Goal: Task Accomplishment & Management: Use online tool/utility

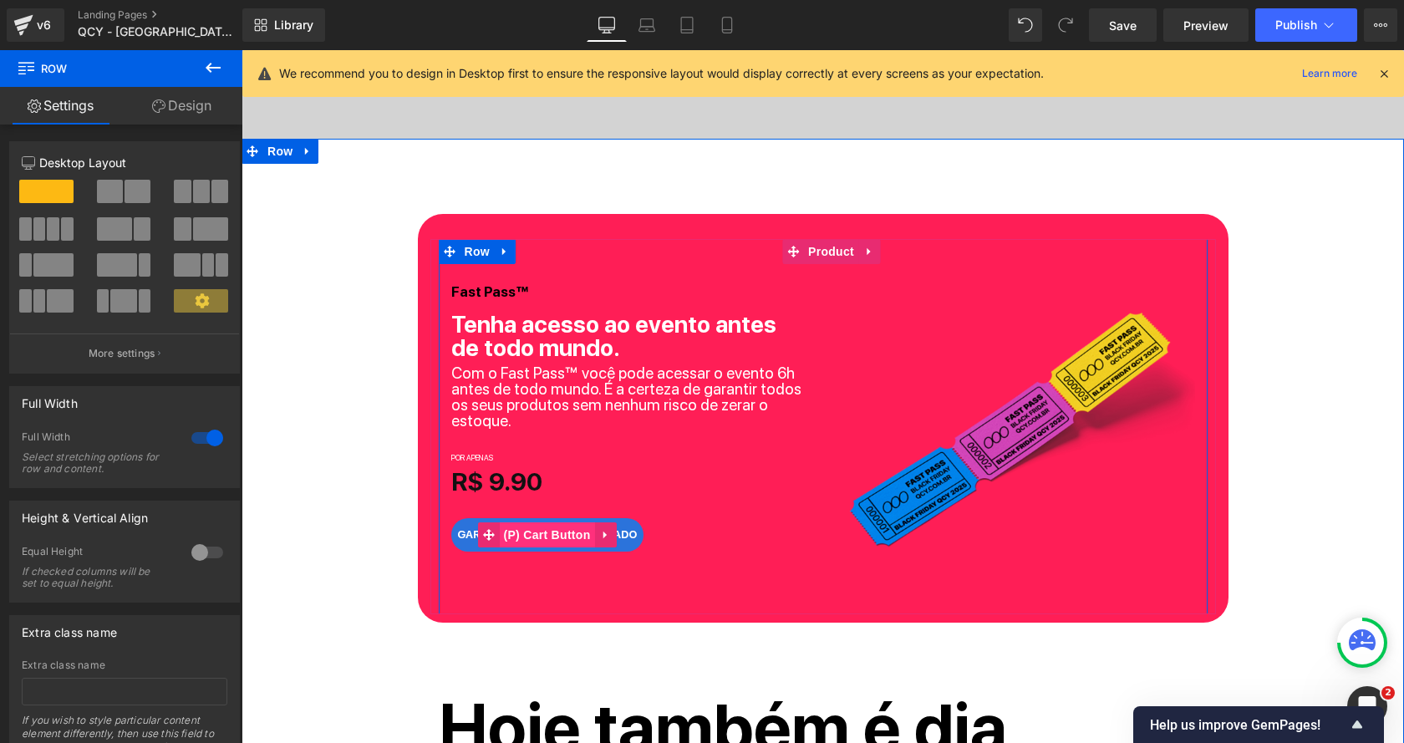
click at [549, 522] on span "(P) Cart Button" at bounding box center [546, 534] width 95 height 25
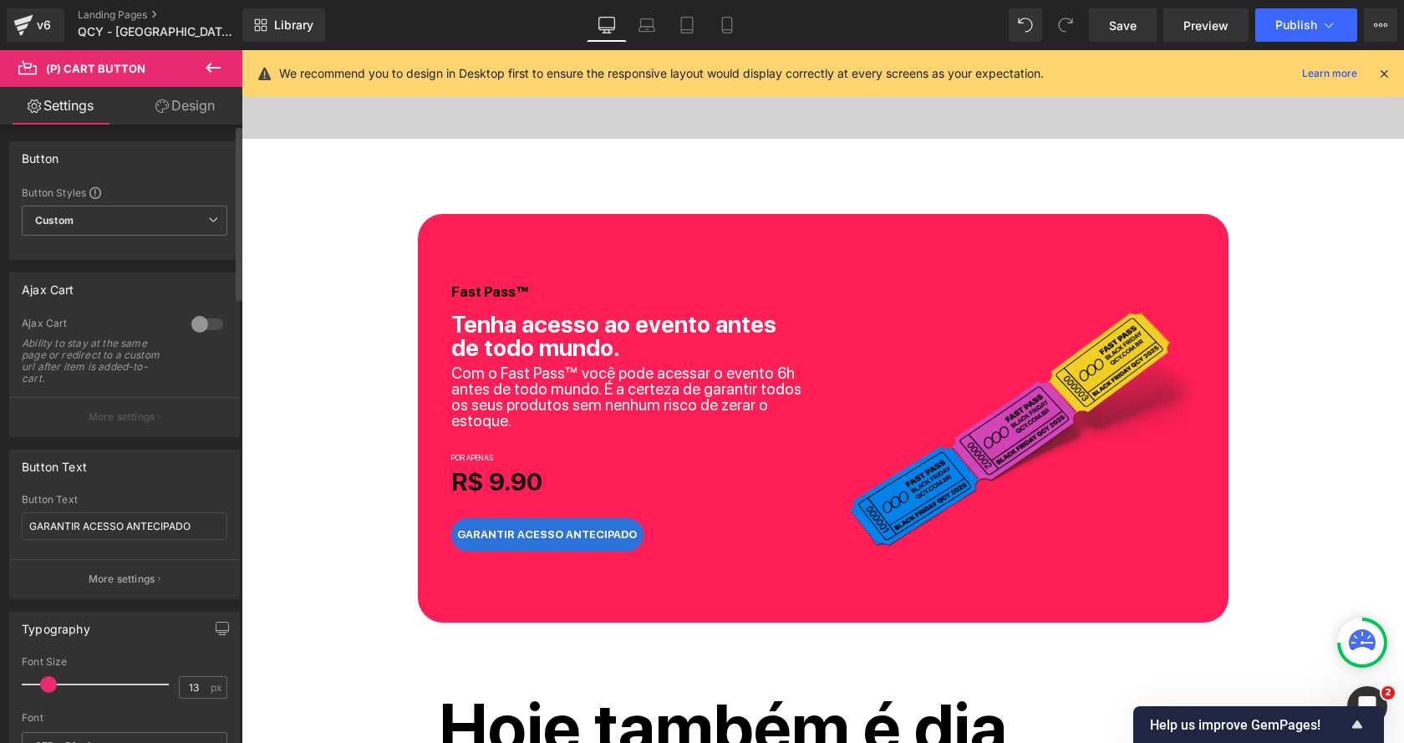
click at [201, 321] on div at bounding box center [207, 324] width 40 height 27
click at [163, 415] on button "More settings" at bounding box center [124, 416] width 229 height 39
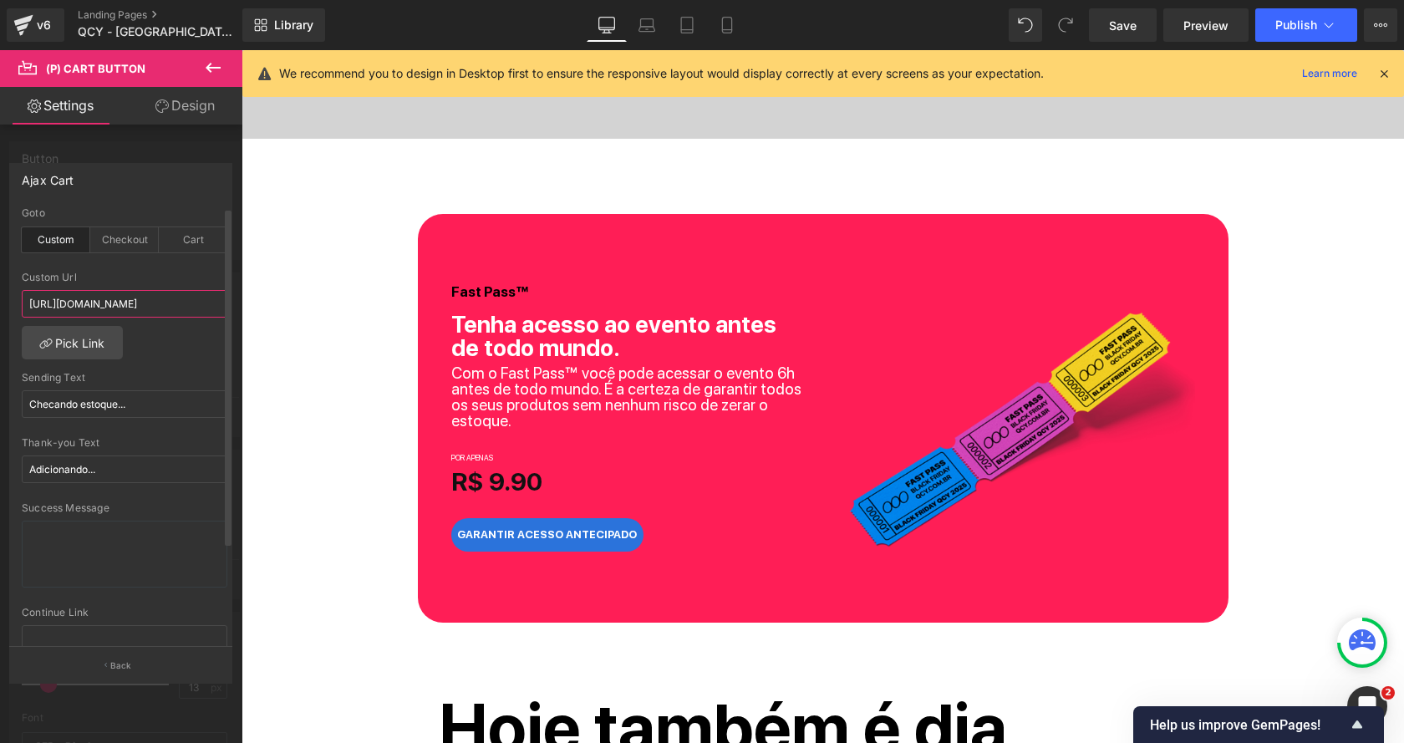
click at [175, 303] on input "https://seguro.qcy.com.br/r/HFP7NNSI1Y" at bounding box center [125, 304] width 206 height 28
paste input "JHRD8HBXFX"
type input "https://seguro.qcy.com.br/r/JHRD8HBXFX"
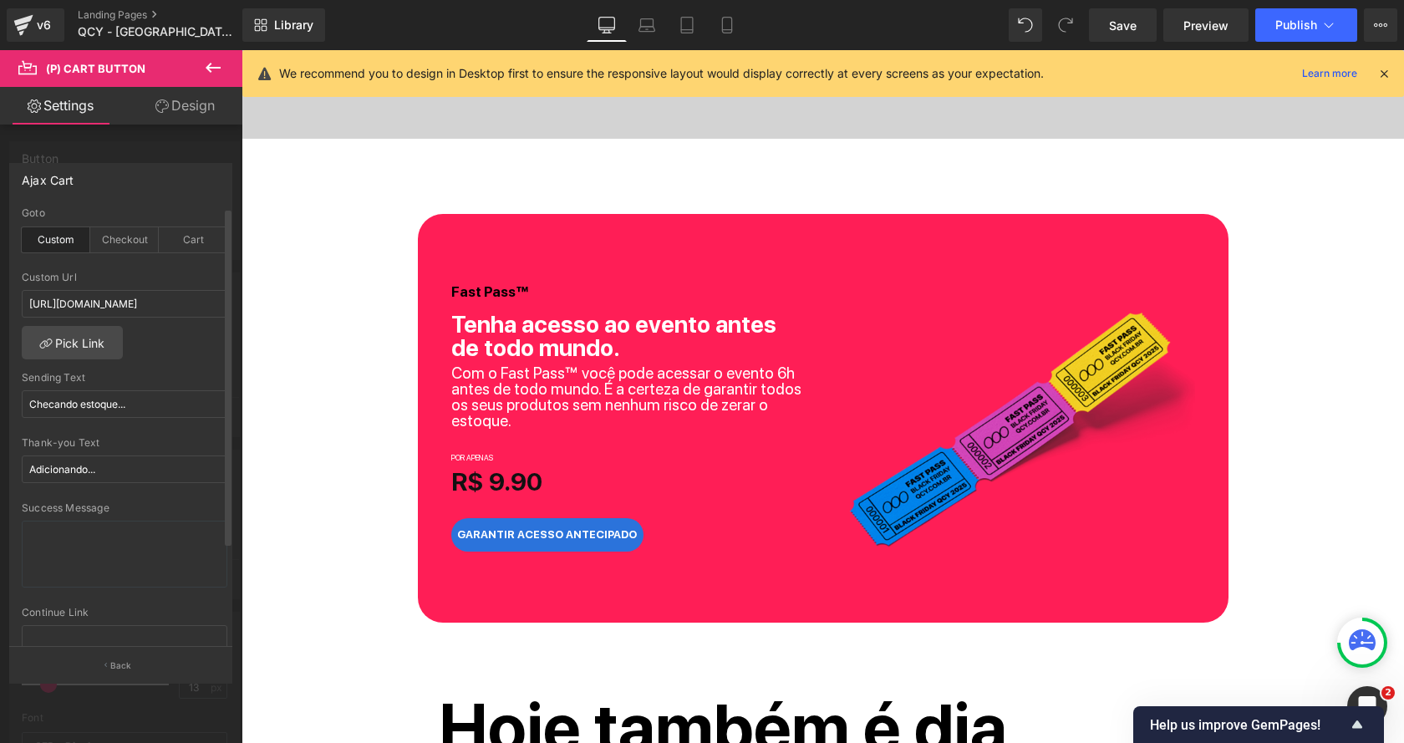
click at [184, 278] on div "Custom Url" at bounding box center [125, 278] width 206 height 12
click at [435, 453] on div at bounding box center [823, 396] width 1163 height 693
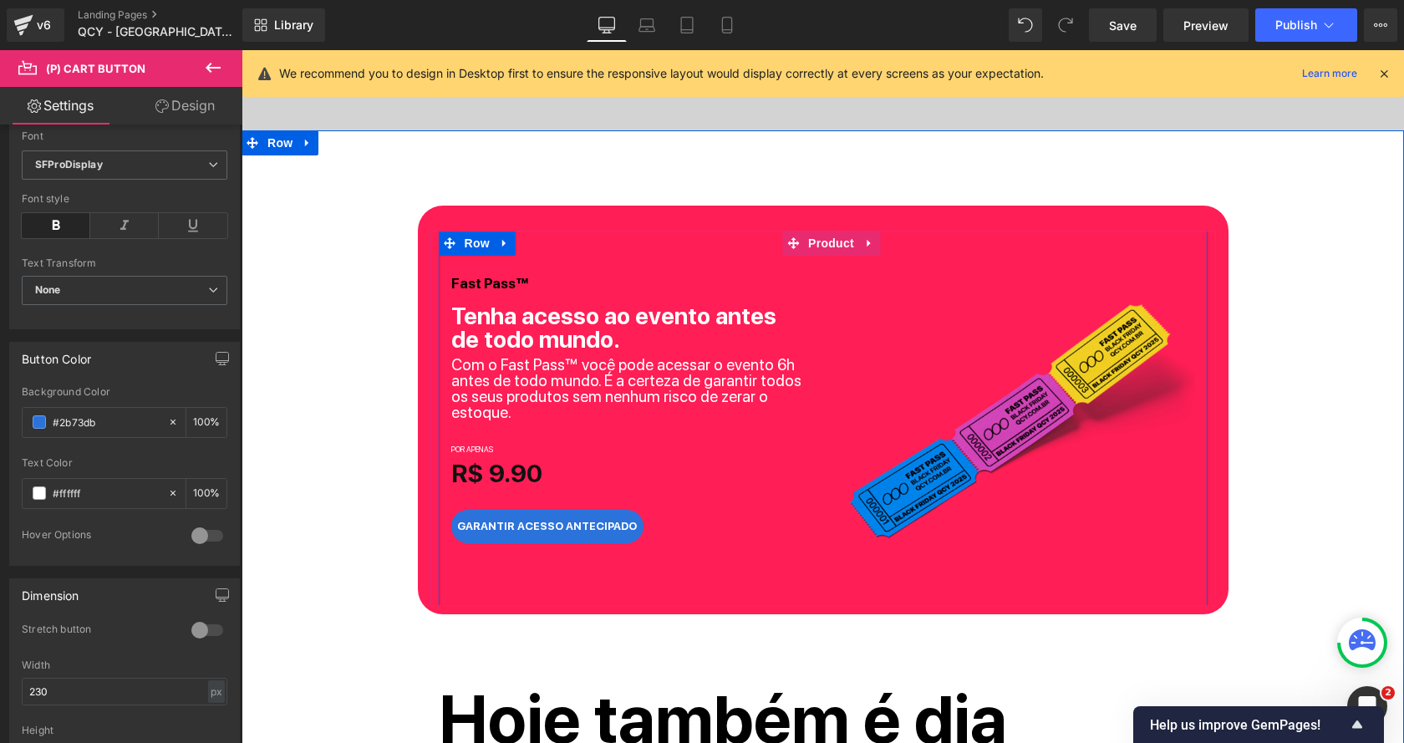
scroll to position [662, 0]
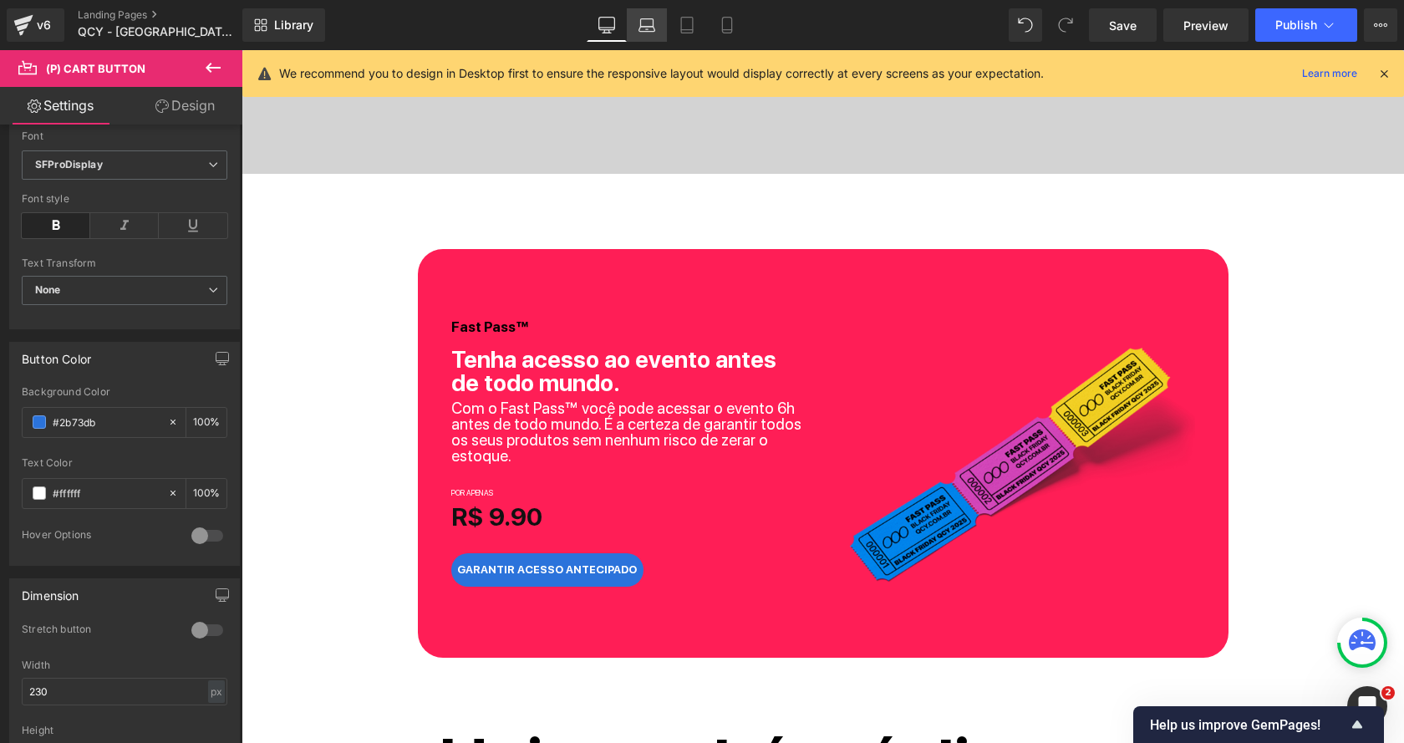
click at [658, 18] on link "Laptop" at bounding box center [647, 24] width 40 height 33
type input "100"
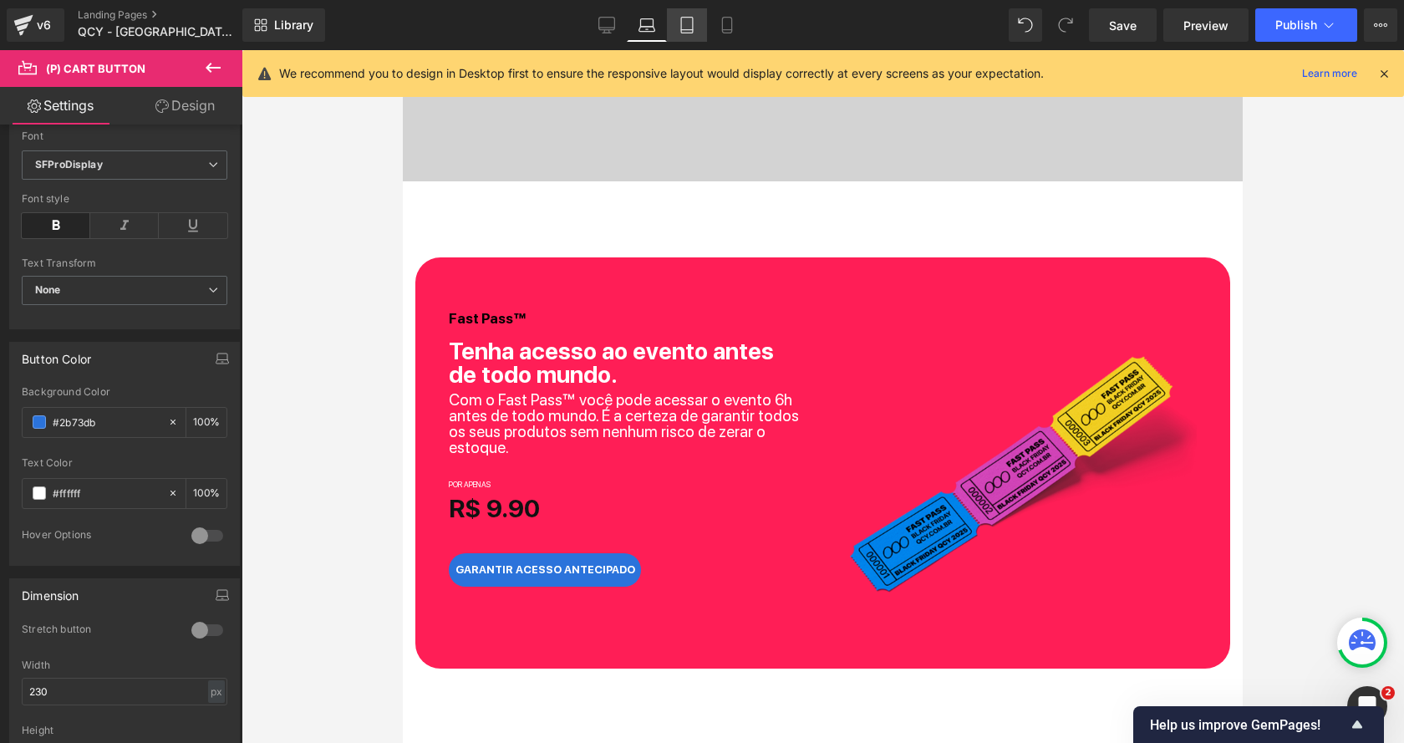
click at [685, 27] on icon at bounding box center [687, 25] width 17 height 17
type input "100"
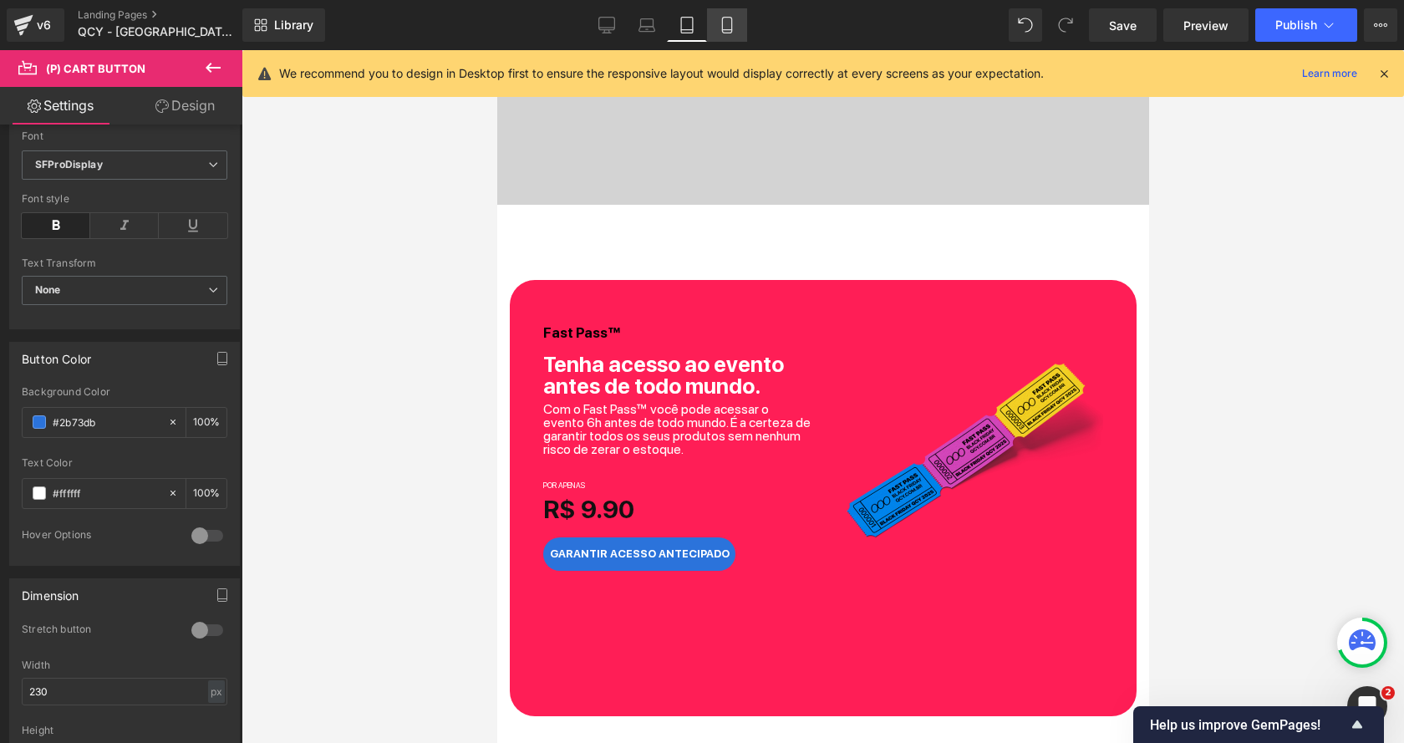
click at [707, 30] on link "Mobile" at bounding box center [727, 24] width 40 height 33
type input "100"
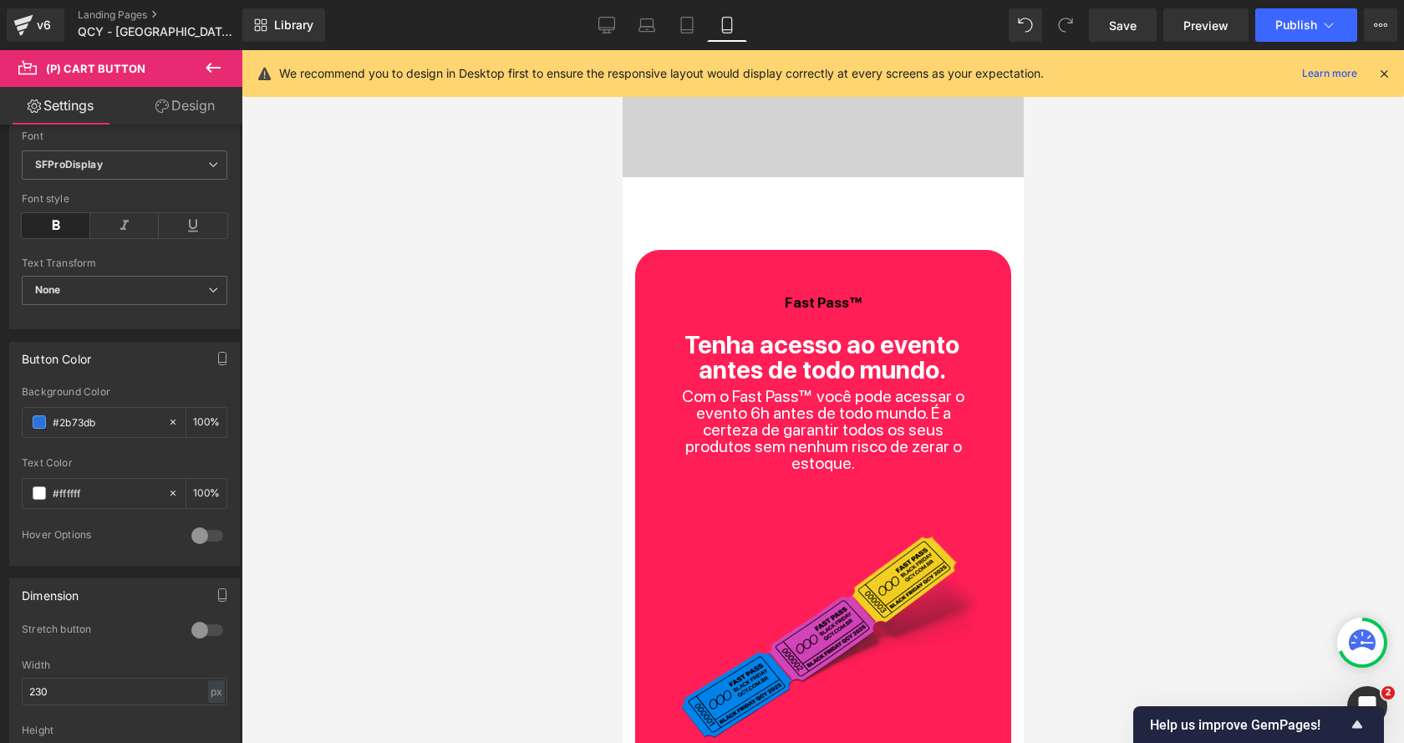
scroll to position [920, 0]
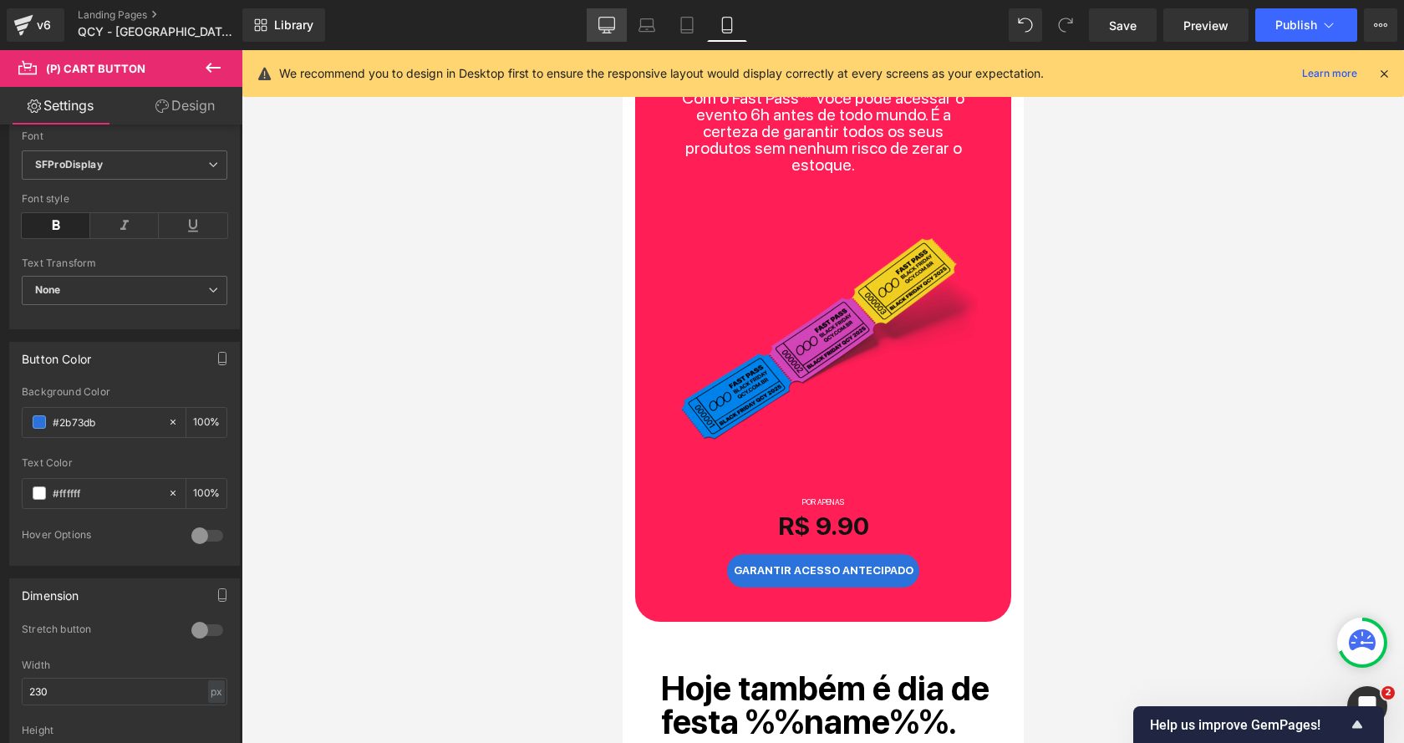
click at [609, 20] on icon at bounding box center [607, 25] width 17 height 17
type input "100"
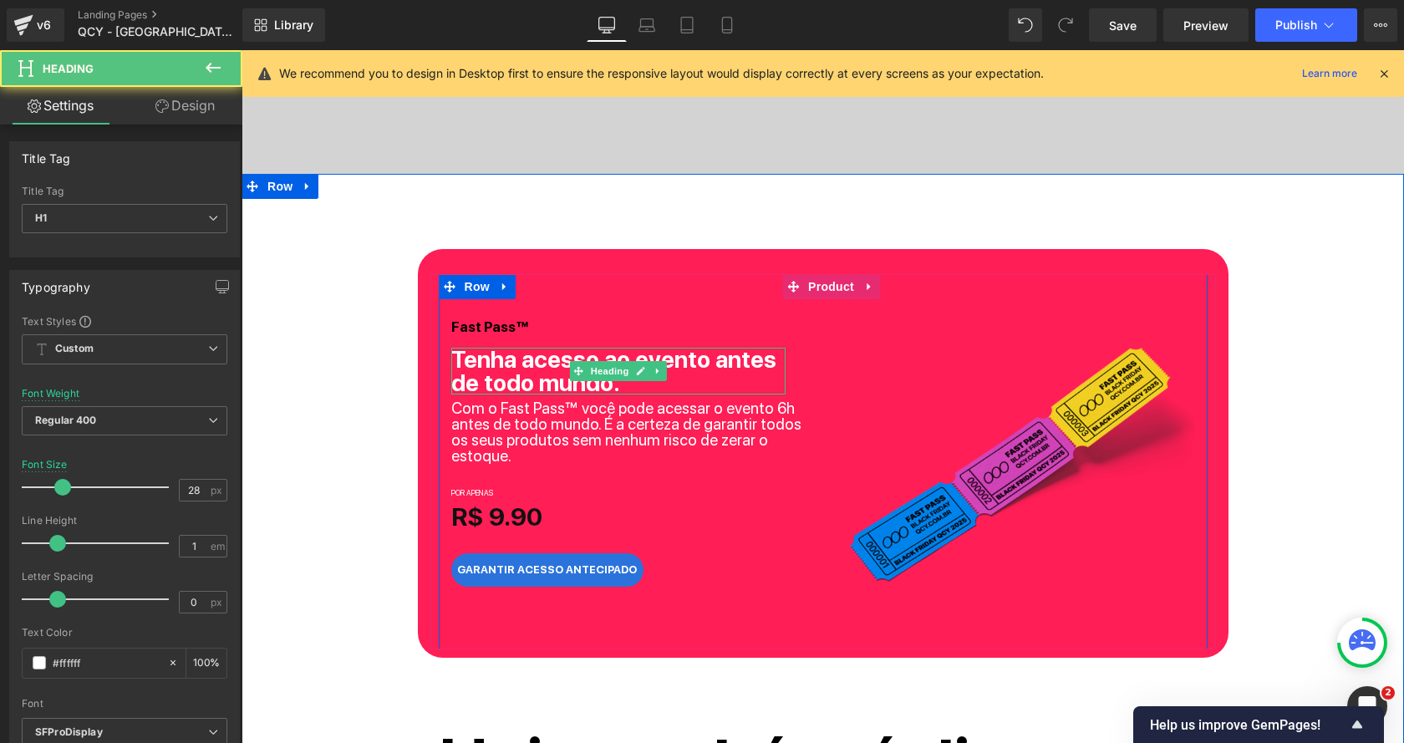
click at [490, 366] on b "Tenha acesso ao evento antes de todo mundo." at bounding box center [613, 371] width 325 height 52
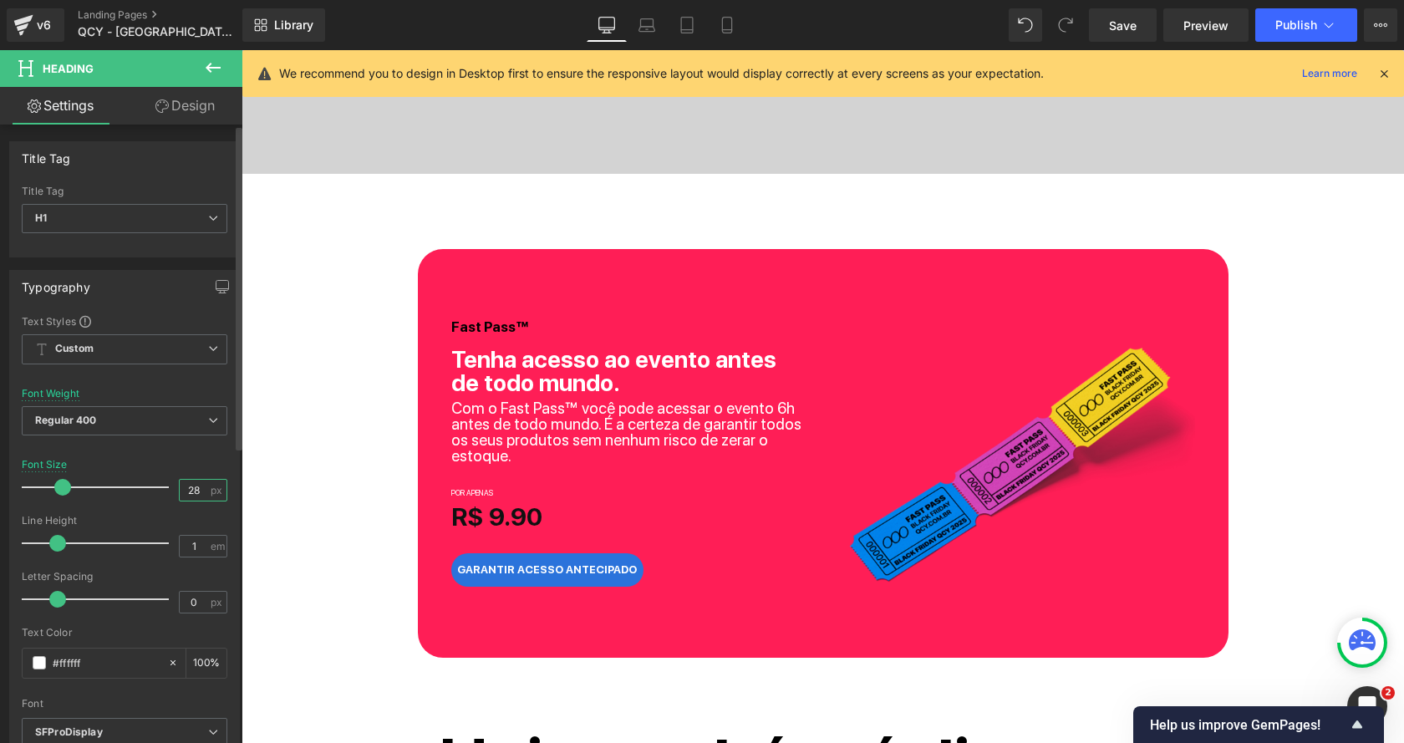
click at [194, 481] on input "28" at bounding box center [194, 490] width 29 height 21
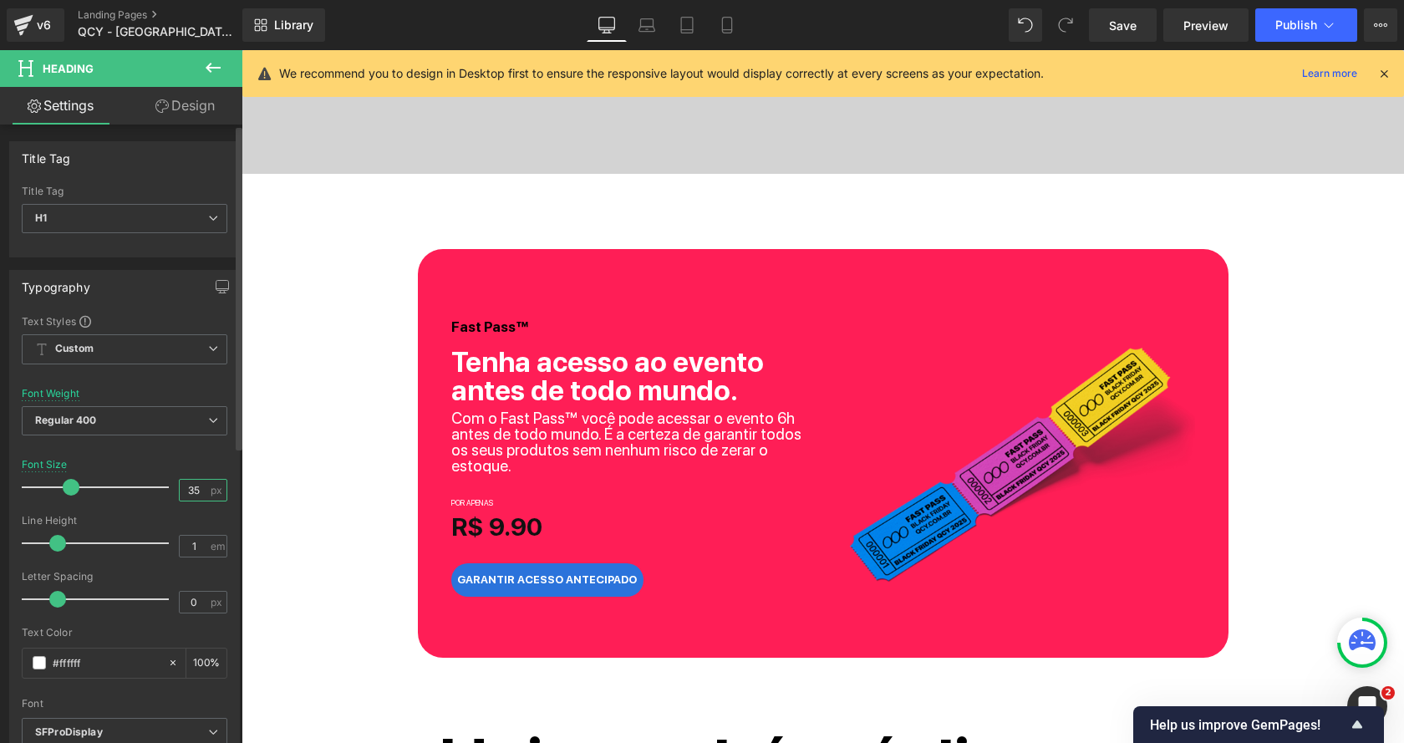
type input "36"
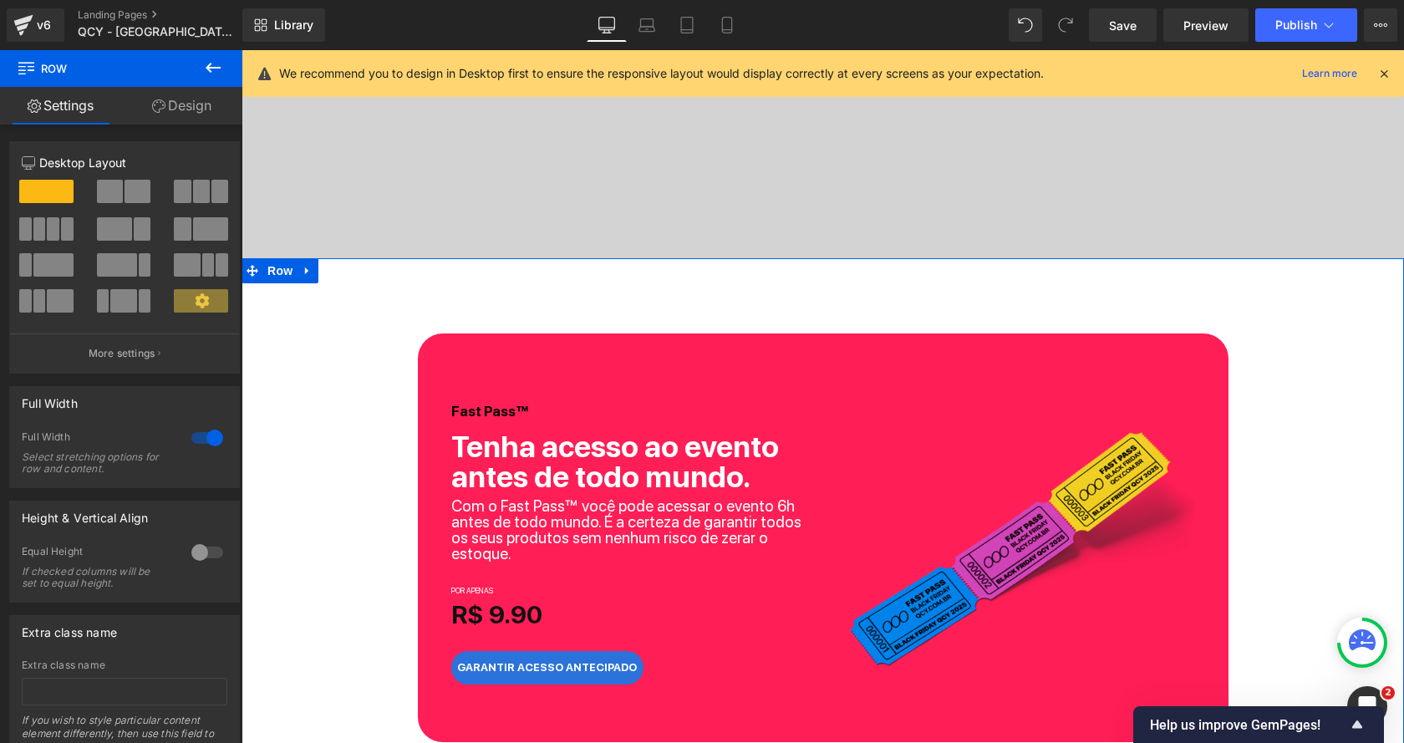
scroll to position [568, 0]
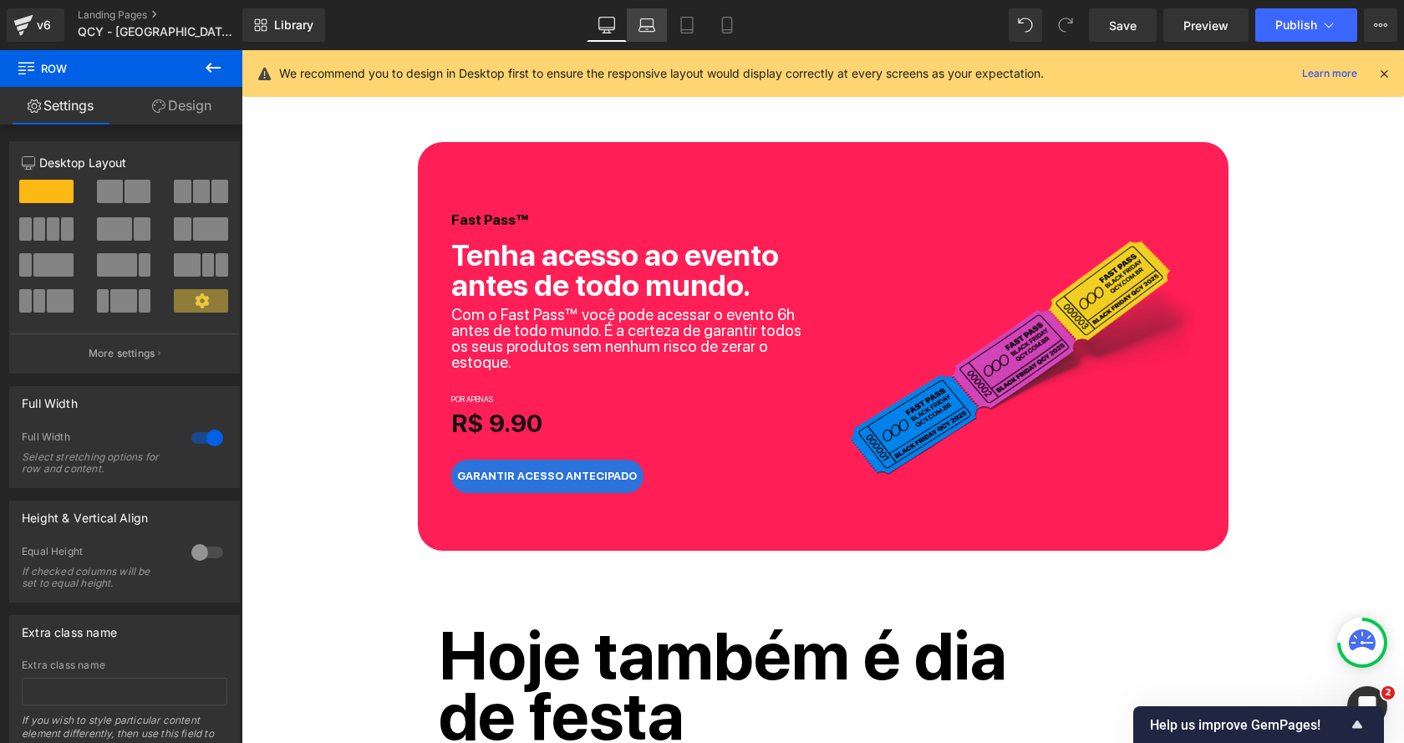
click at [648, 18] on icon at bounding box center [647, 25] width 17 height 17
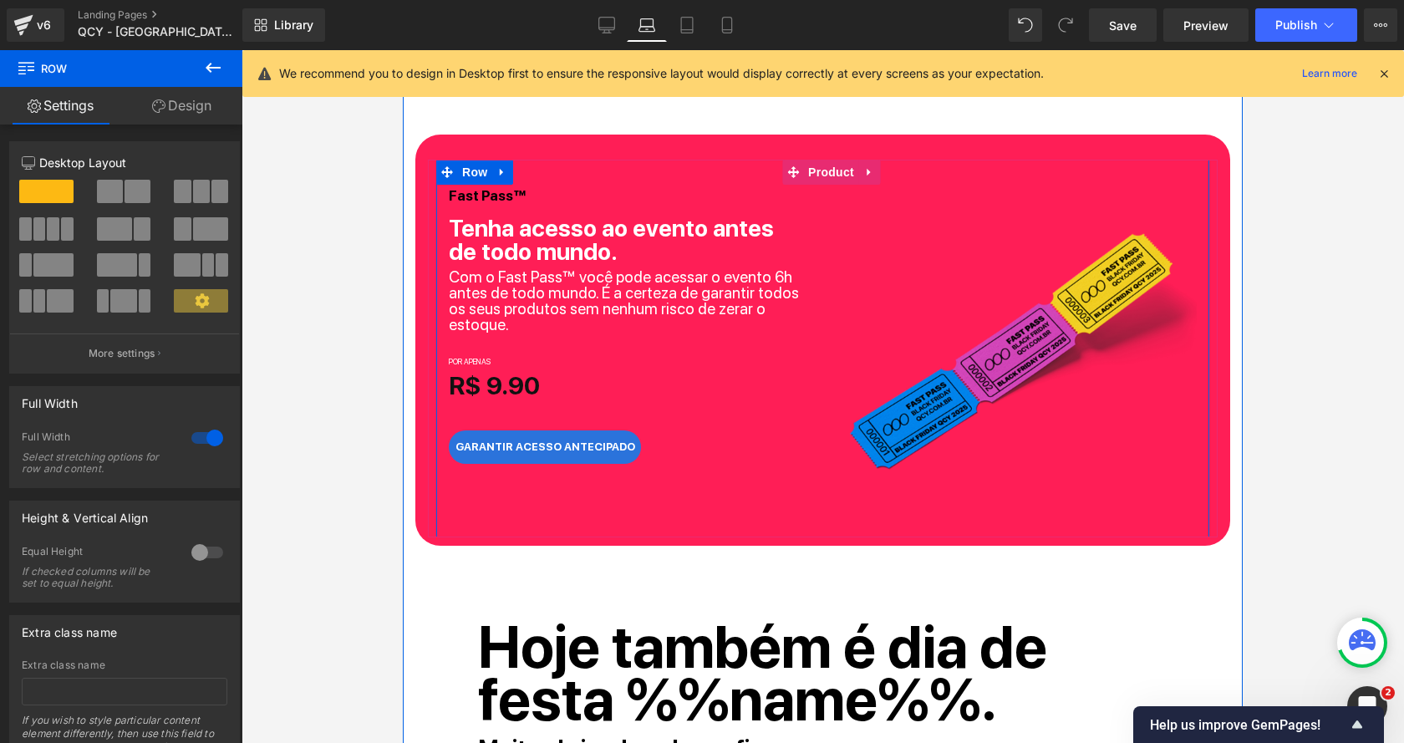
click at [538, 227] on b "Tenha acesso ao evento antes de todo mundo." at bounding box center [611, 240] width 325 height 52
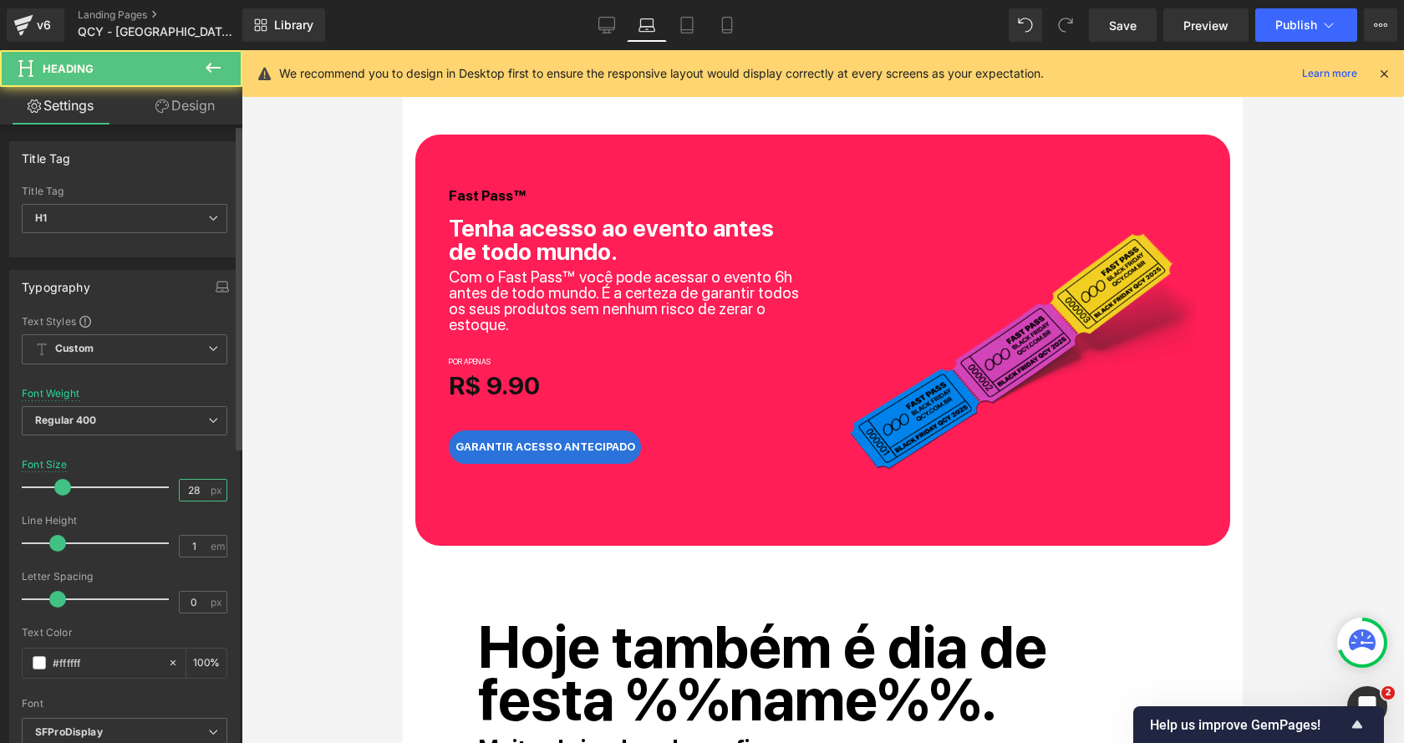
click at [195, 484] on input "28" at bounding box center [194, 490] width 29 height 21
type input "35"
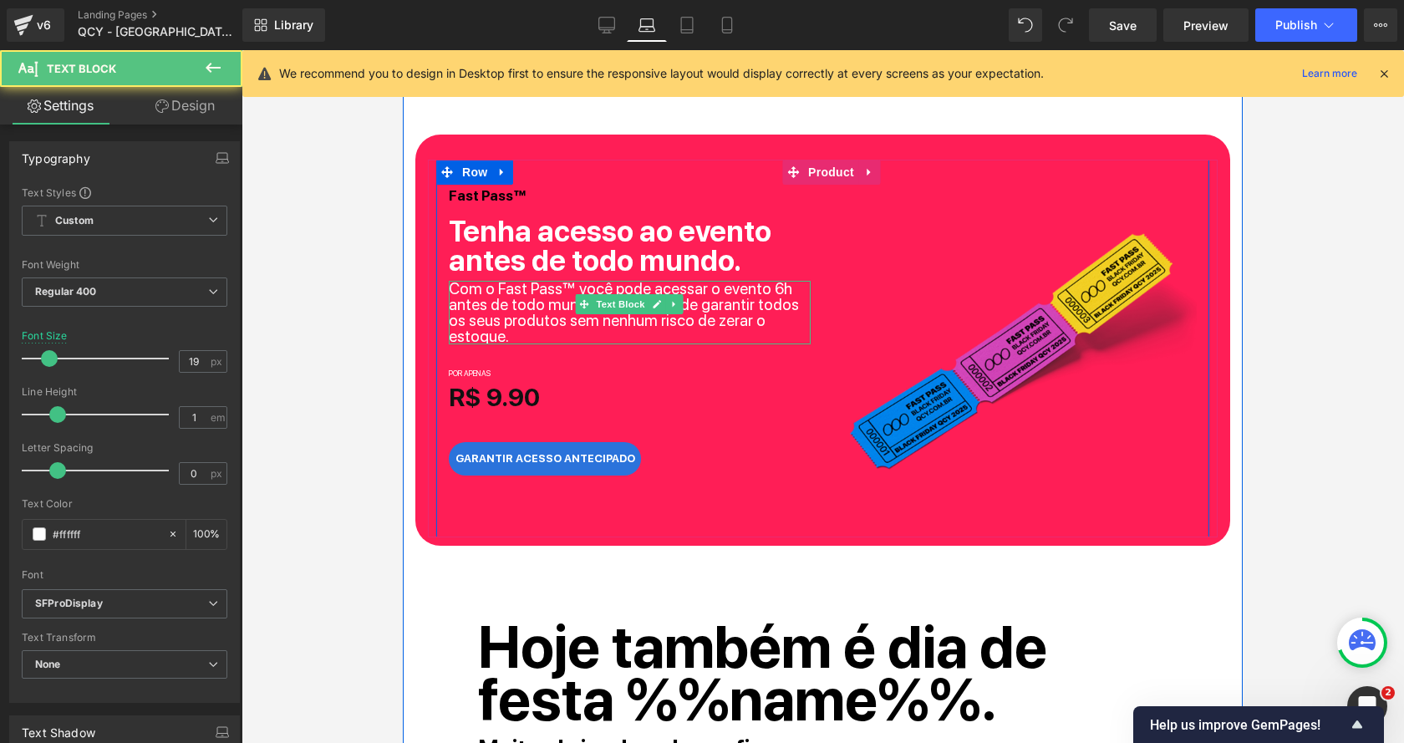
click at [641, 315] on p "Com o Fast Pass™ você pode acessar o evento 6h antes de todo mundo. É a certeza…" at bounding box center [630, 313] width 362 height 64
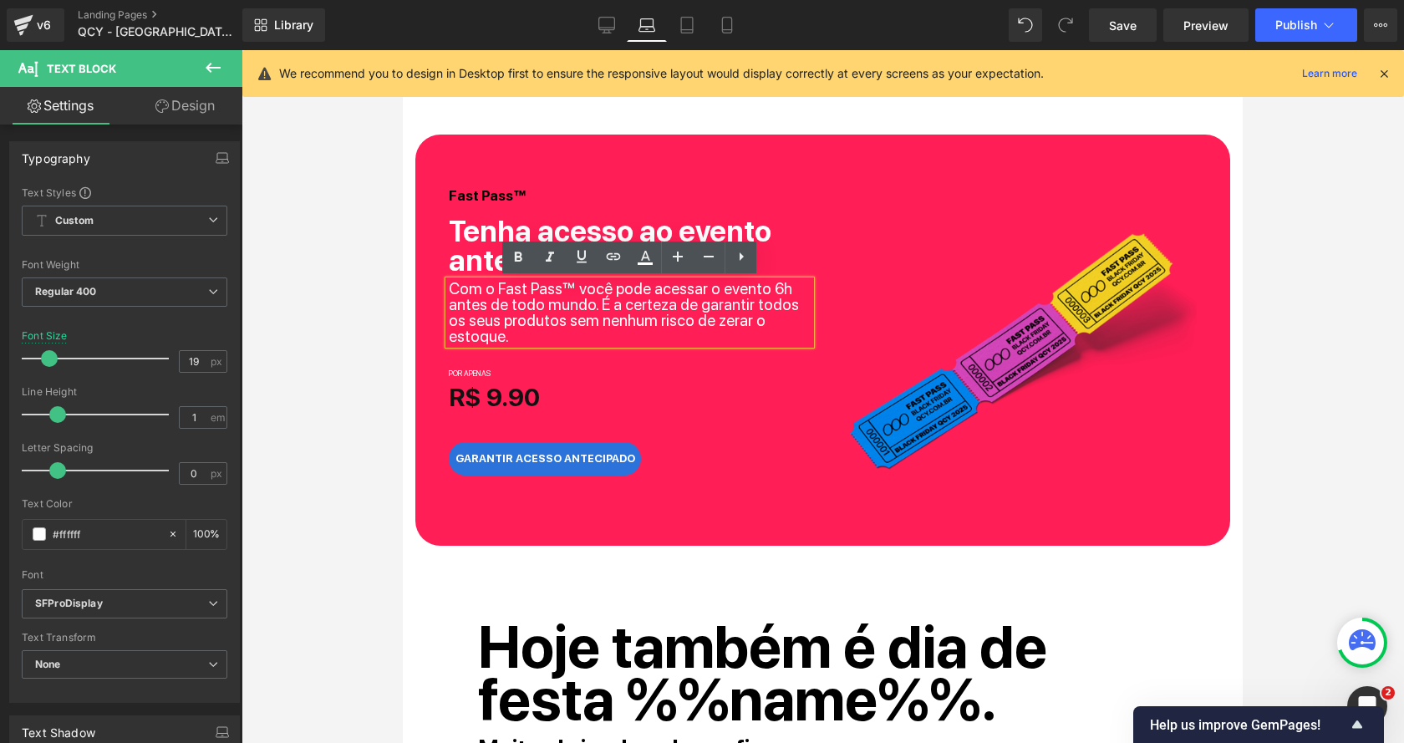
click at [636, 5] on div "Library Laptop Desktop Laptop Tablet Mobile Save Preview Publish Scheduled View…" at bounding box center [823, 25] width 1162 height 50
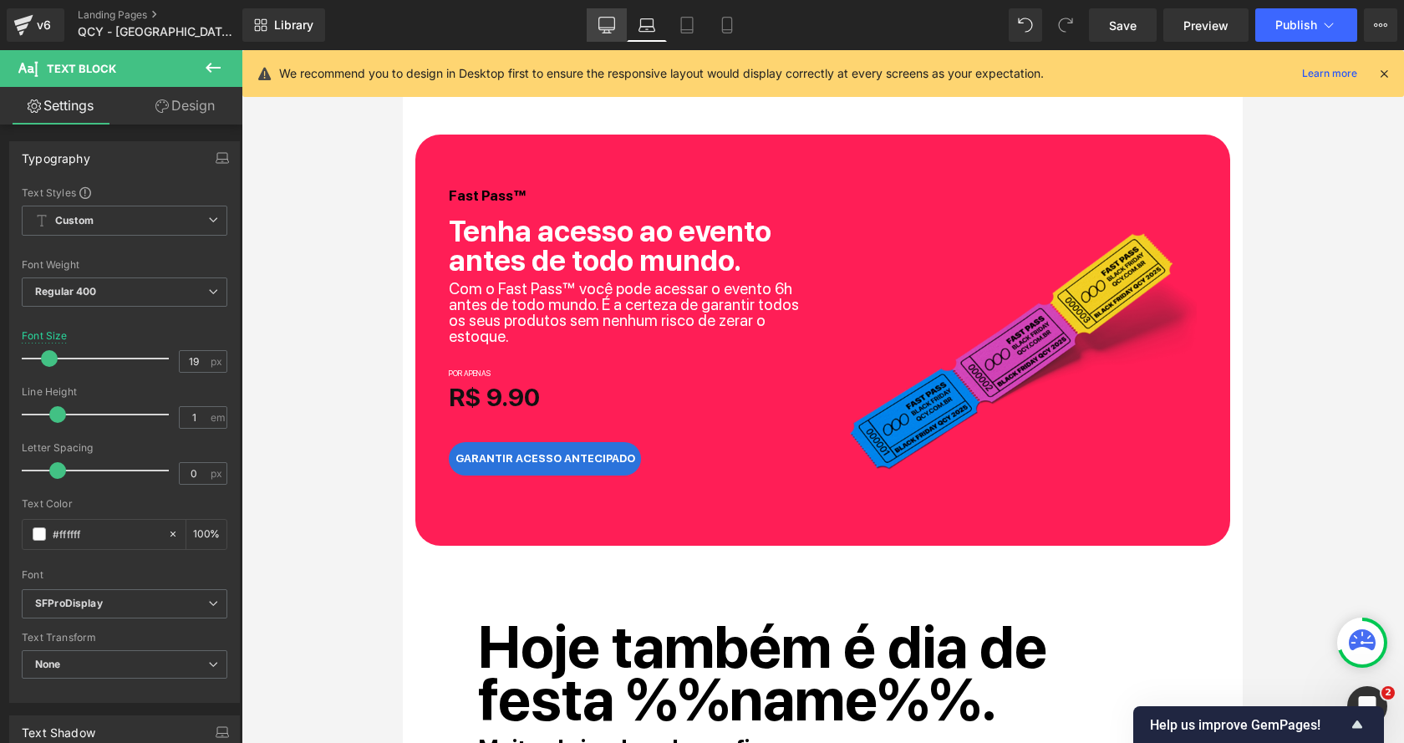
click at [618, 16] on link "Desktop" at bounding box center [607, 24] width 40 height 33
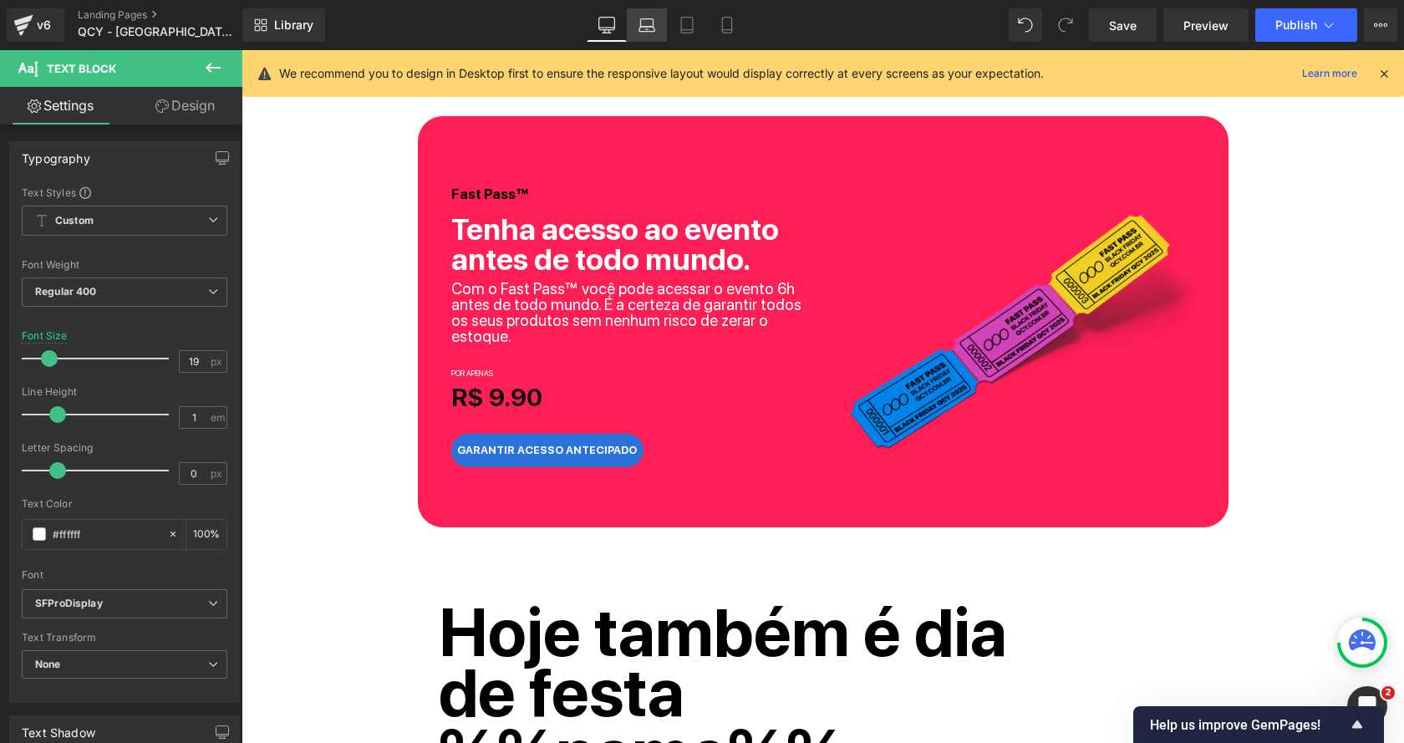
click at [643, 24] on icon at bounding box center [647, 25] width 17 height 17
type input "100"
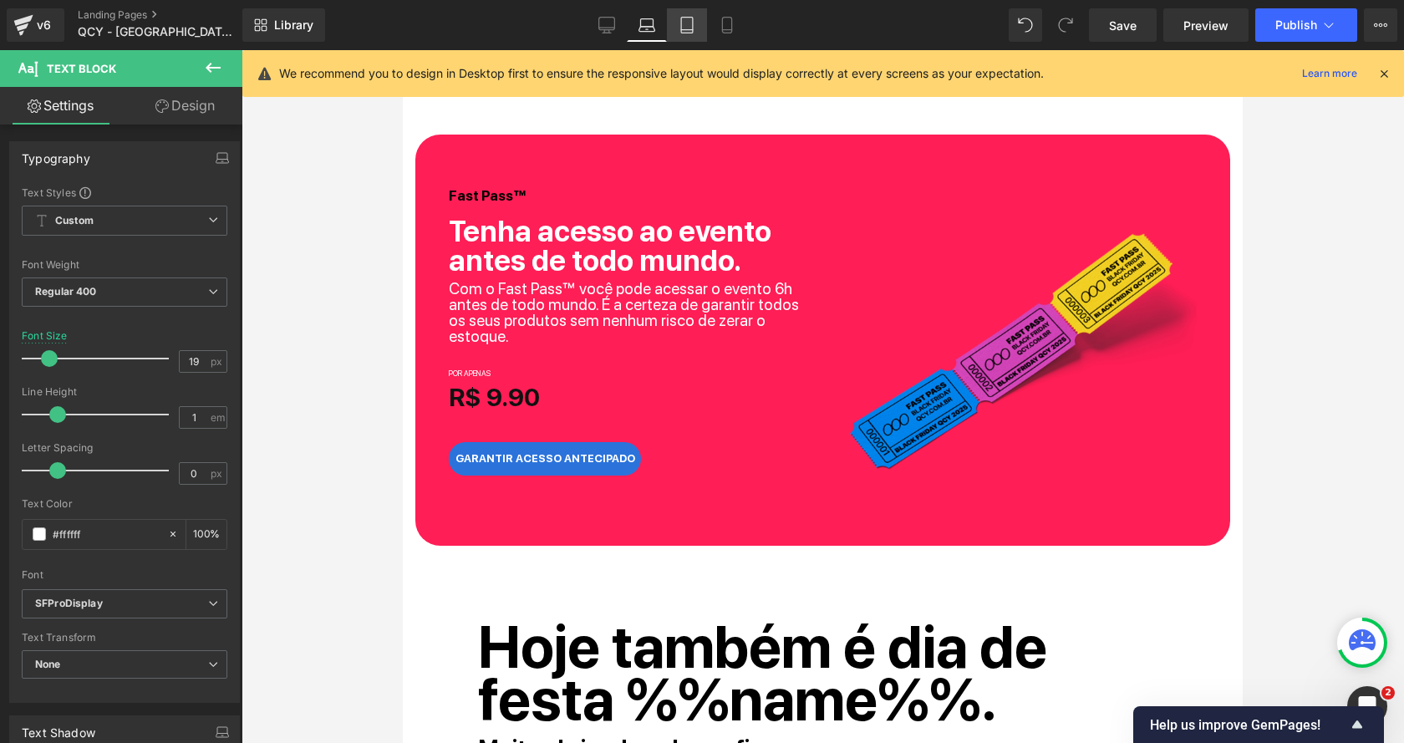
click at [692, 35] on link "Tablet" at bounding box center [687, 24] width 40 height 33
type input "16"
type input "100"
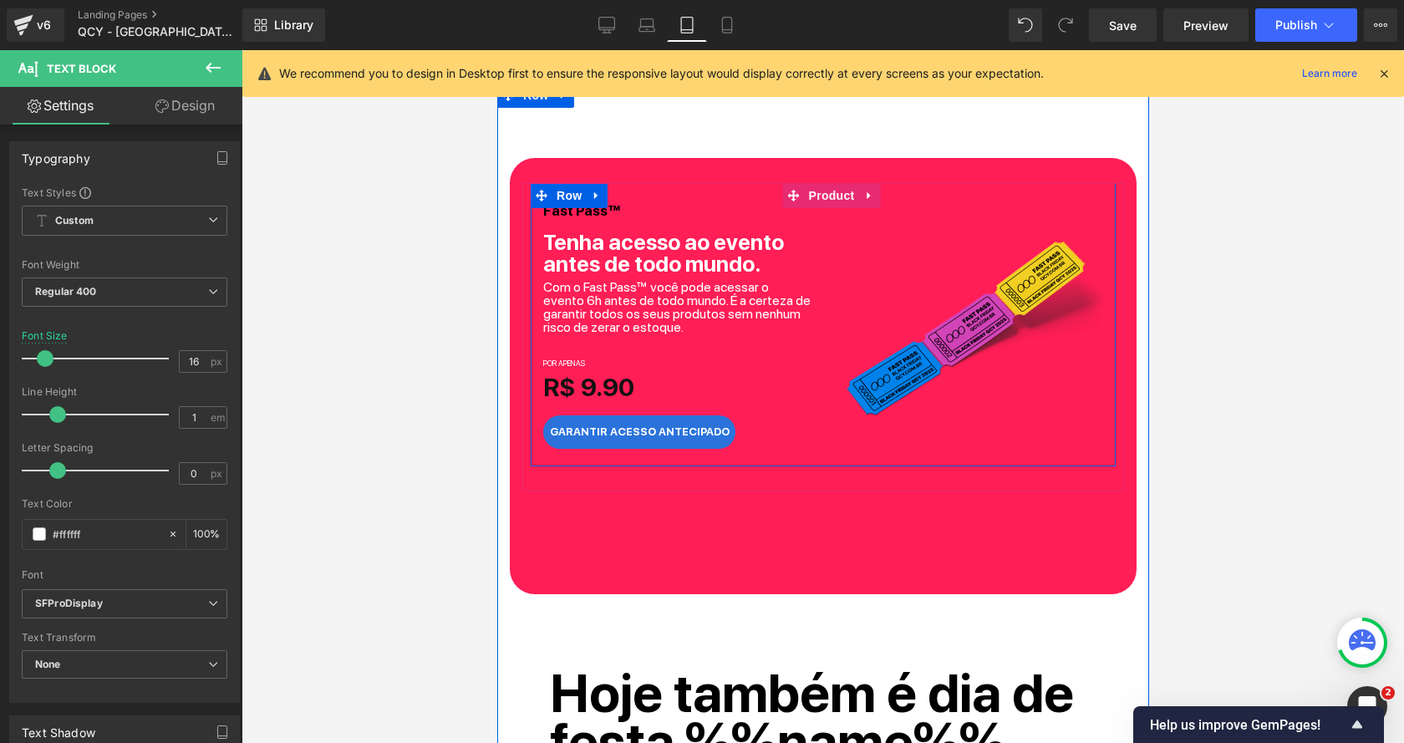
click at [662, 253] on span at bounding box center [671, 253] width 18 height 20
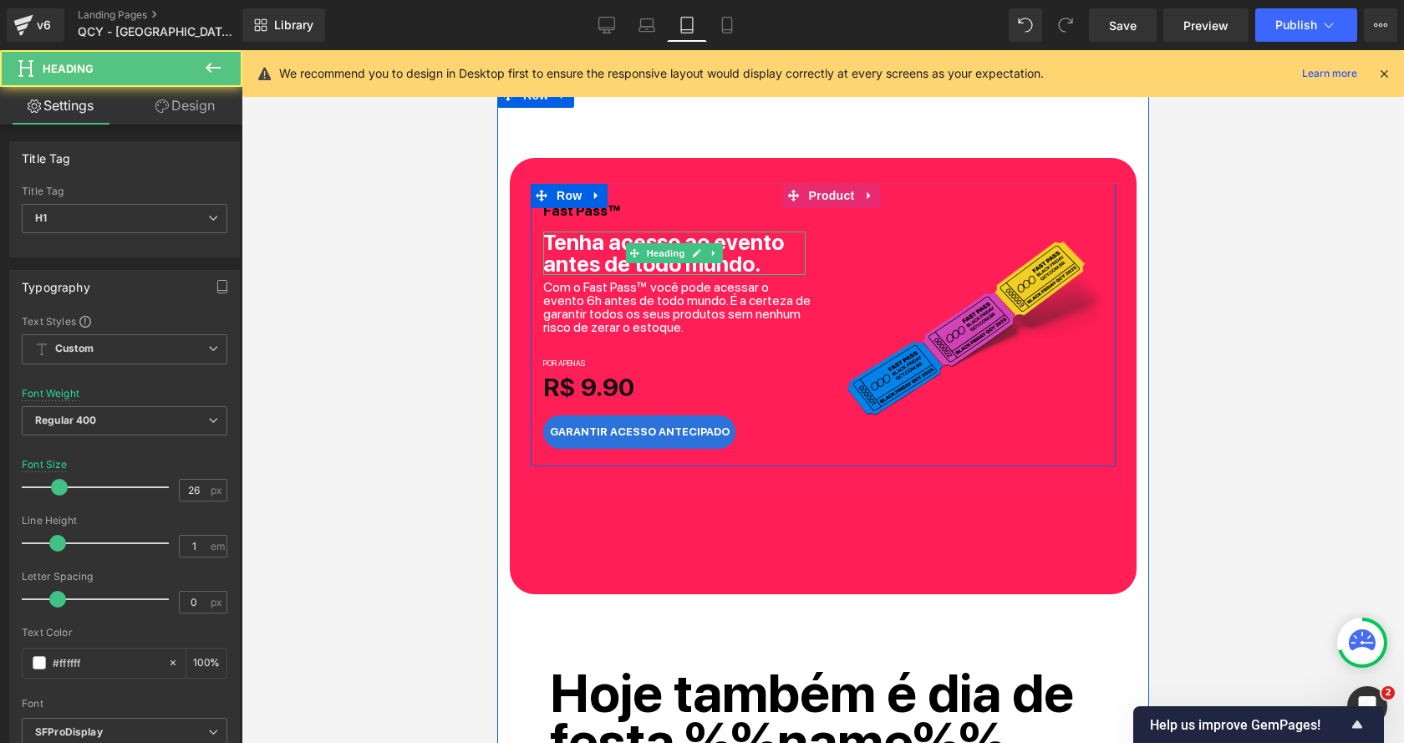
click at [569, 247] on b "Tenha acesso ao evento antes de todo mundo." at bounding box center [663, 253] width 241 height 48
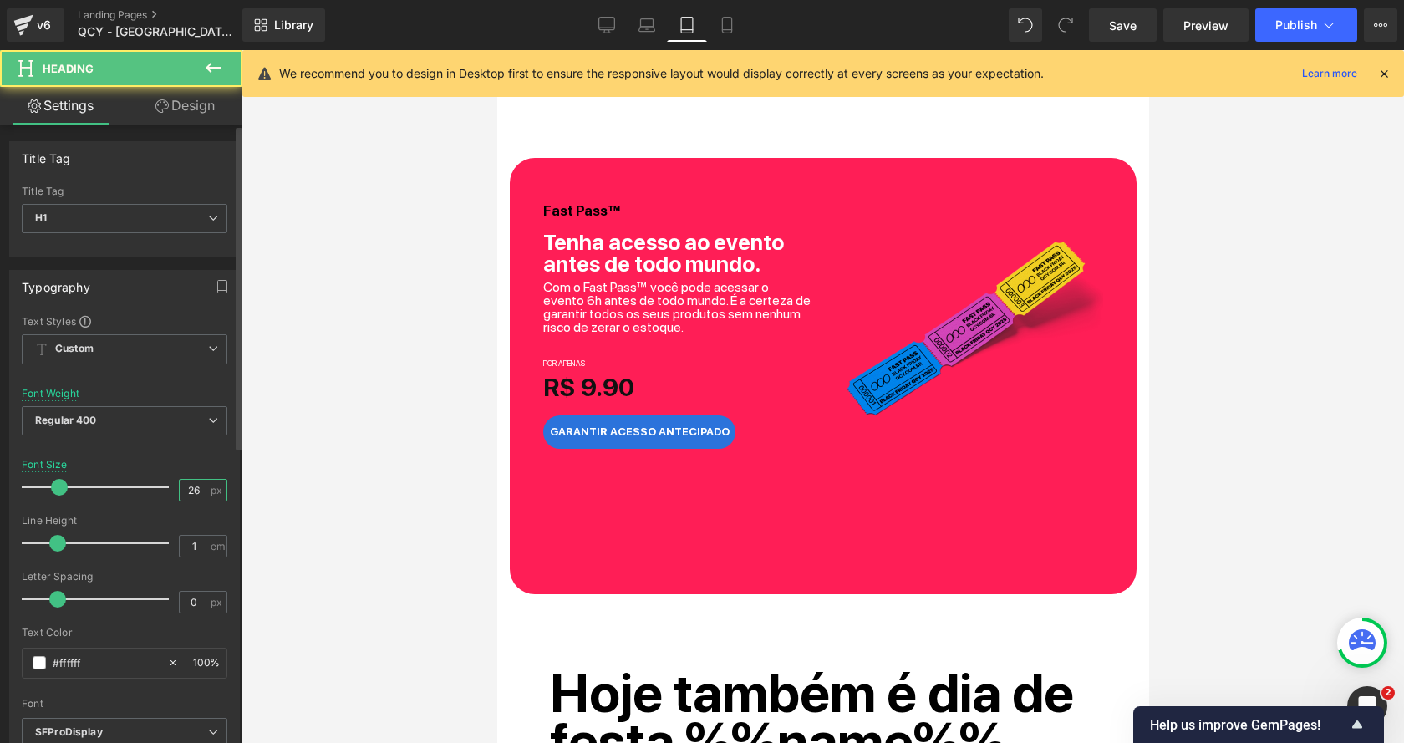
click at [189, 486] on input "26" at bounding box center [194, 490] width 29 height 21
type input "30"
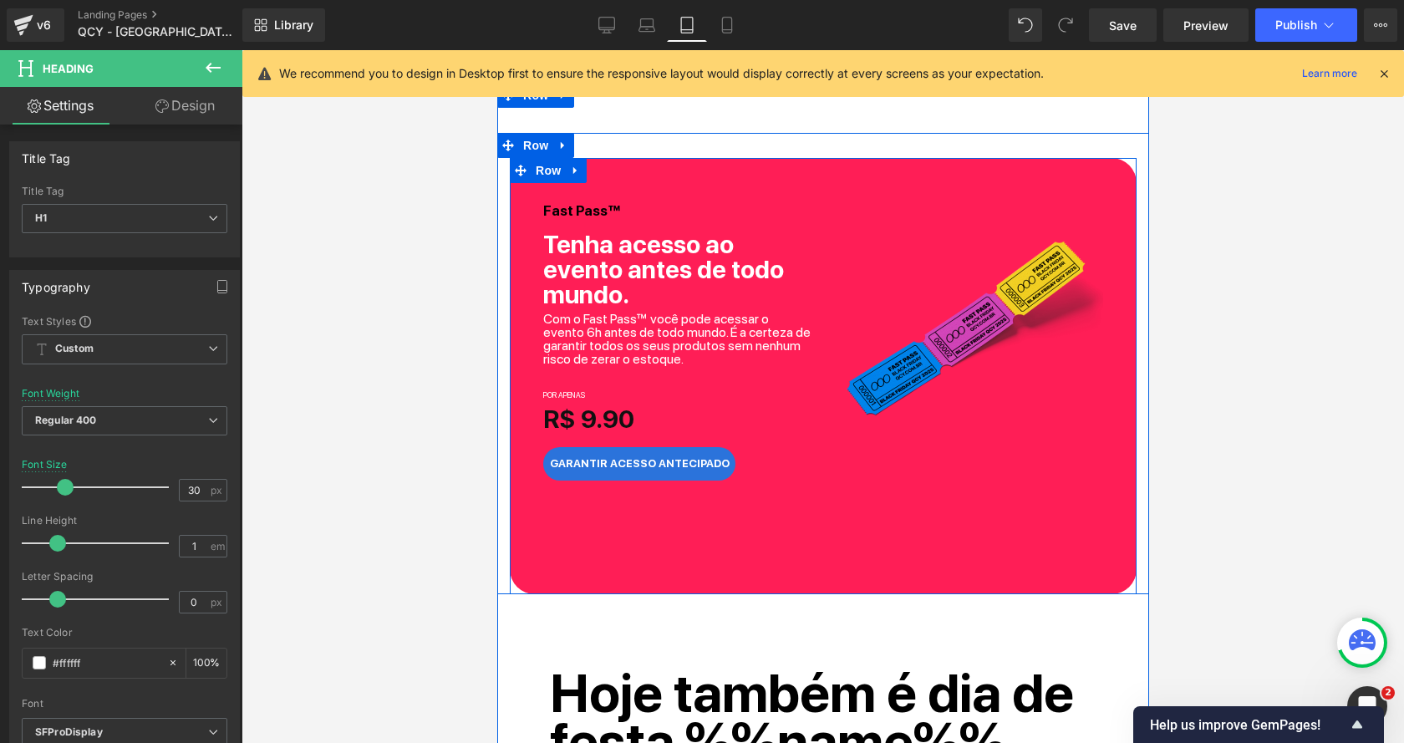
click at [657, 546] on div "Fast Pass™ Heading Tenha acesso ao evento antes de todo mundo. Heading Com o Fa…" at bounding box center [822, 376] width 627 height 436
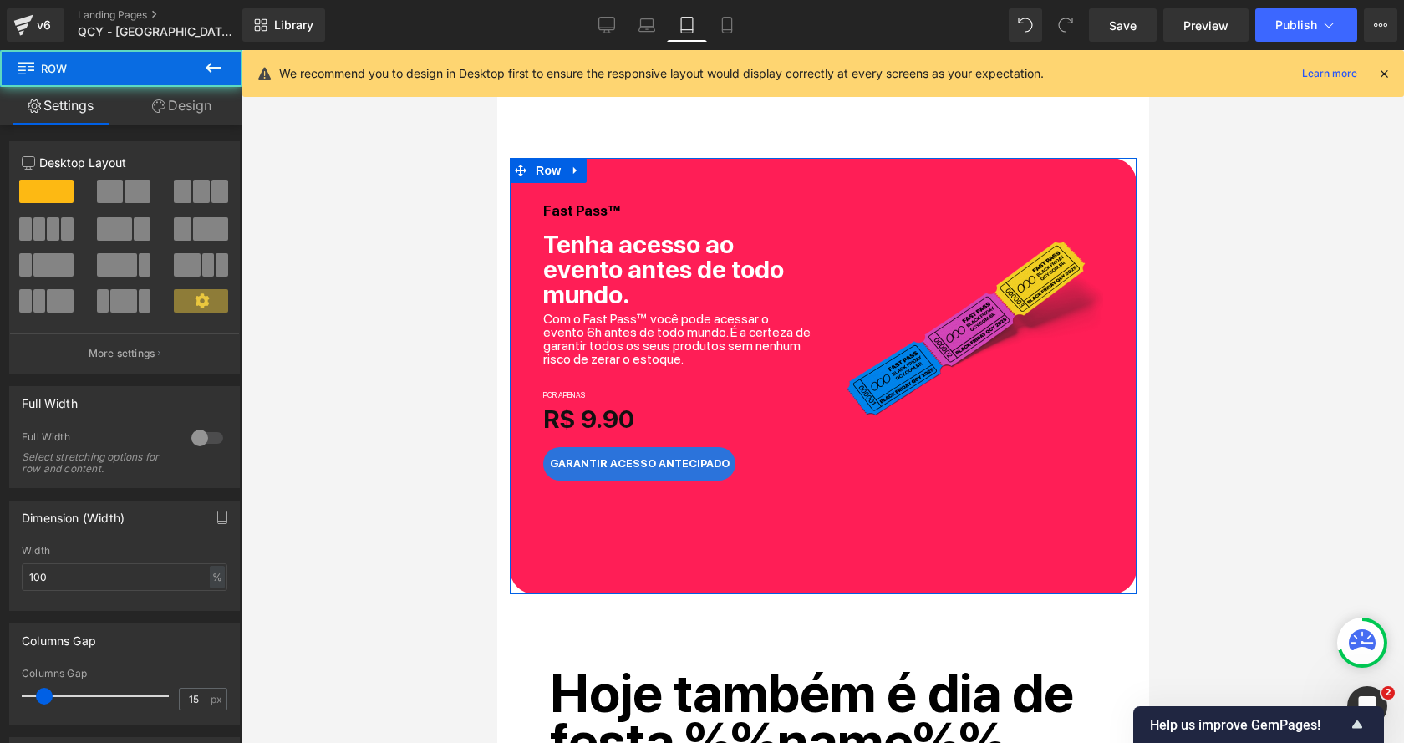
click at [195, 93] on link "Design" at bounding box center [181, 106] width 121 height 38
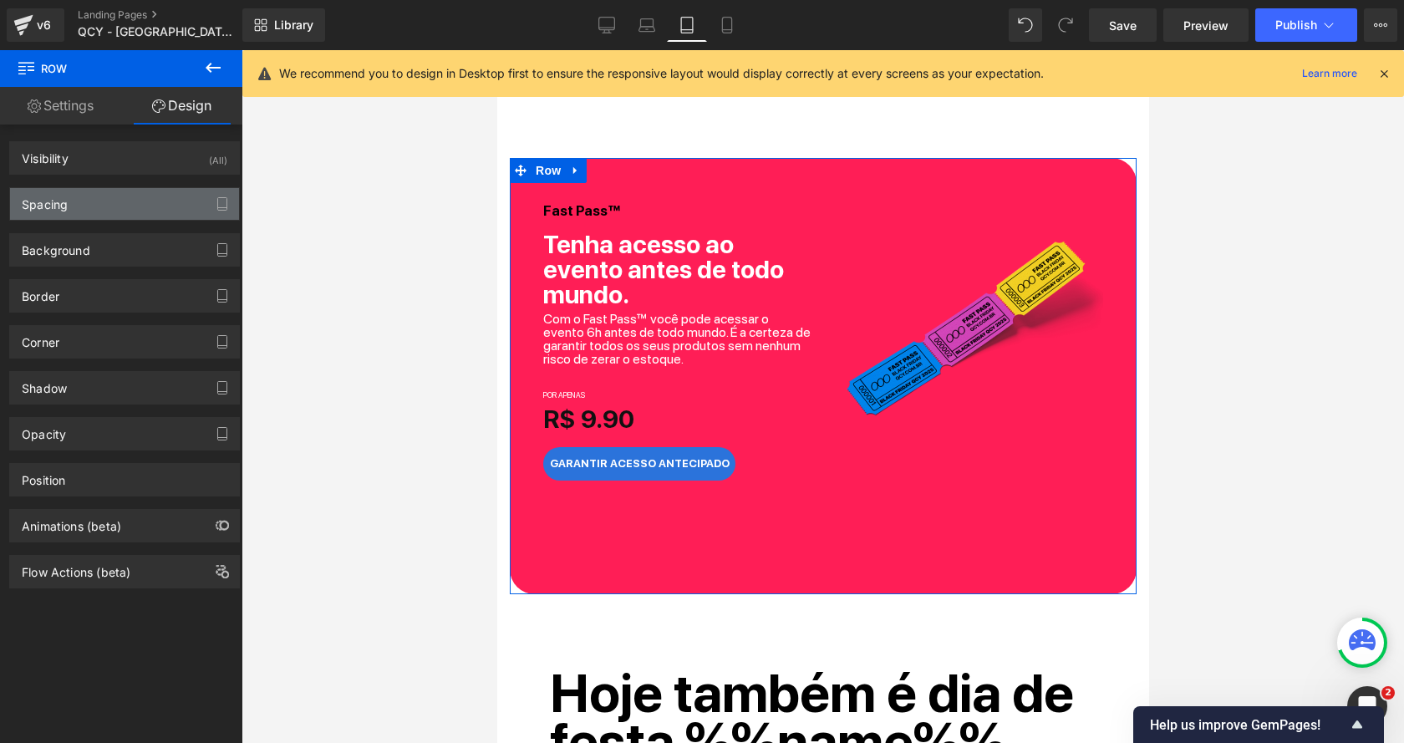
click at [104, 205] on div "Spacing" at bounding box center [124, 204] width 229 height 32
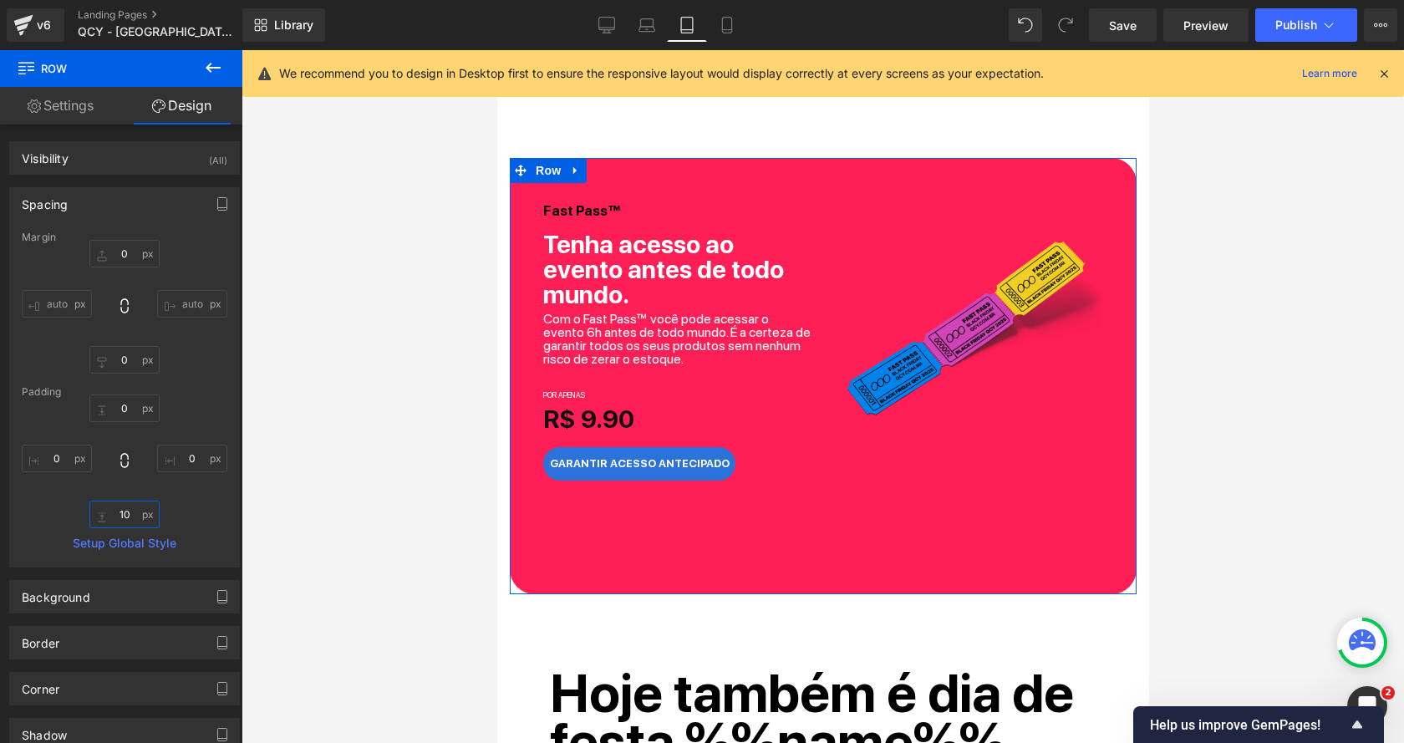
click at [127, 517] on input "10" at bounding box center [124, 515] width 70 height 28
type input "0"
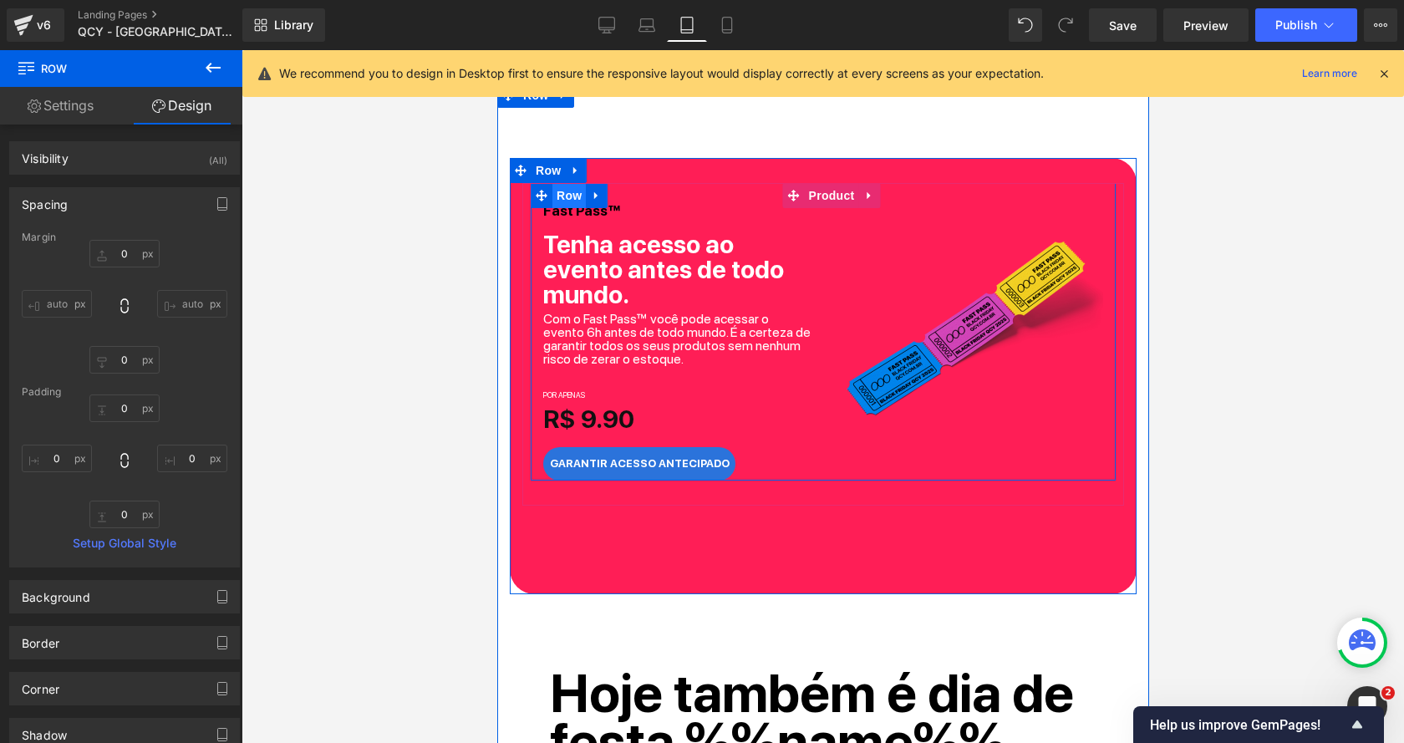
click at [568, 194] on span "Row" at bounding box center [568, 195] width 33 height 25
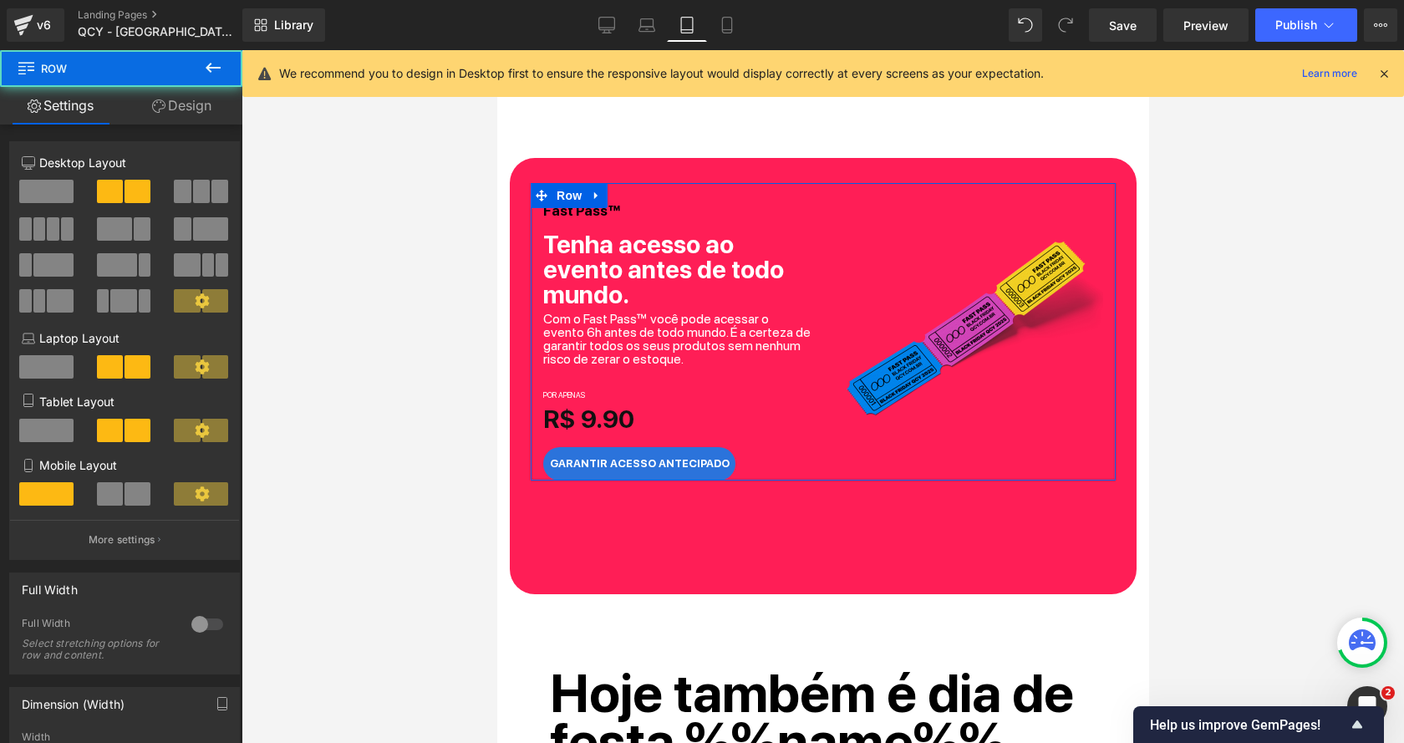
click at [168, 116] on link "Design" at bounding box center [181, 106] width 121 height 38
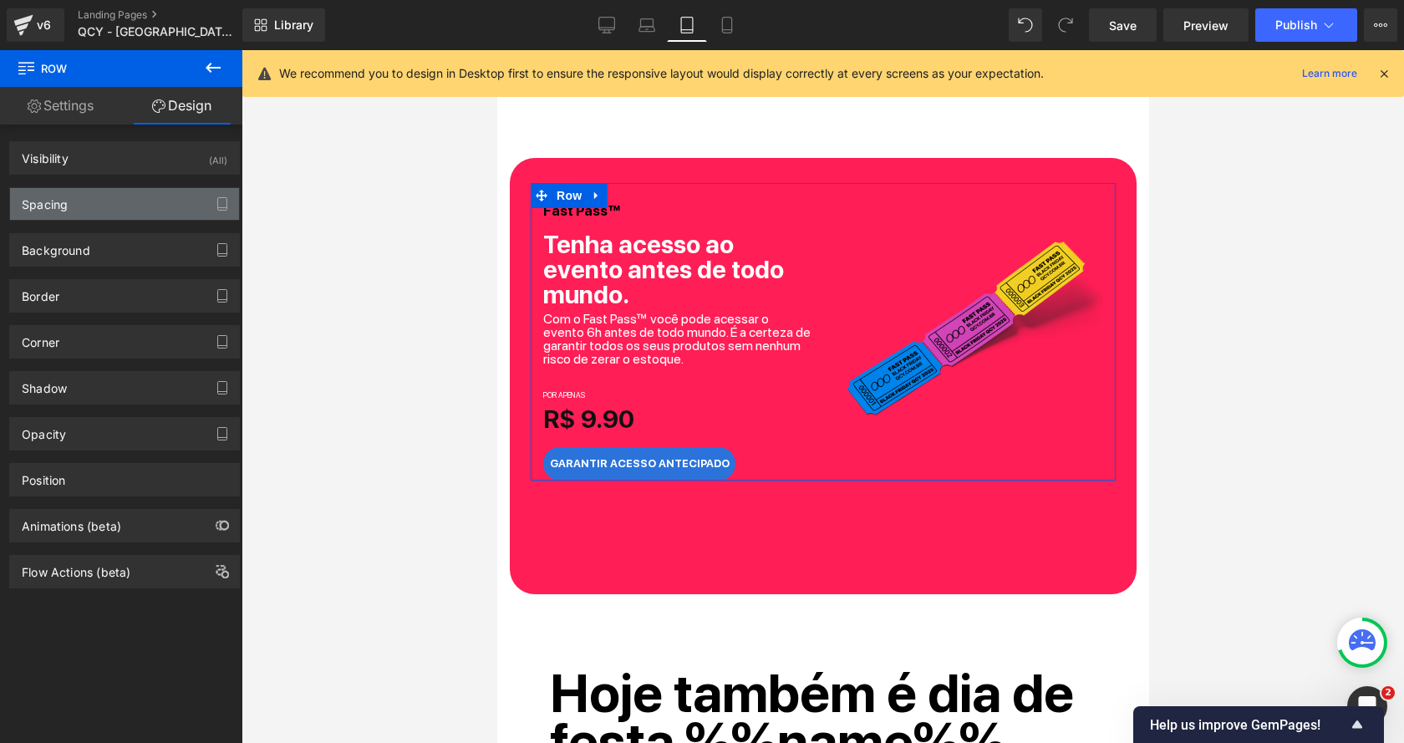
click at [109, 207] on div "Spacing" at bounding box center [124, 204] width 229 height 32
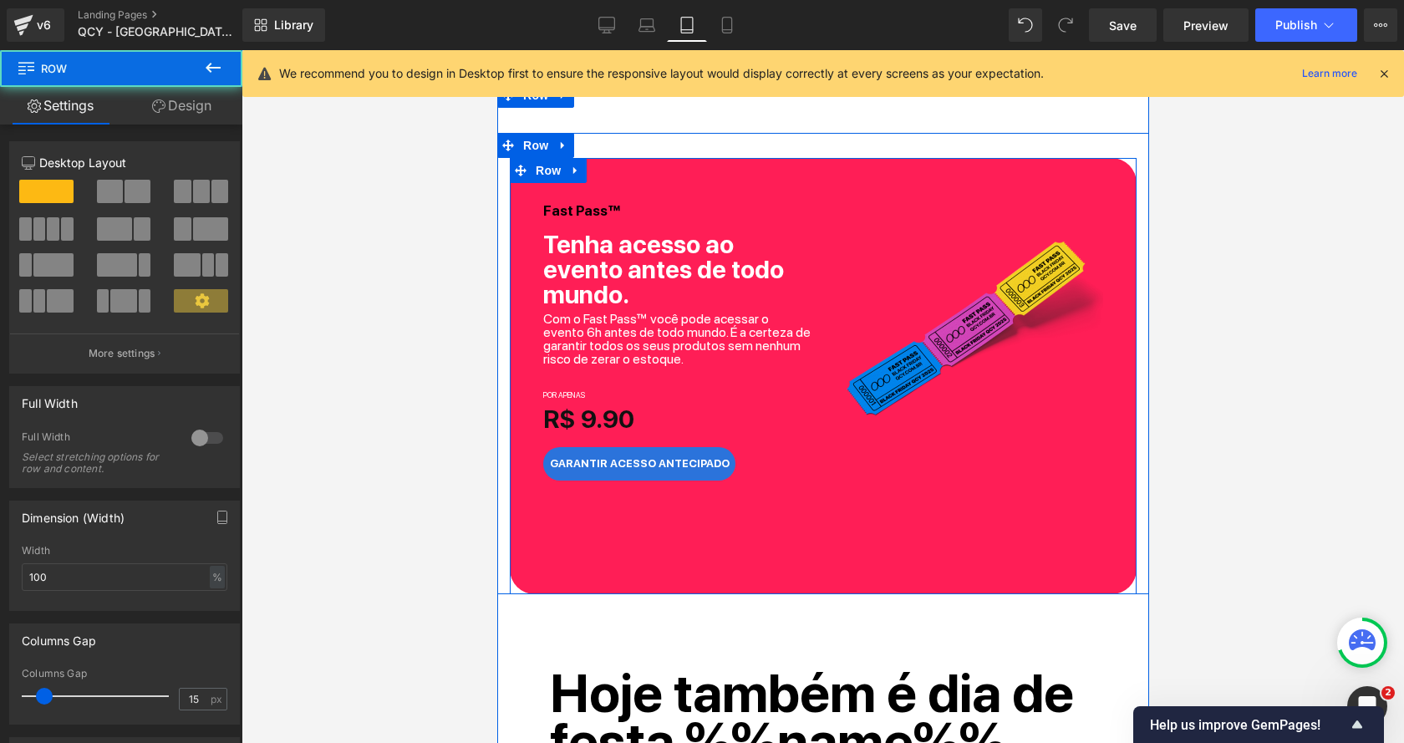
click at [698, 542] on div "Fast Pass™ Heading Tenha acesso ao evento antes de todo mundo. Heading Com o Fa…" at bounding box center [822, 376] width 627 height 436
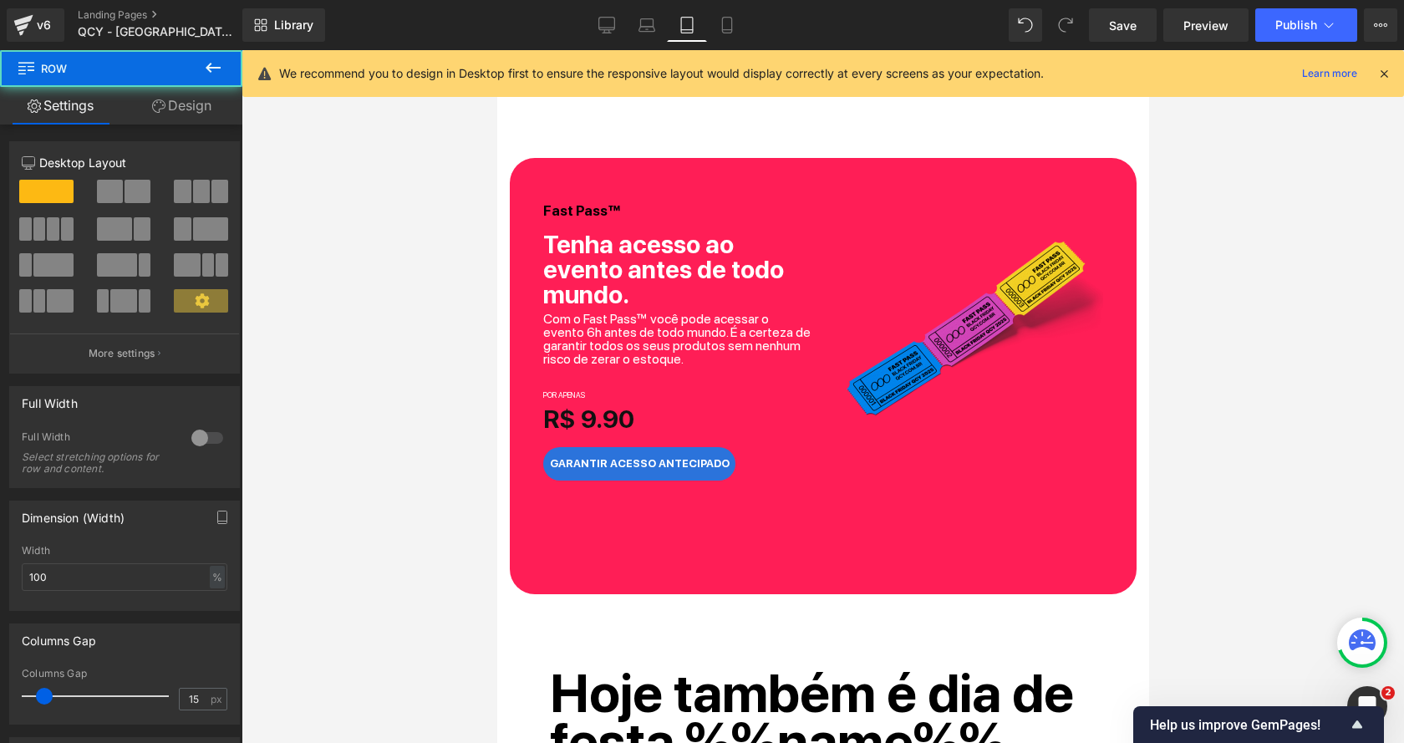
click at [196, 111] on link "Design" at bounding box center [181, 106] width 121 height 38
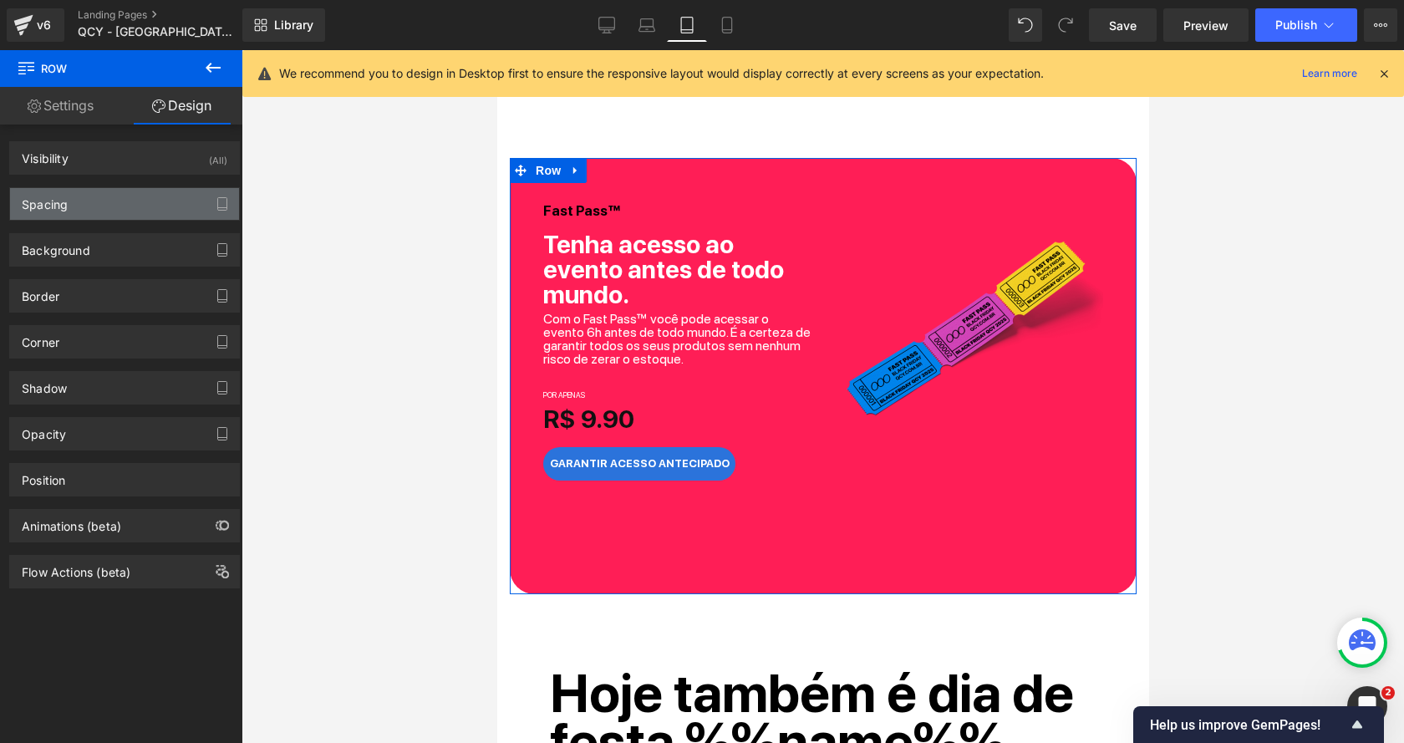
click at [136, 201] on div "Spacing" at bounding box center [124, 204] width 229 height 32
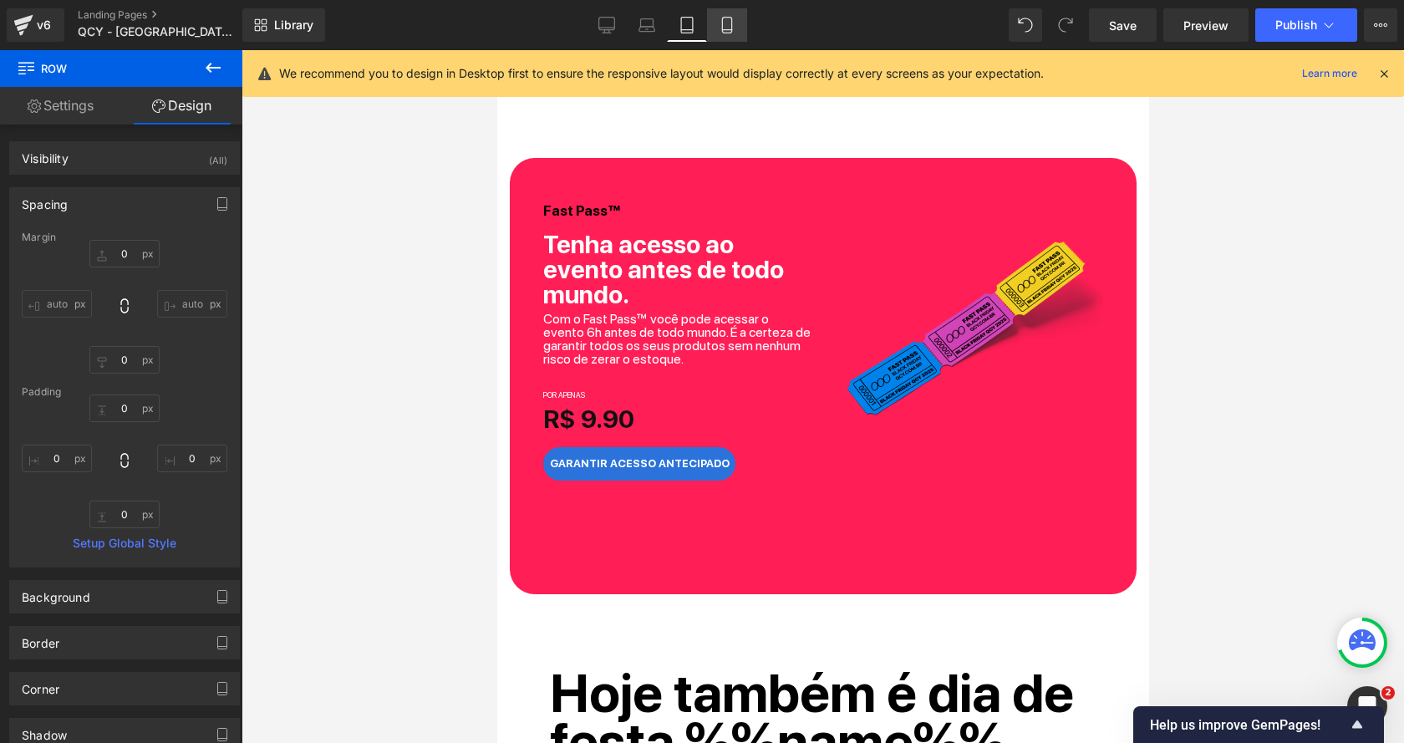
click at [729, 33] on icon at bounding box center [726, 26] width 9 height 16
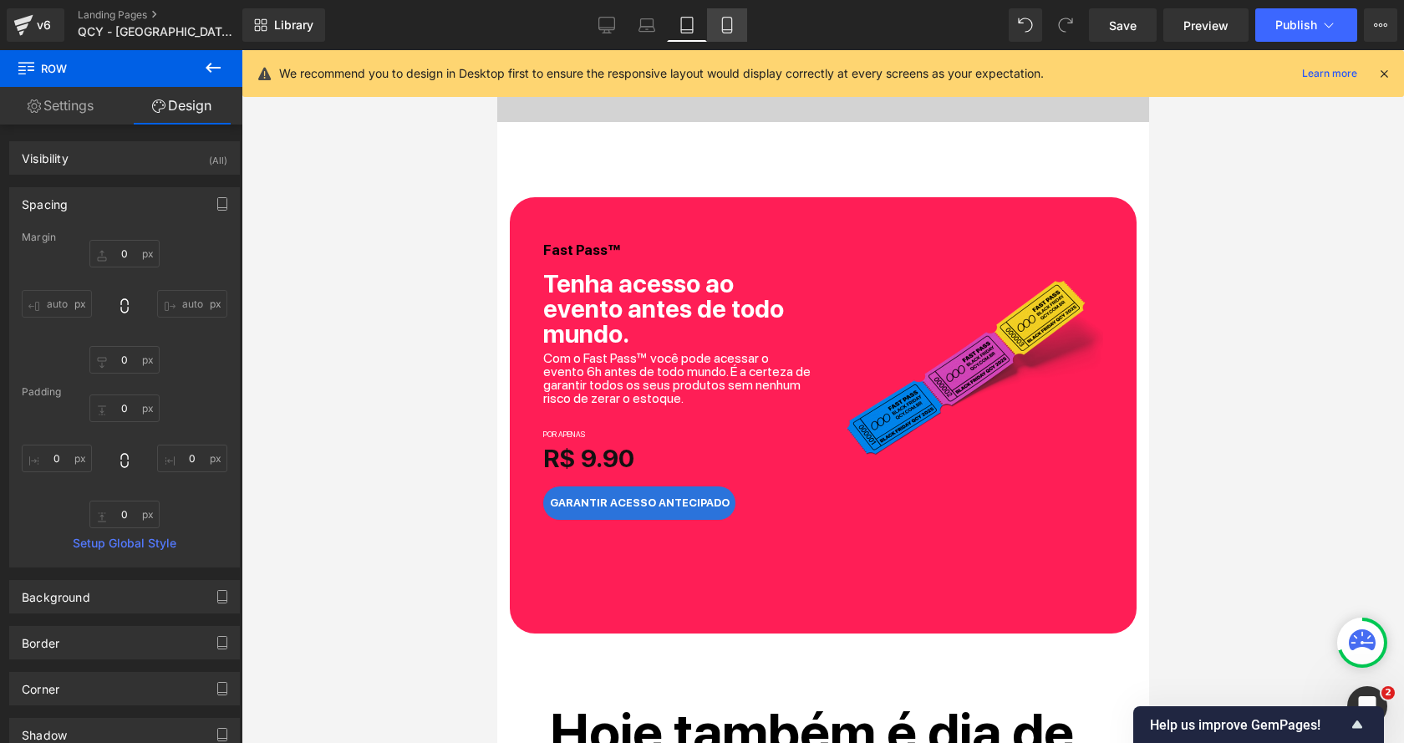
type input "30"
type input "0"
type input "10"
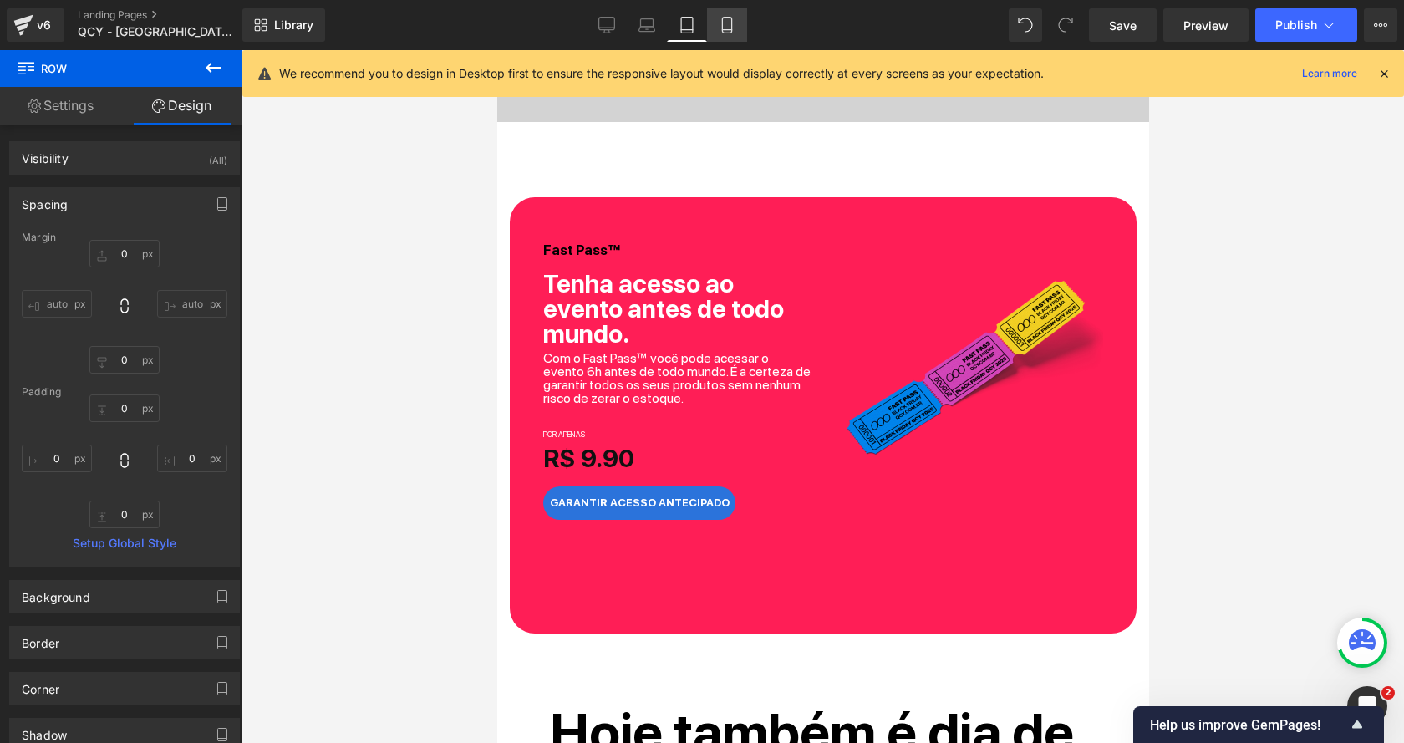
type input "0"
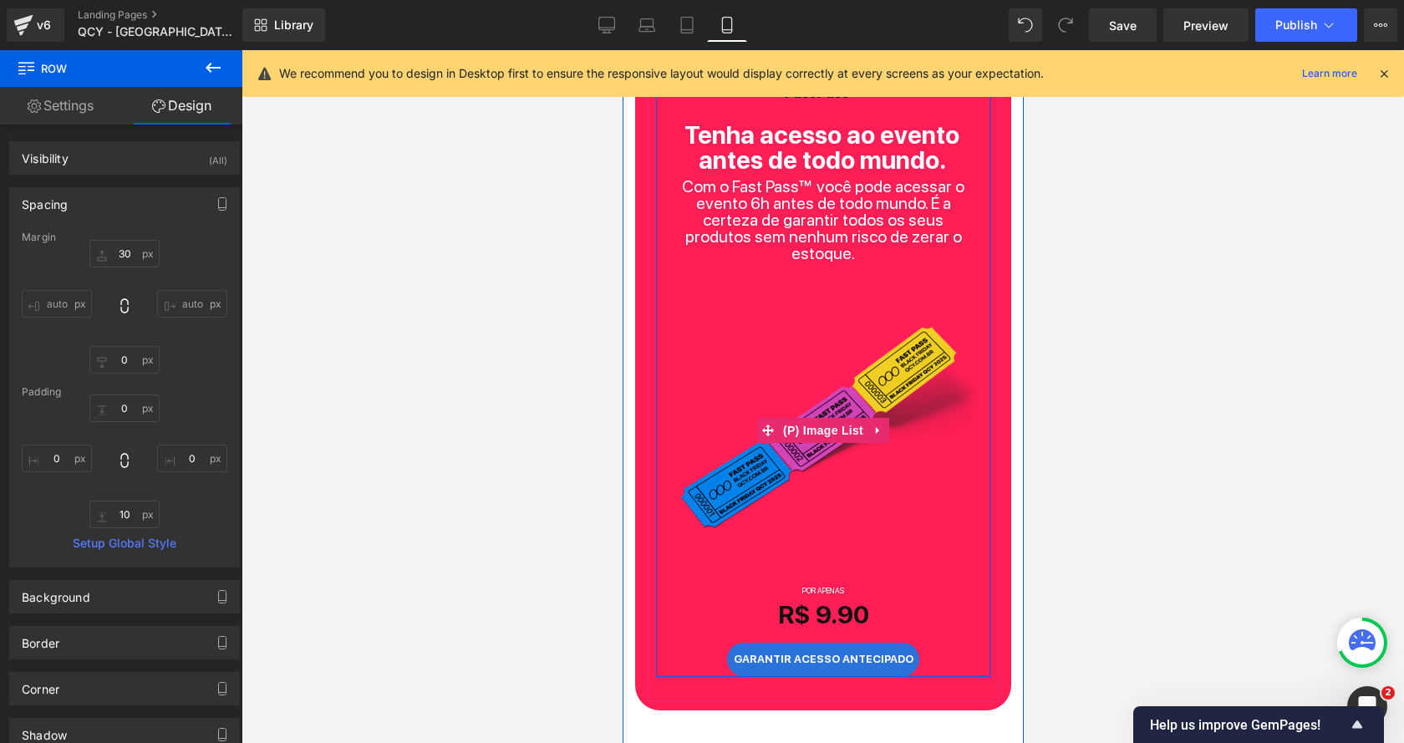
scroll to position [783, 0]
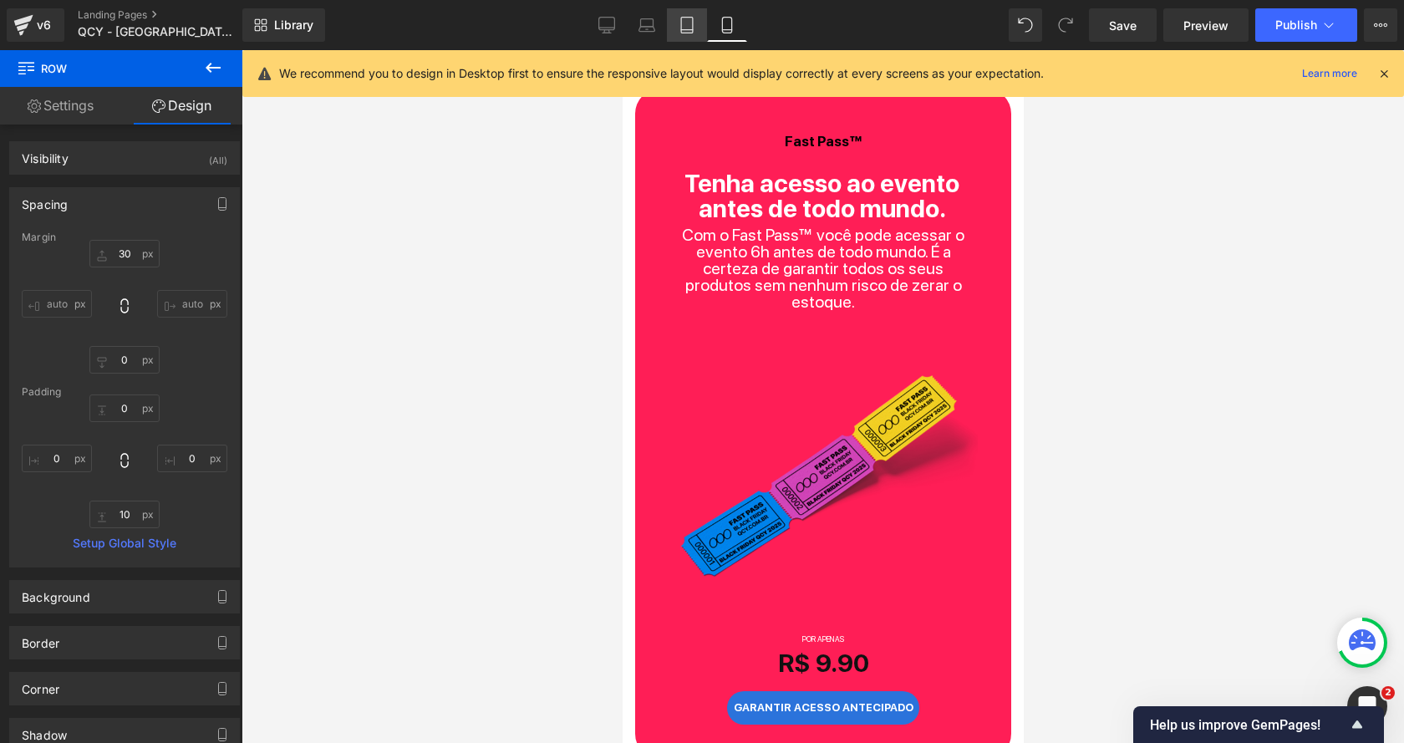
click at [692, 24] on icon at bounding box center [687, 25] width 17 height 17
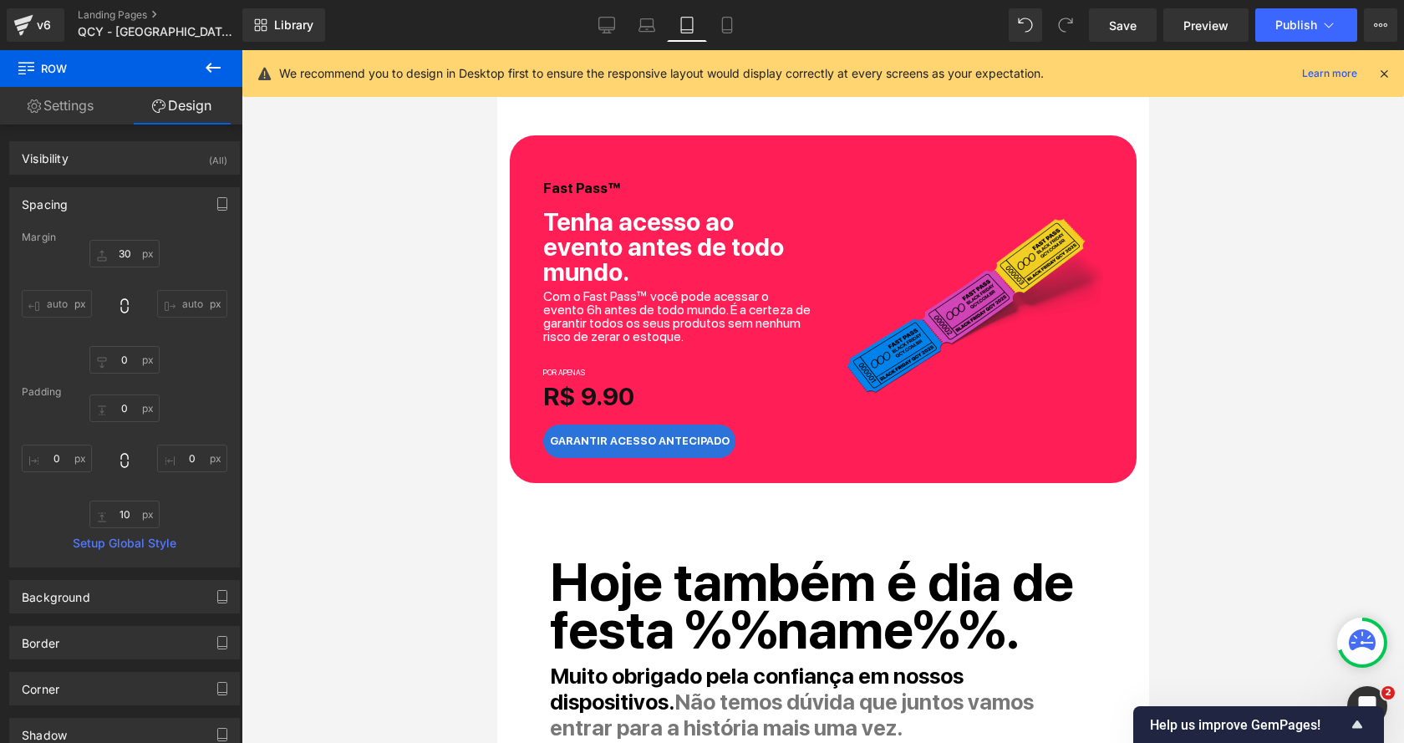
type input "0"
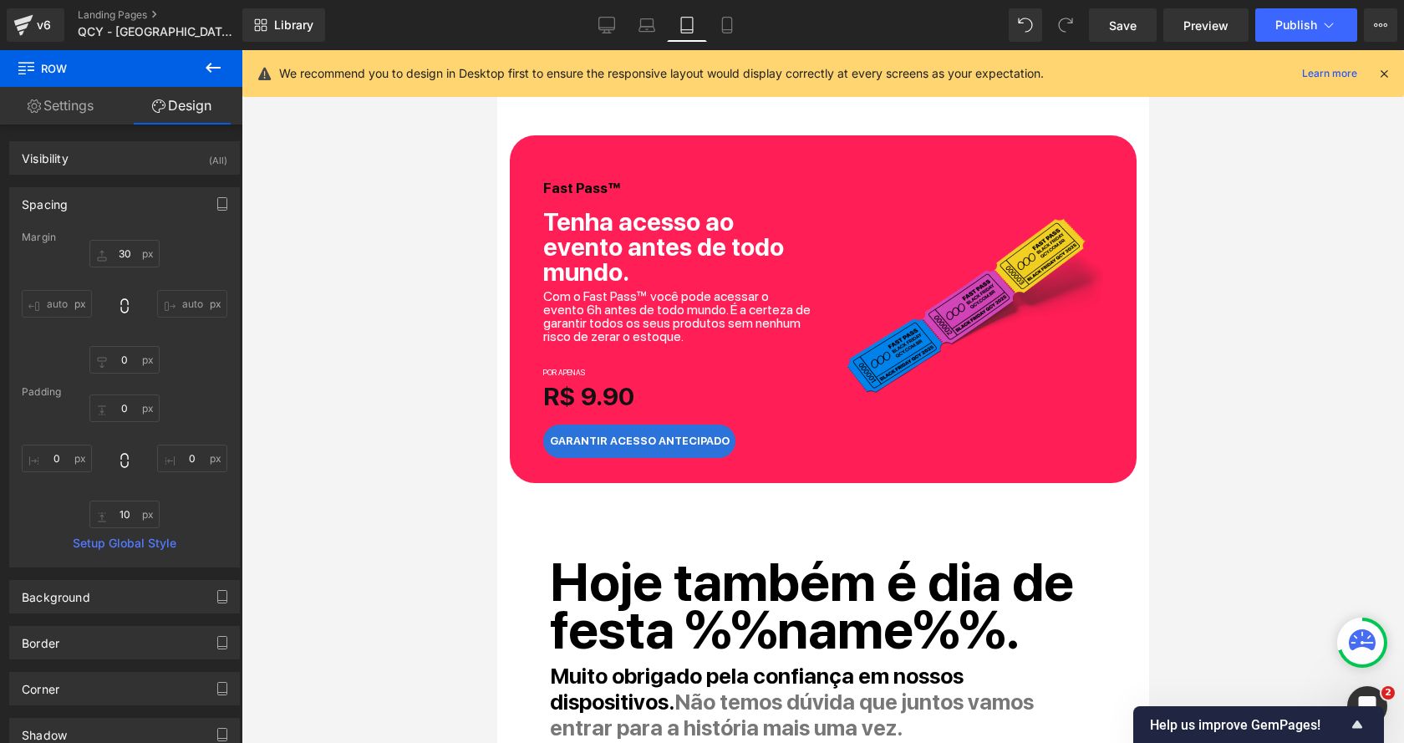
type input "0"
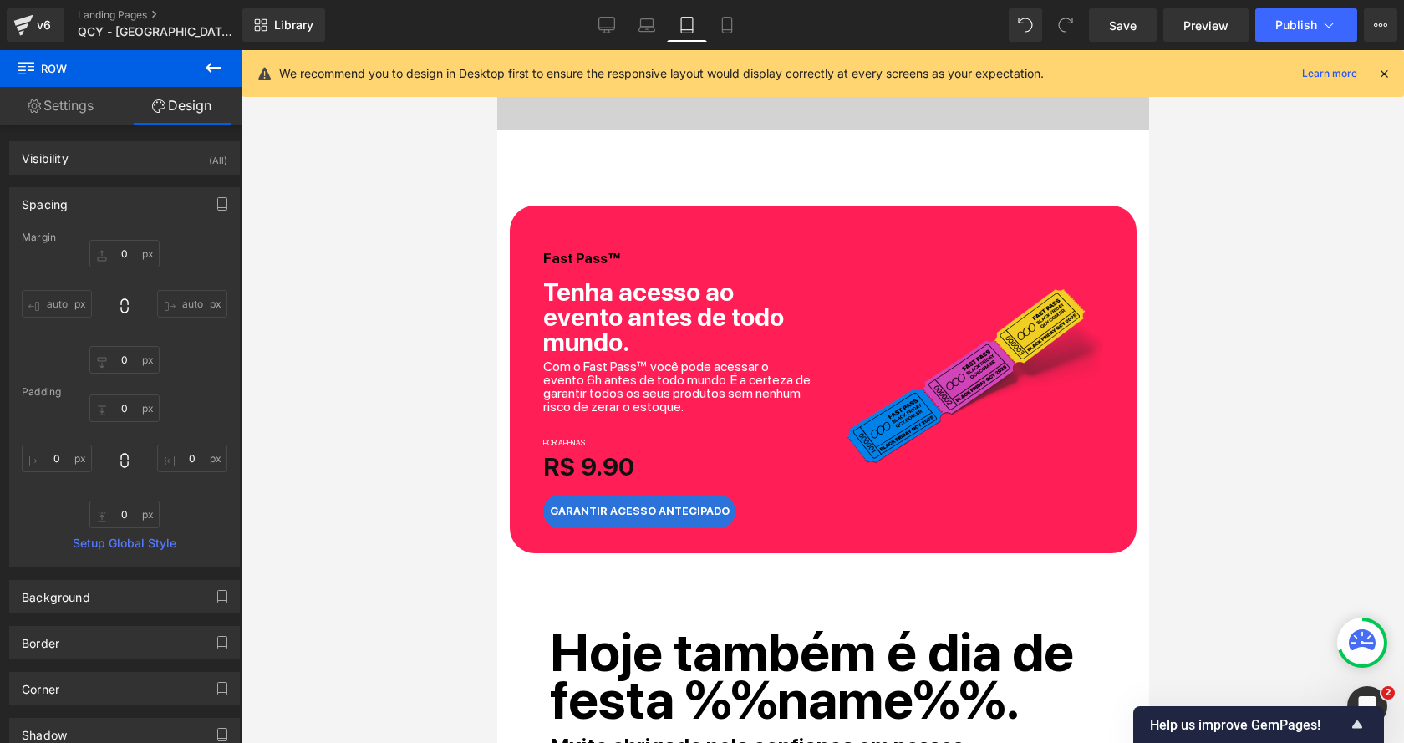
scroll to position [640, 0]
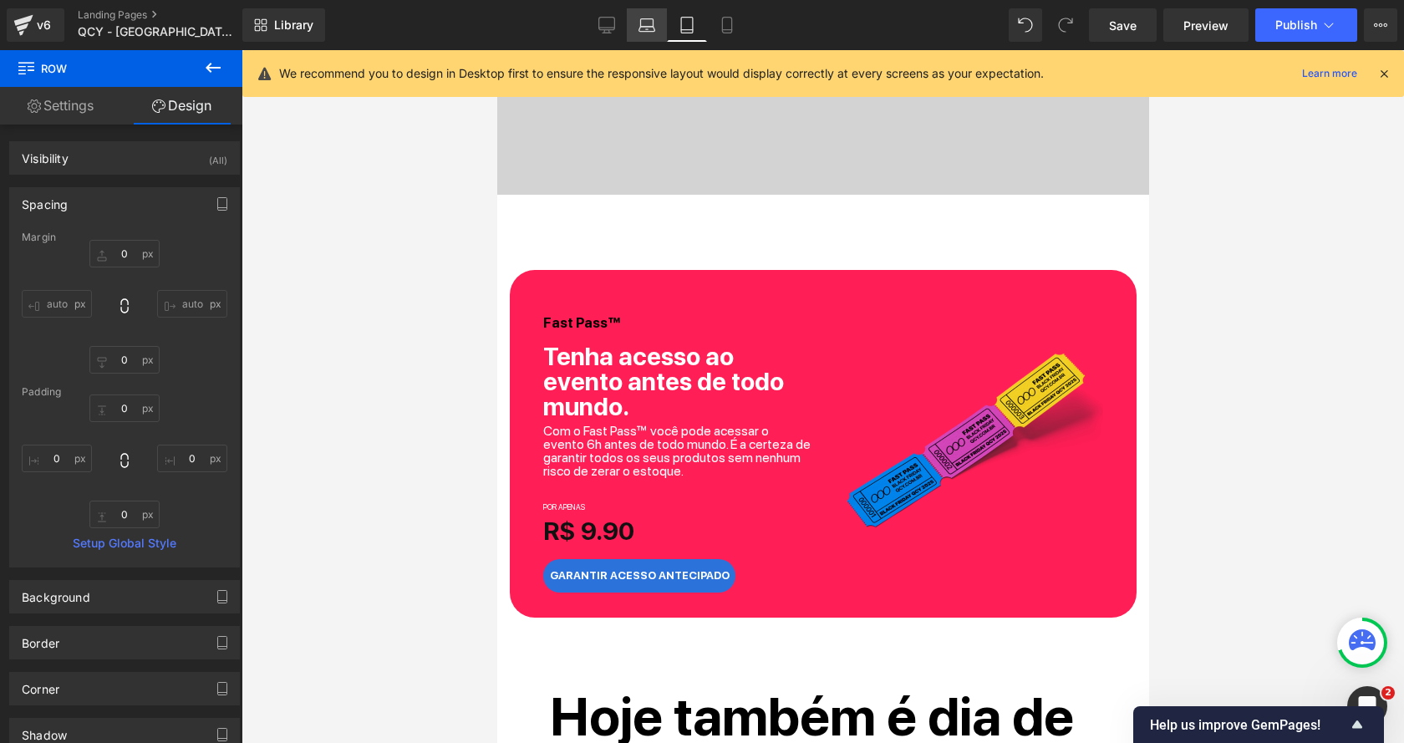
click at [655, 23] on icon at bounding box center [647, 25] width 17 height 17
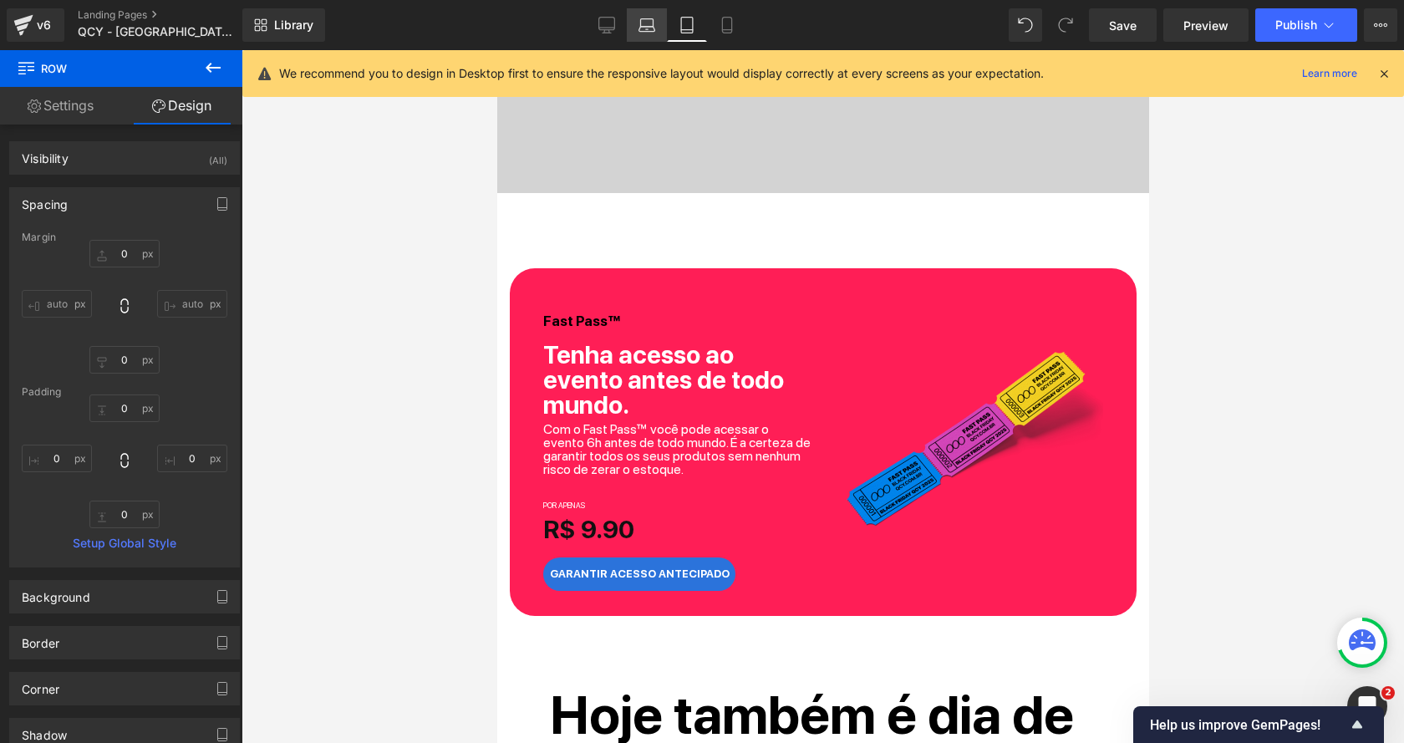
type input "0"
type input "10"
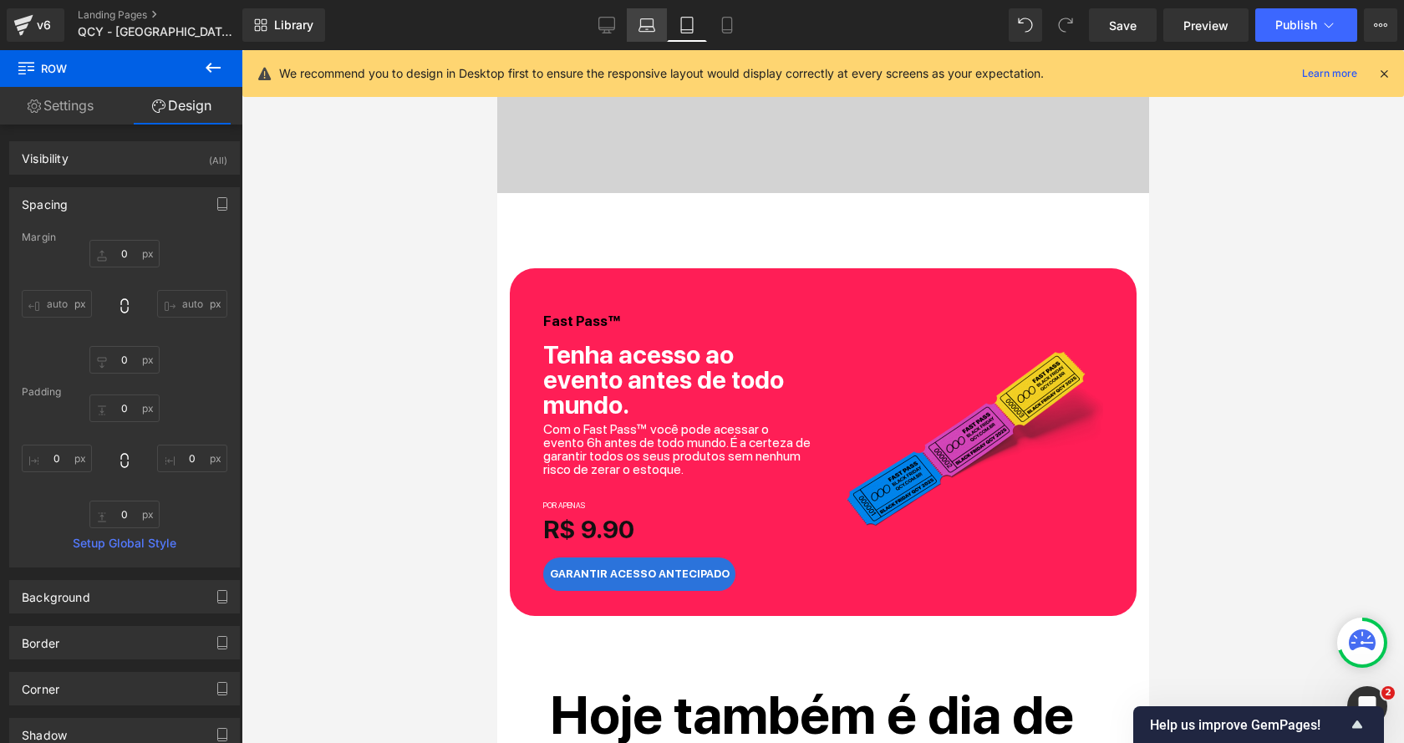
type input "0"
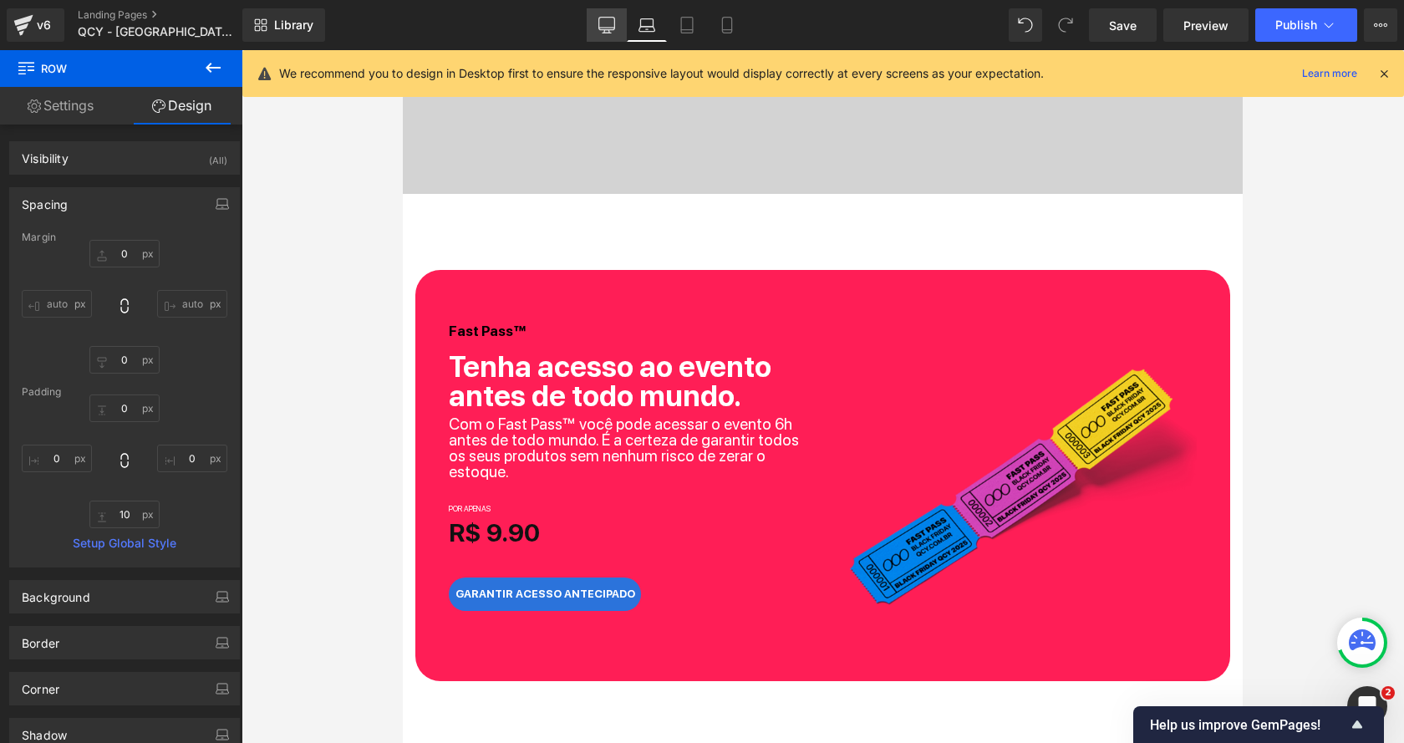
click at [615, 23] on icon at bounding box center [607, 25] width 17 height 17
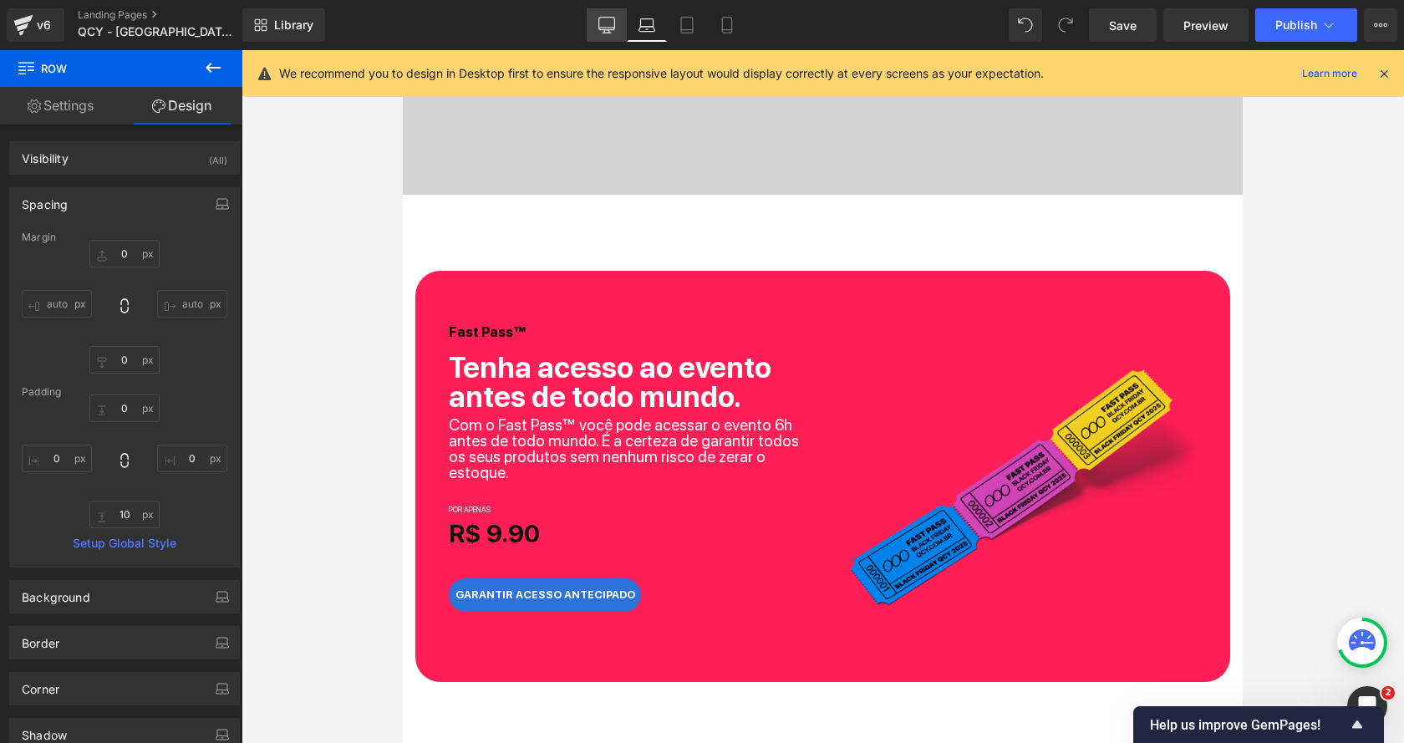
type input "0"
type input "10"
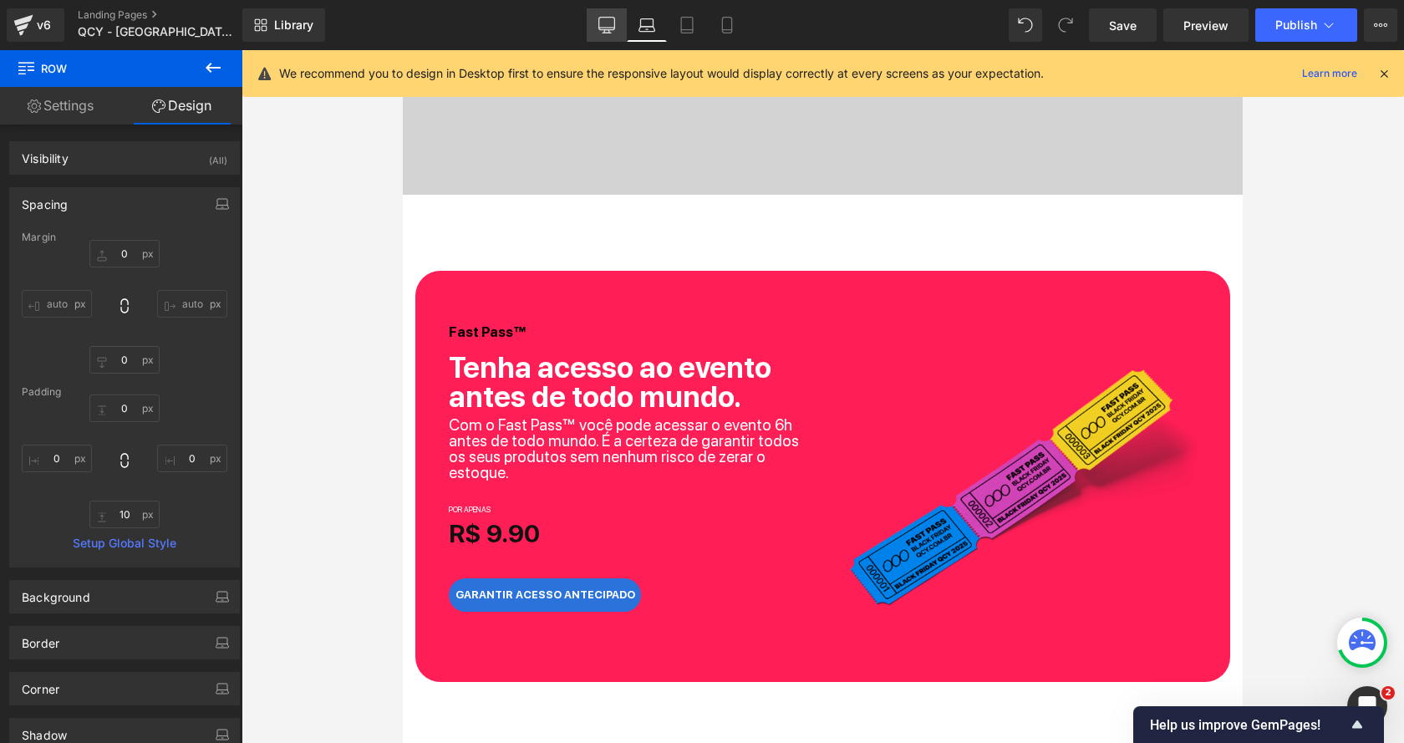
type input "0"
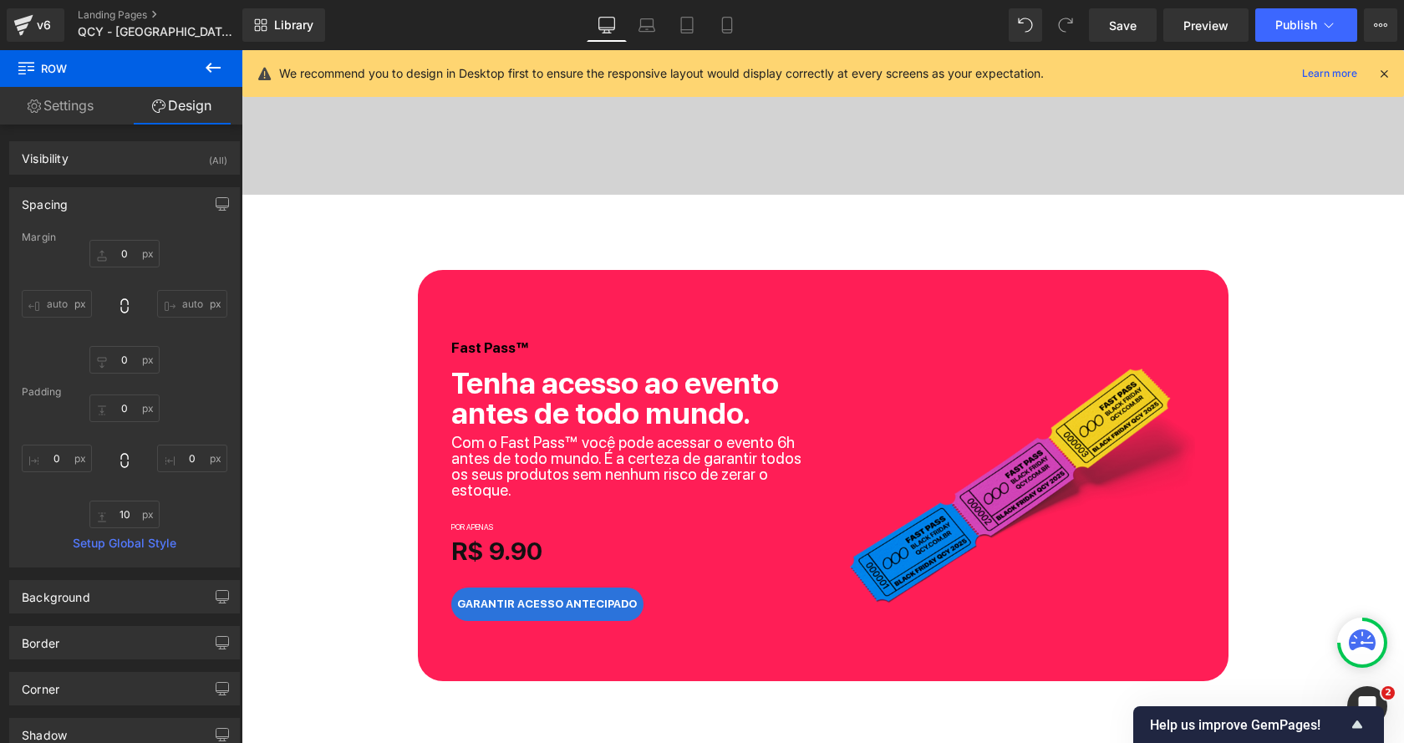
click at [716, 43] on div "Library Desktop Desktop Laptop Tablet Mobile Save Preview Publish Scheduled Vie…" at bounding box center [823, 25] width 1162 height 50
click at [723, 36] on link "Mobile" at bounding box center [727, 24] width 40 height 33
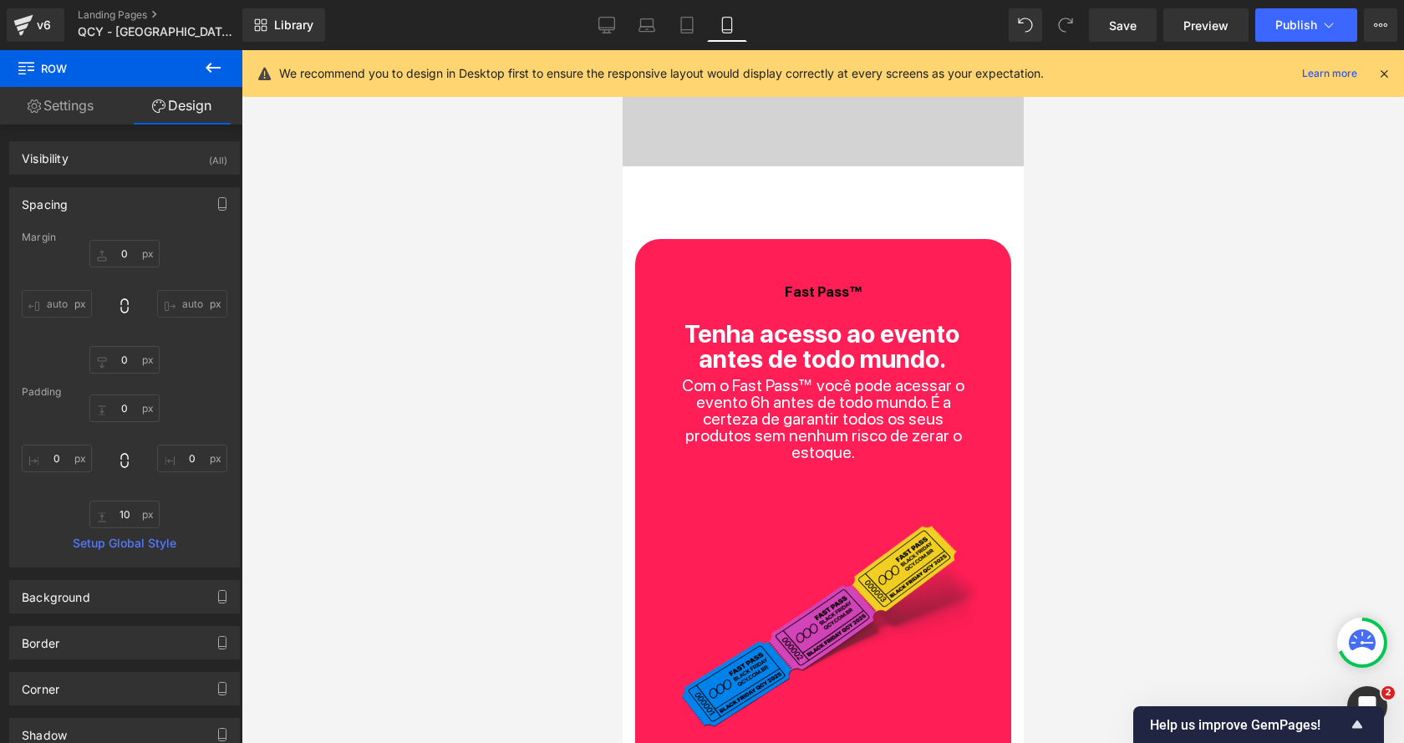
type input "30"
type input "0"
type input "10"
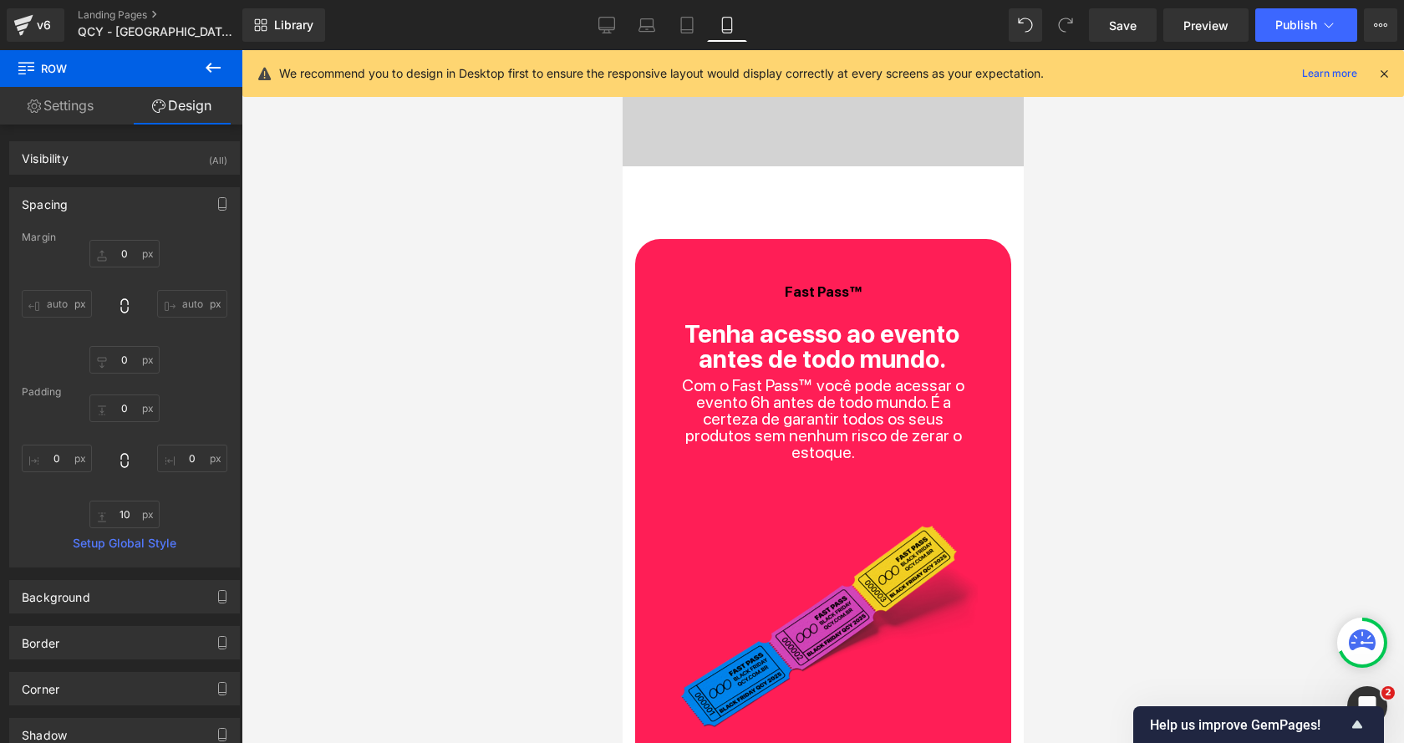
type input "0"
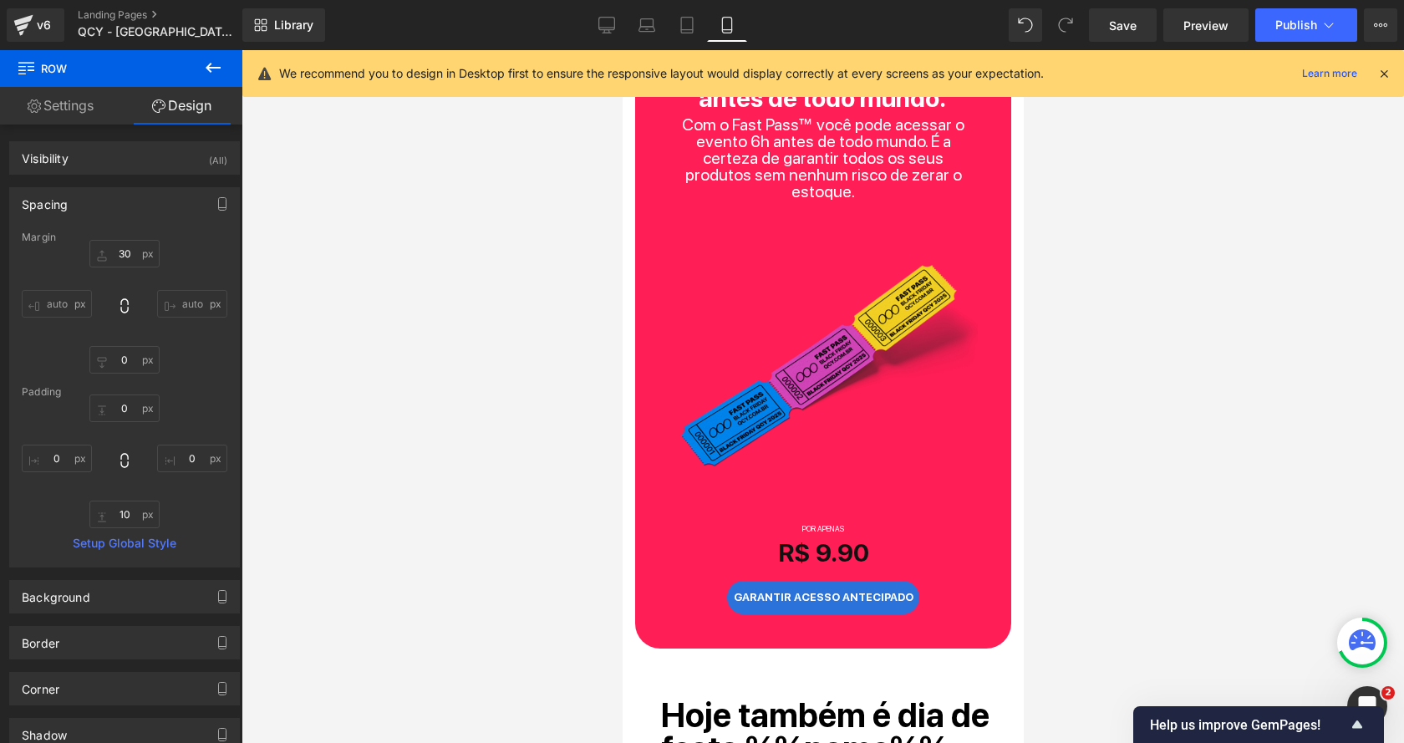
scroll to position [857, 0]
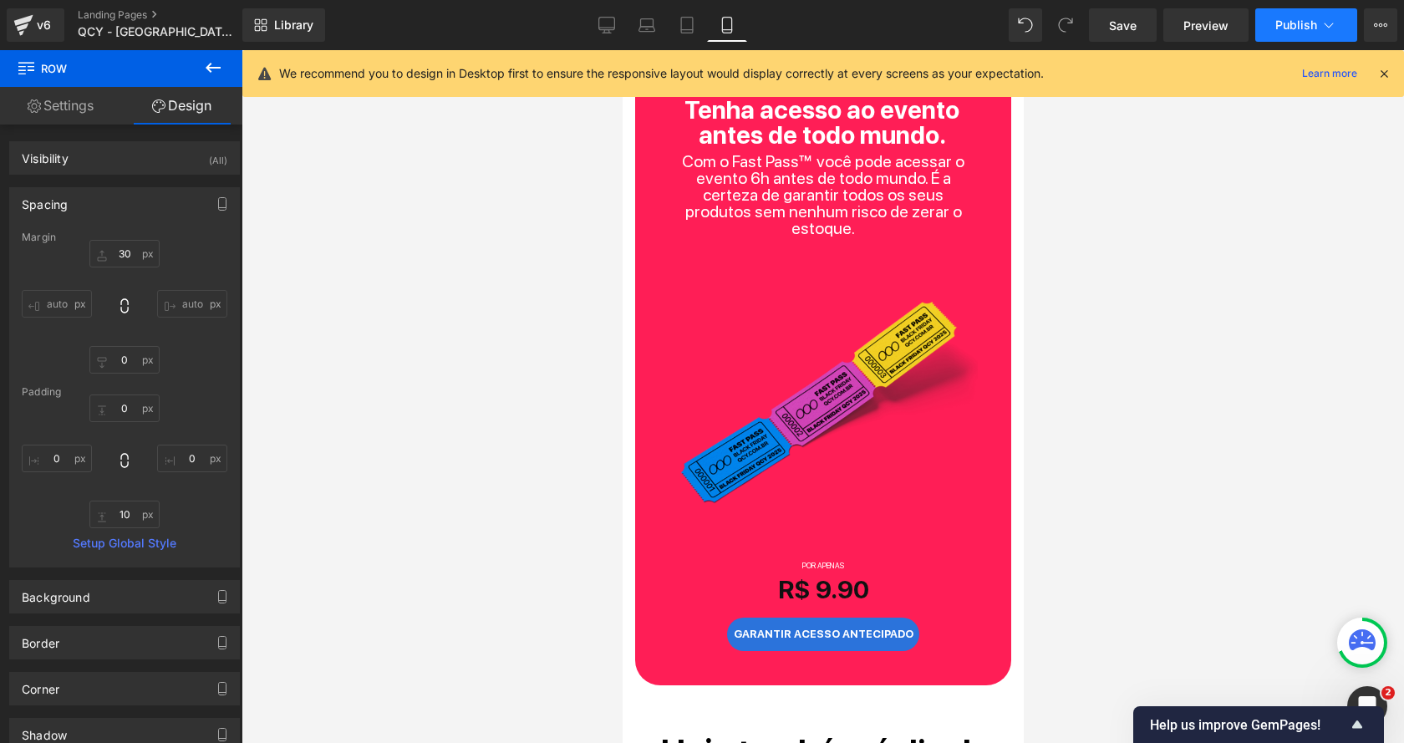
click at [1312, 22] on span "Publish" at bounding box center [1297, 24] width 42 height 13
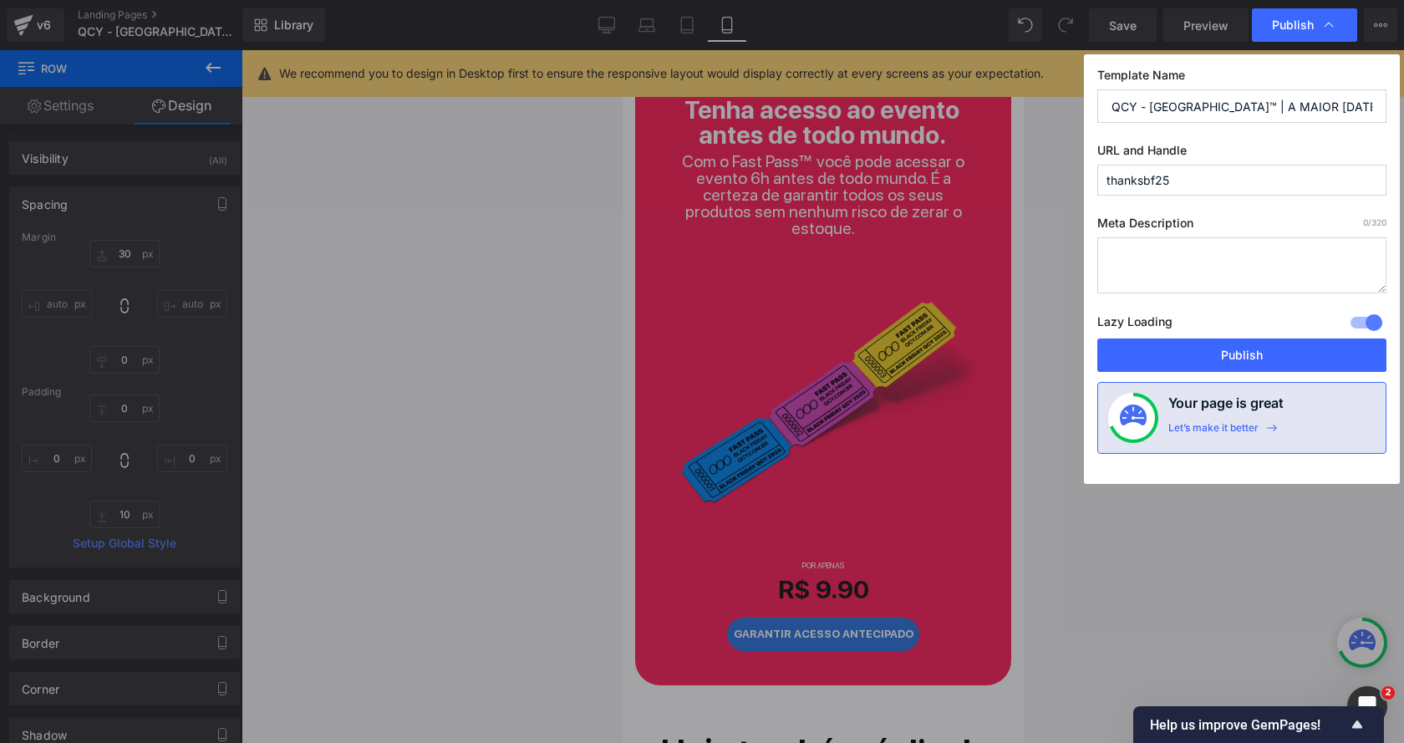
click at [1233, 204] on div "Template Name QCY - BRASIL™ | A MAIOR BLACK FRIDAY DA HISTÓRIA URL and Handle t…" at bounding box center [1242, 269] width 316 height 430
click at [1212, 192] on input "thanksbf25" at bounding box center [1242, 180] width 289 height 31
click at [1177, 350] on button "Publish" at bounding box center [1242, 355] width 289 height 33
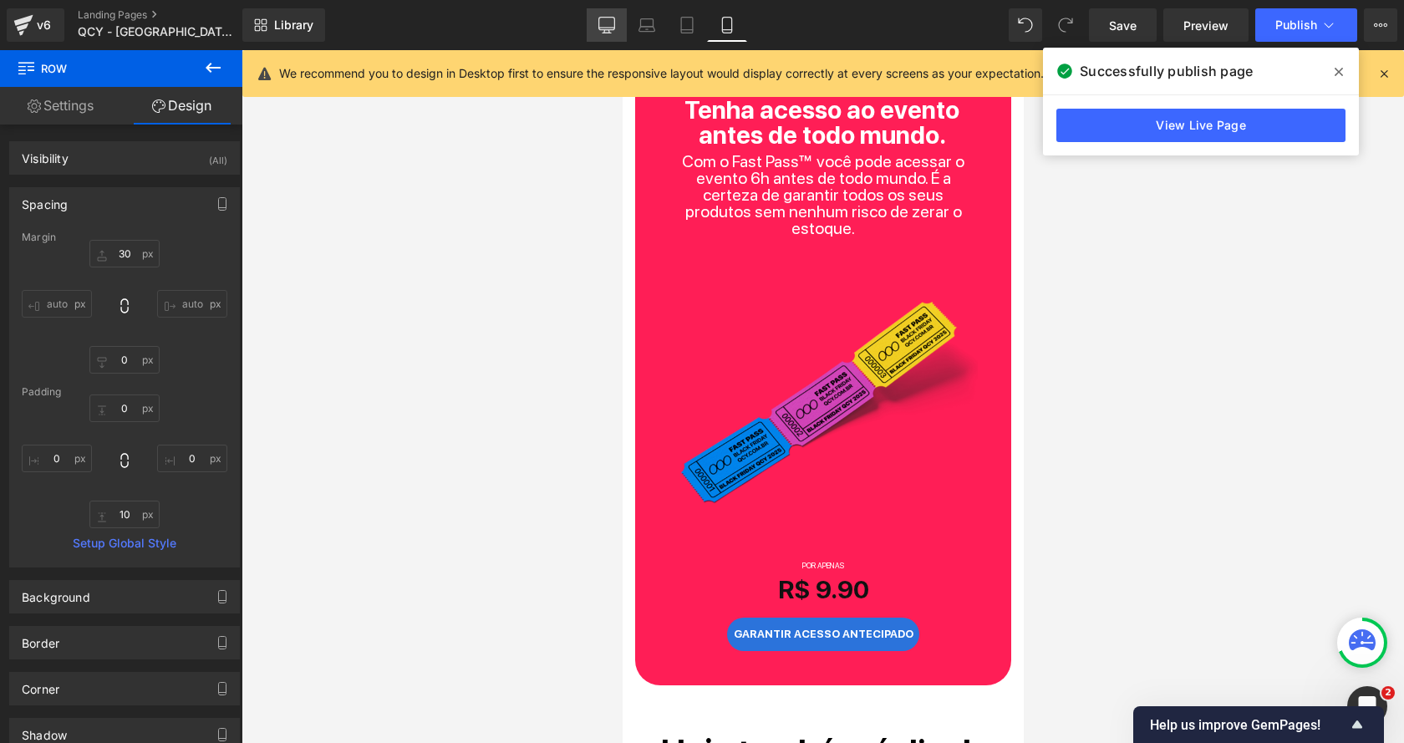
click at [600, 15] on link "Desktop" at bounding box center [607, 24] width 40 height 33
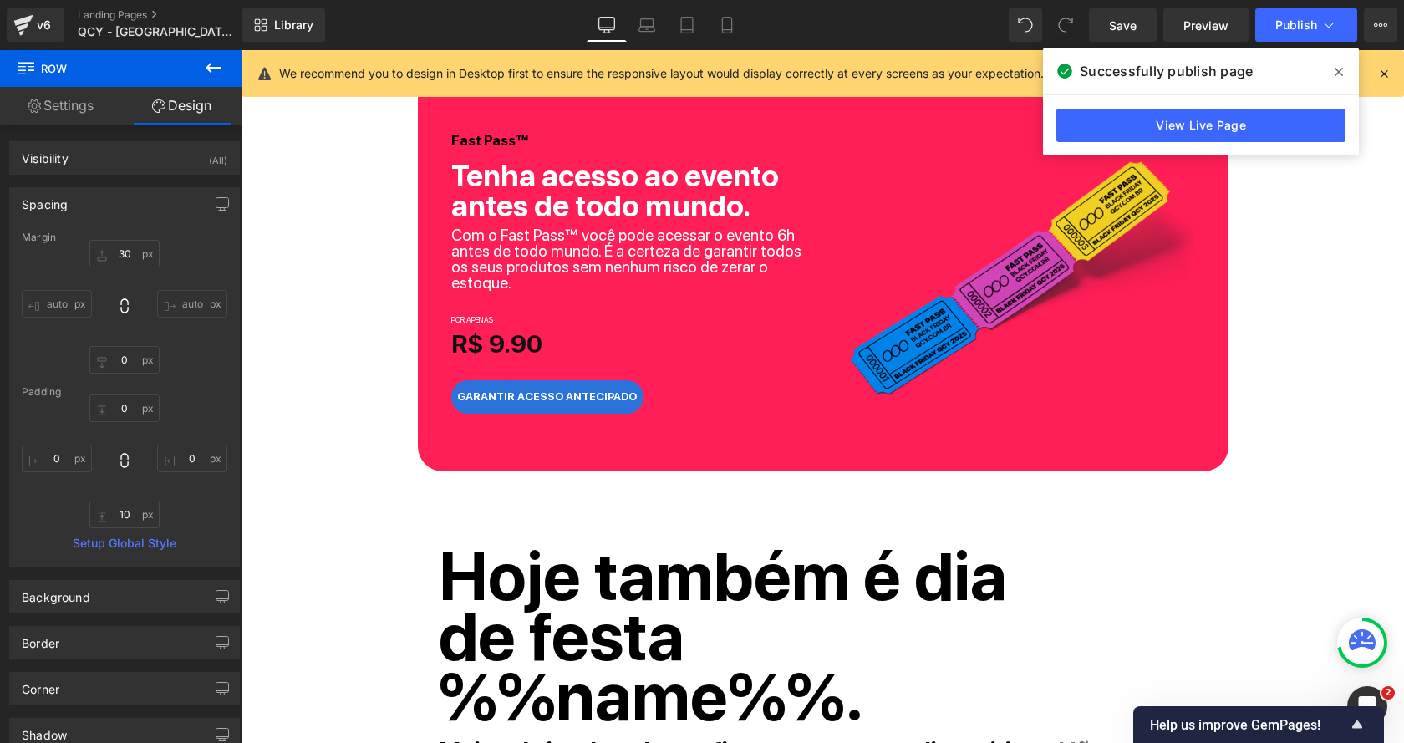
type input "0"
type input "10"
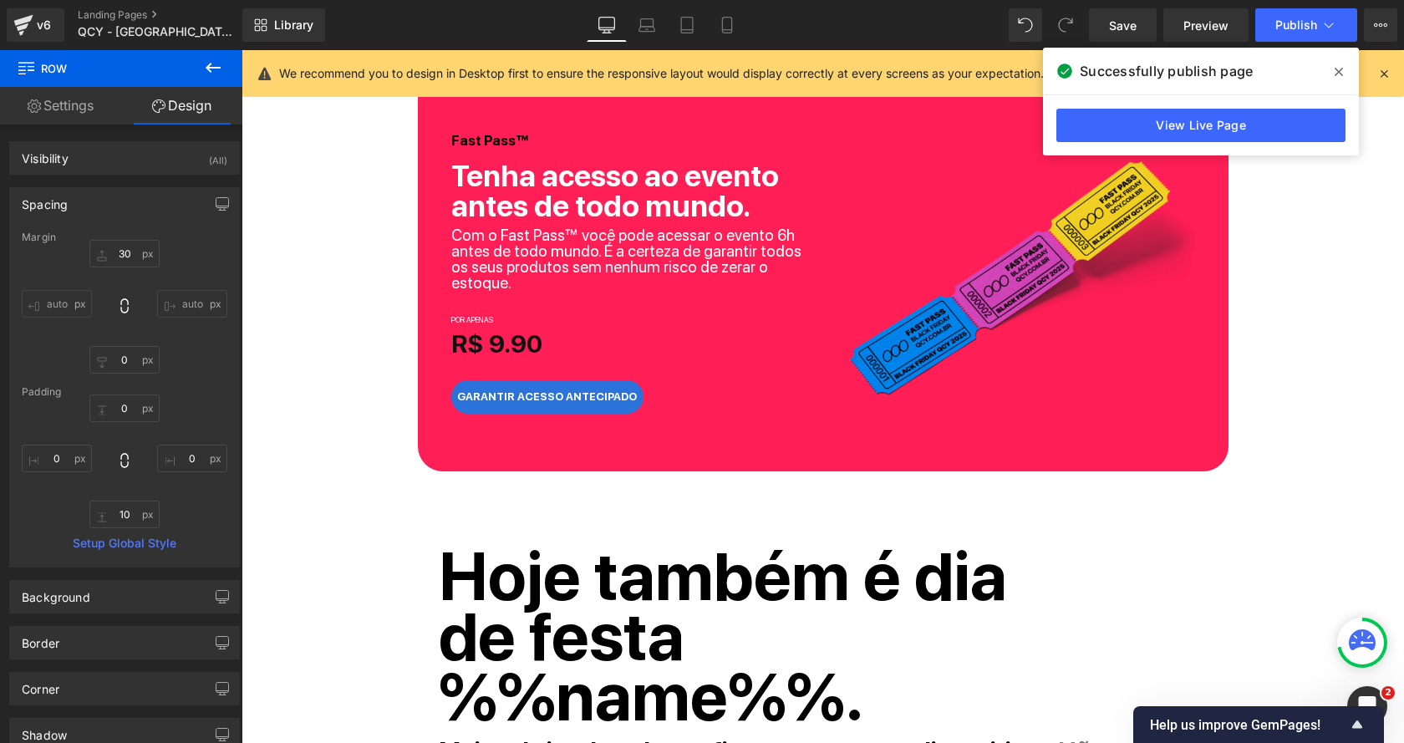
type input "0"
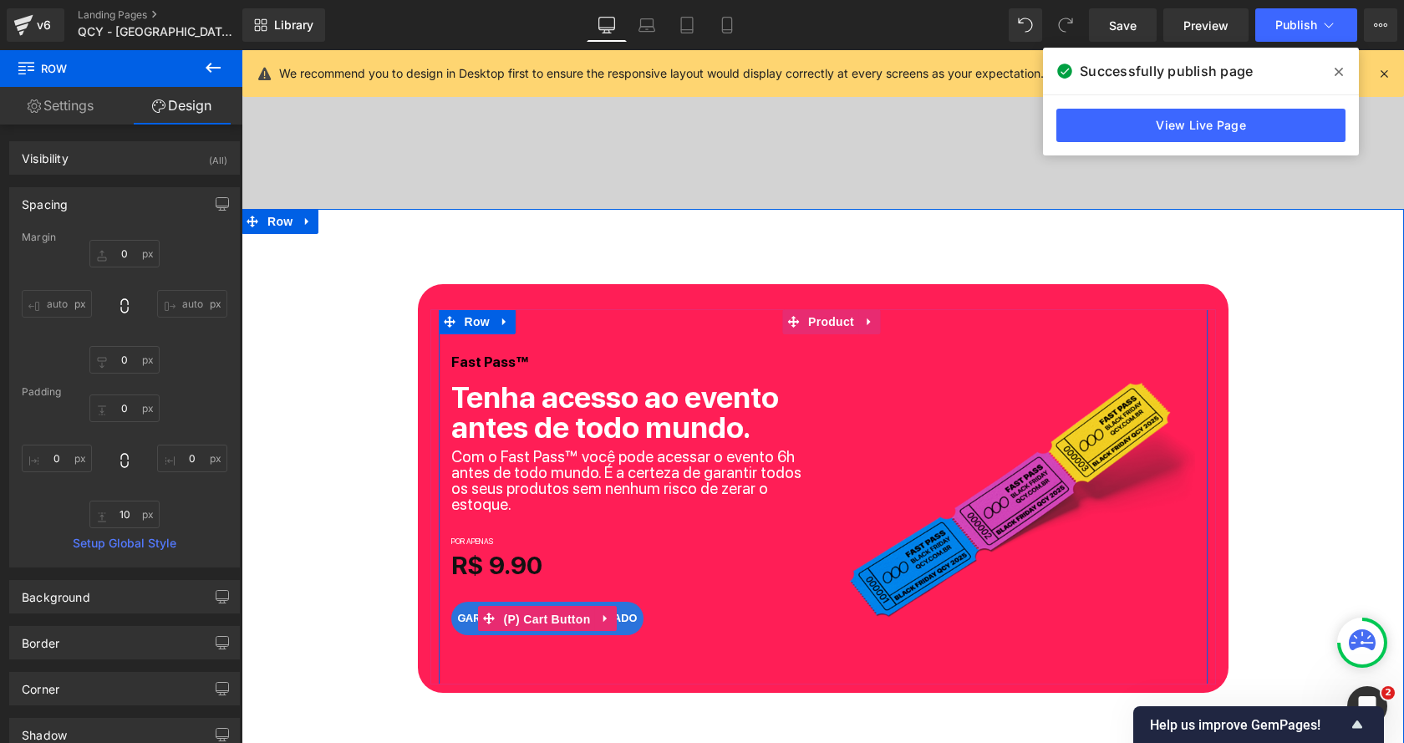
click at [570, 607] on span "(P) Cart Button" at bounding box center [546, 619] width 95 height 25
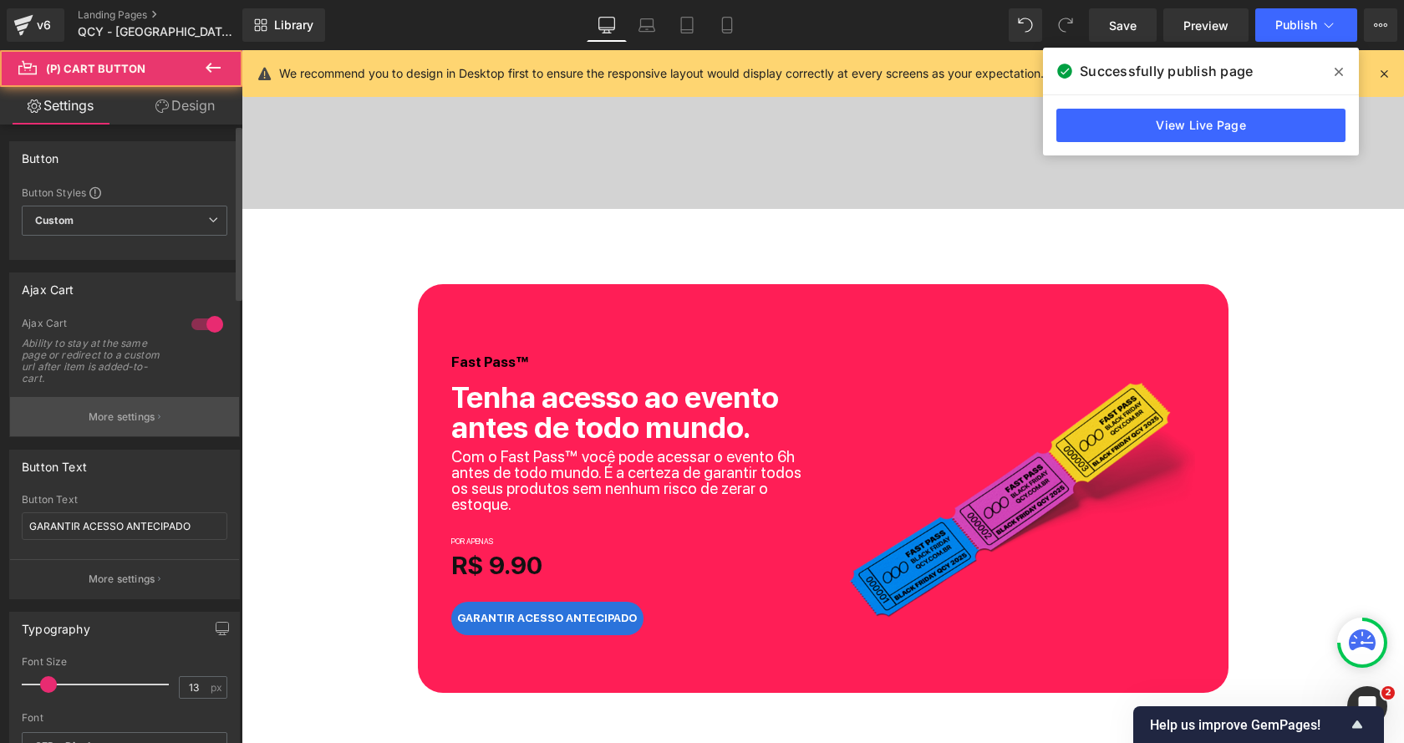
click at [142, 402] on button "More settings" at bounding box center [124, 416] width 229 height 39
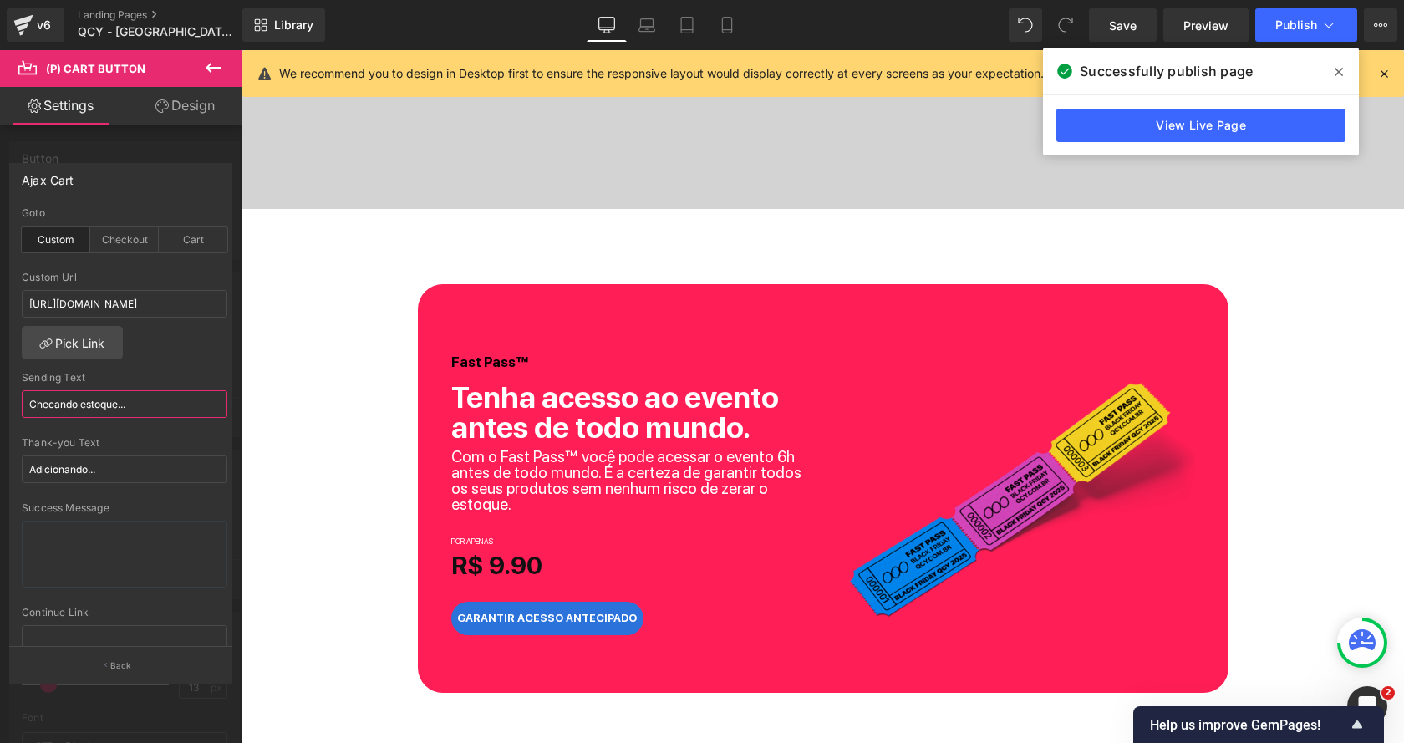
click at [137, 403] on input "Checando estoque..." at bounding box center [125, 404] width 206 height 28
type input "Verificando disponibilidade..."
click at [160, 379] on div "Sending Text" at bounding box center [125, 378] width 206 height 12
drag, startPoint x: 156, startPoint y: 466, endPoint x: 17, endPoint y: 466, distance: 139.6
click at [17, 466] on div "custom Goto Custom Checkout Cart https://seguro.qcy.com.br/r/JHRD8HBXFX Custom …" at bounding box center [124, 427] width 229 height 440
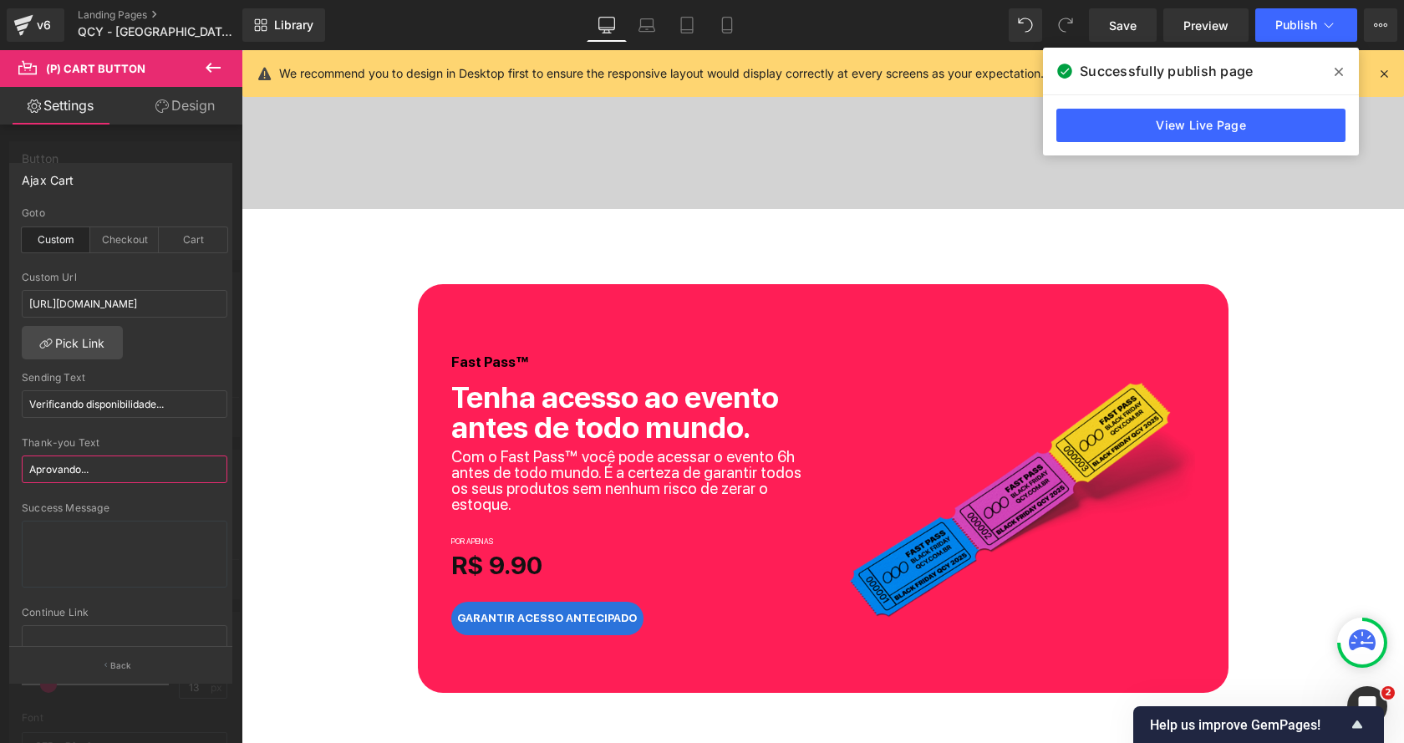
type input "Aprovando..."
click at [135, 432] on div at bounding box center [125, 431] width 206 height 11
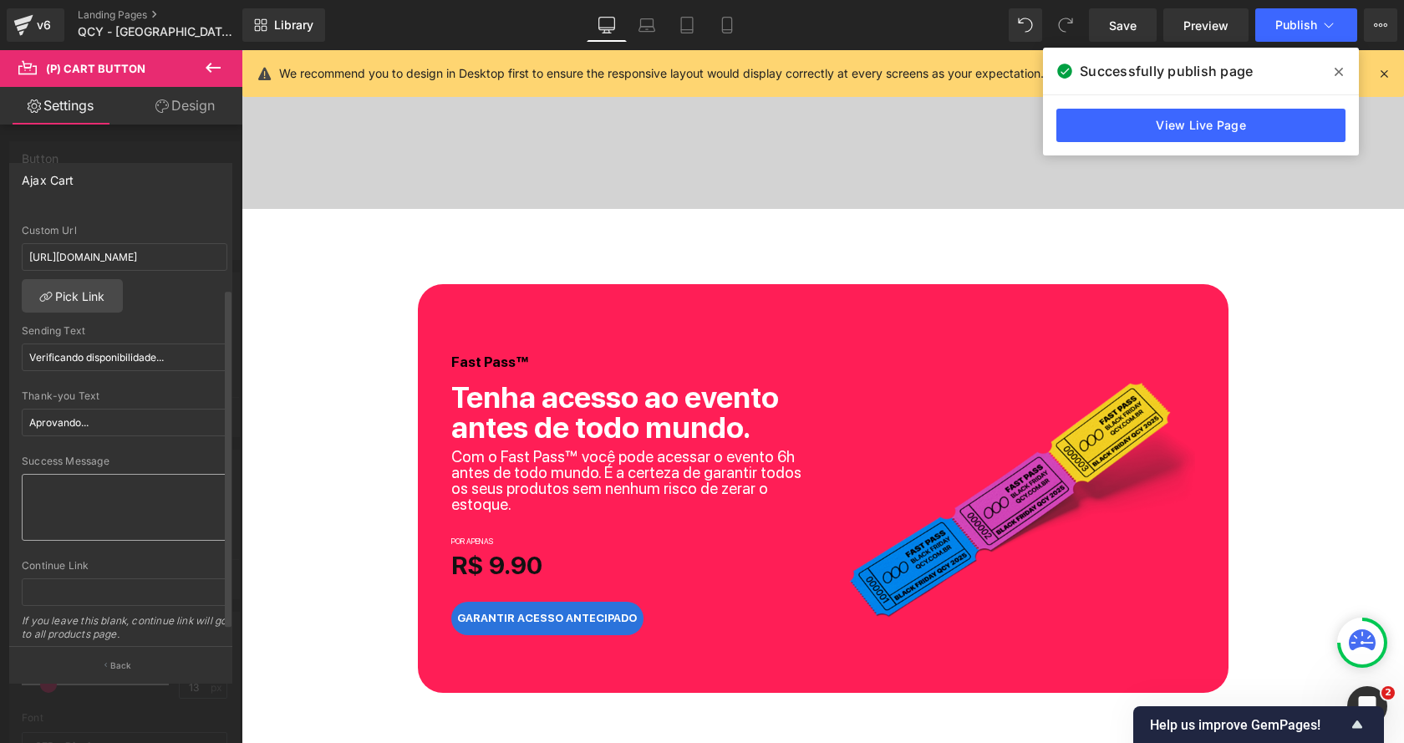
scroll to position [0, 0]
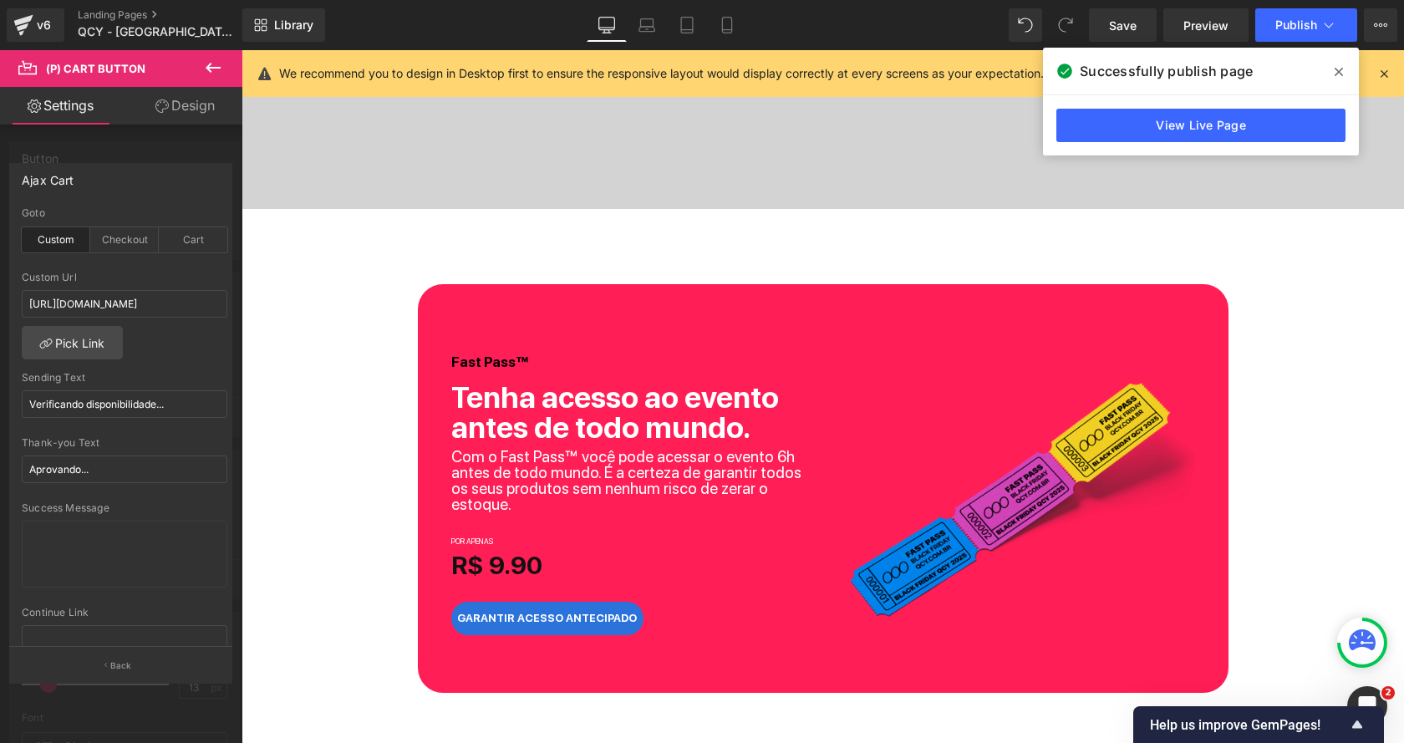
click at [324, 462] on div at bounding box center [823, 396] width 1163 height 693
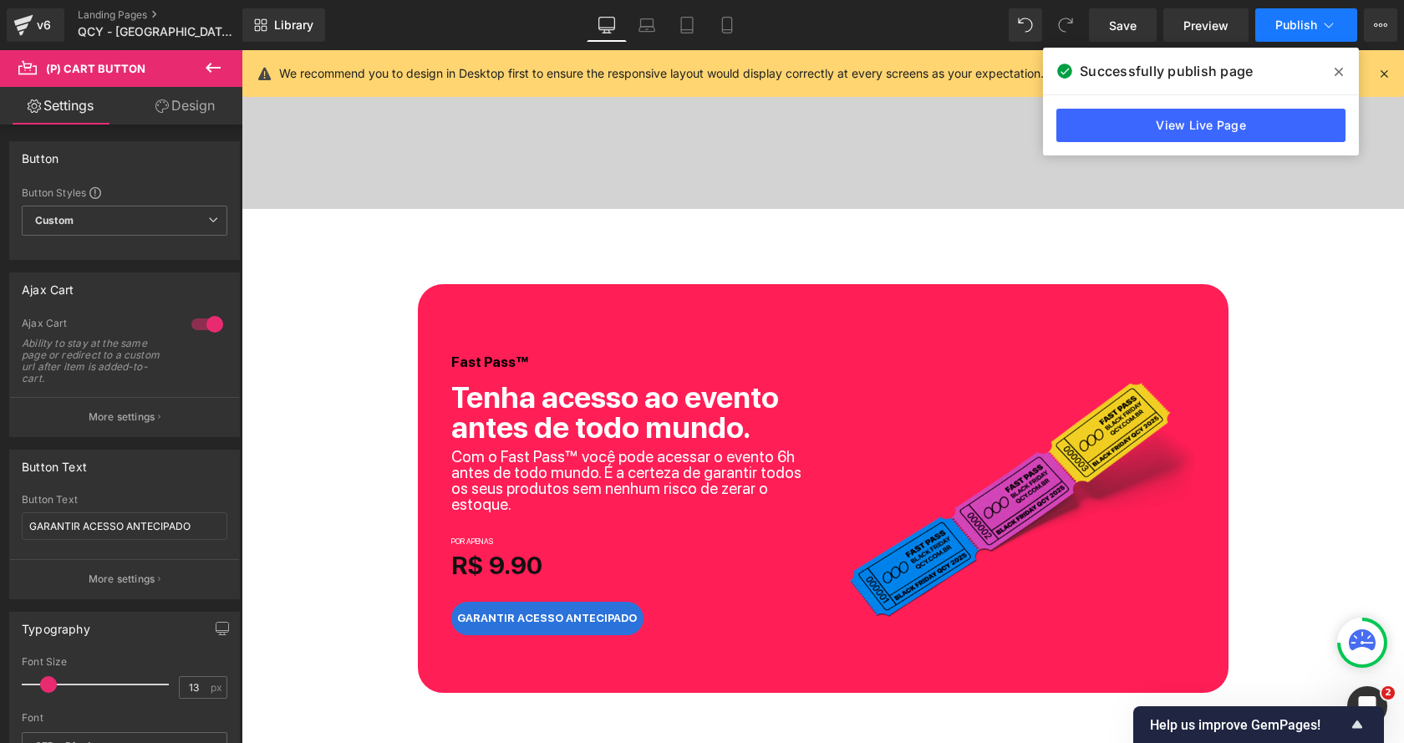
click at [1321, 28] on icon at bounding box center [1329, 25] width 17 height 17
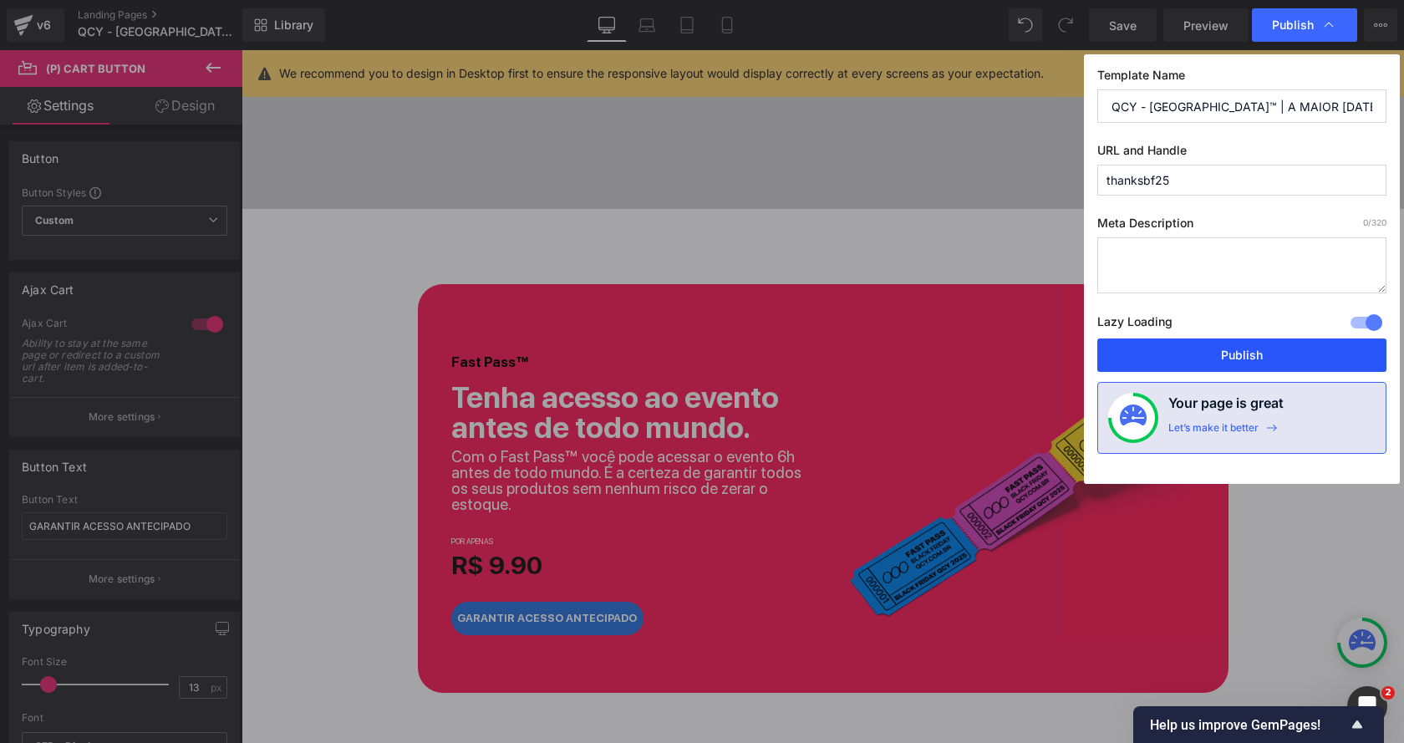
click at [1171, 349] on button "Publish" at bounding box center [1242, 355] width 289 height 33
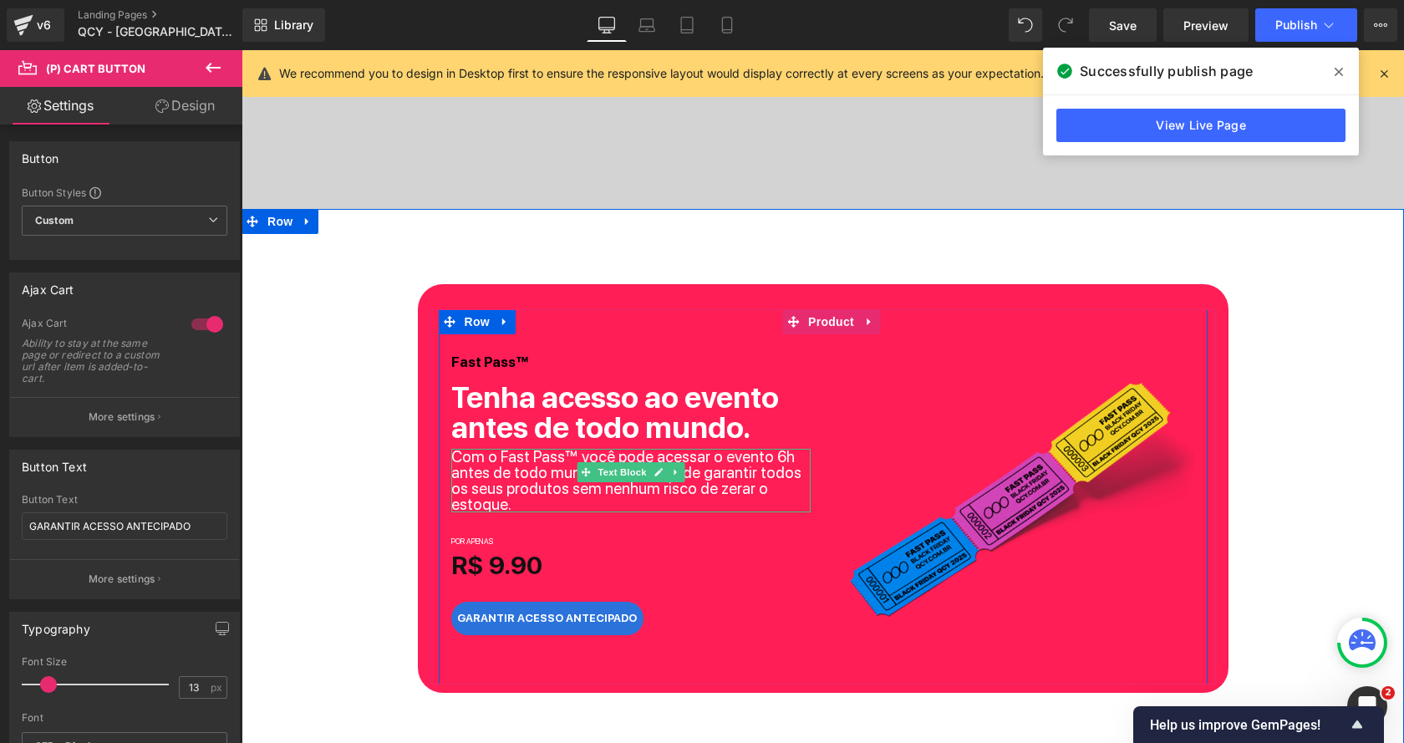
click at [548, 466] on p "Com o Fast Pass™ você pode acessar o evento 6h antes de todo mundo. É a certeza…" at bounding box center [630, 481] width 359 height 64
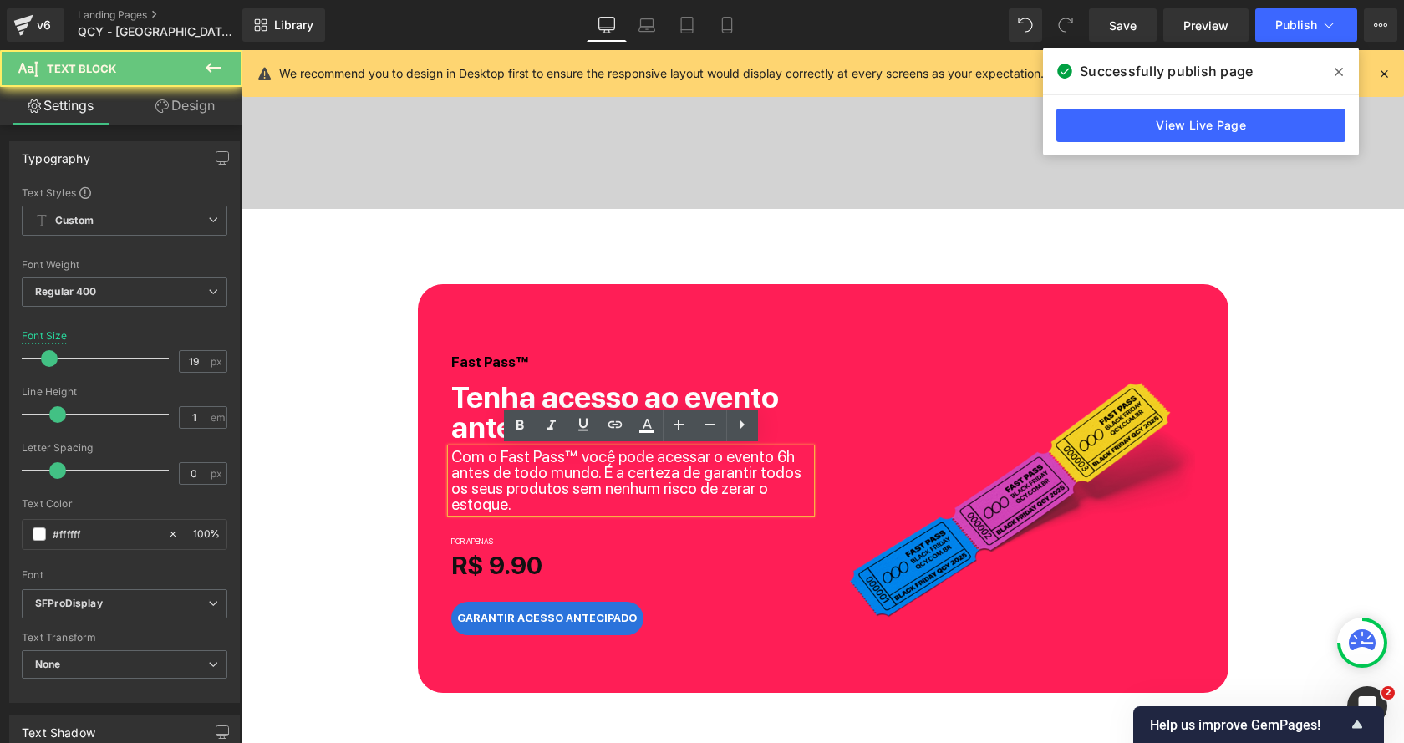
click at [588, 471] on p "Com o Fast Pass™ você pode acessar o evento 6h antes de todo mundo. É a certeza…" at bounding box center [630, 481] width 359 height 64
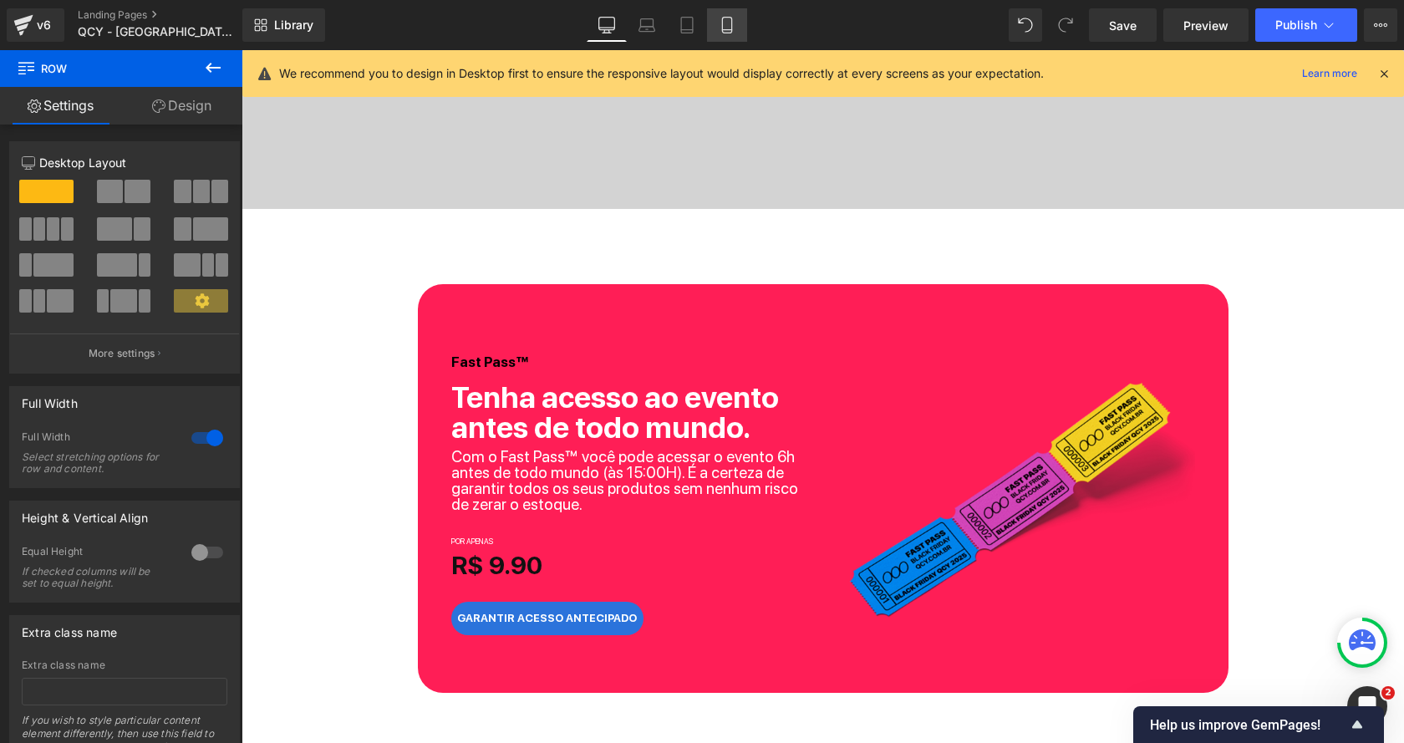
click at [724, 25] on icon at bounding box center [727, 25] width 17 height 17
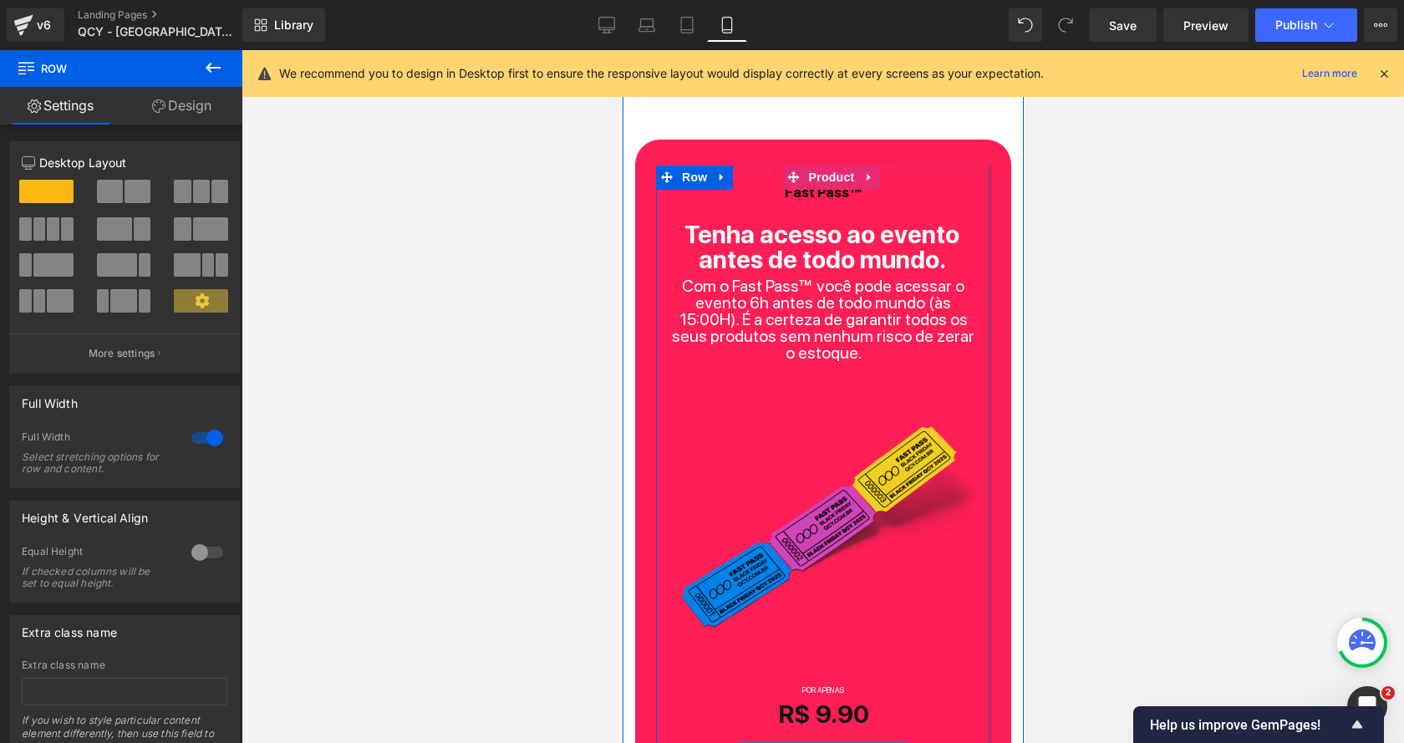
scroll to position [723, 0]
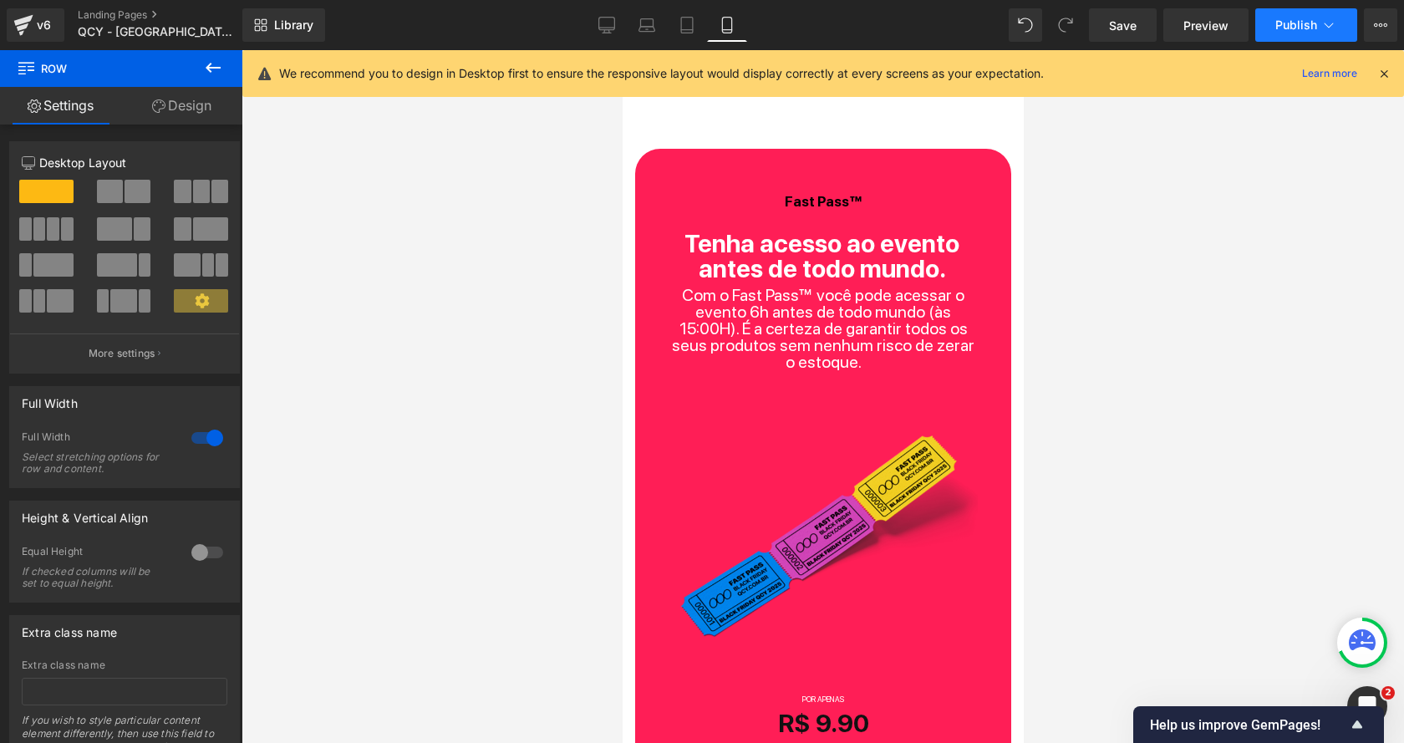
click at [1307, 23] on span "Publish" at bounding box center [1297, 24] width 42 height 13
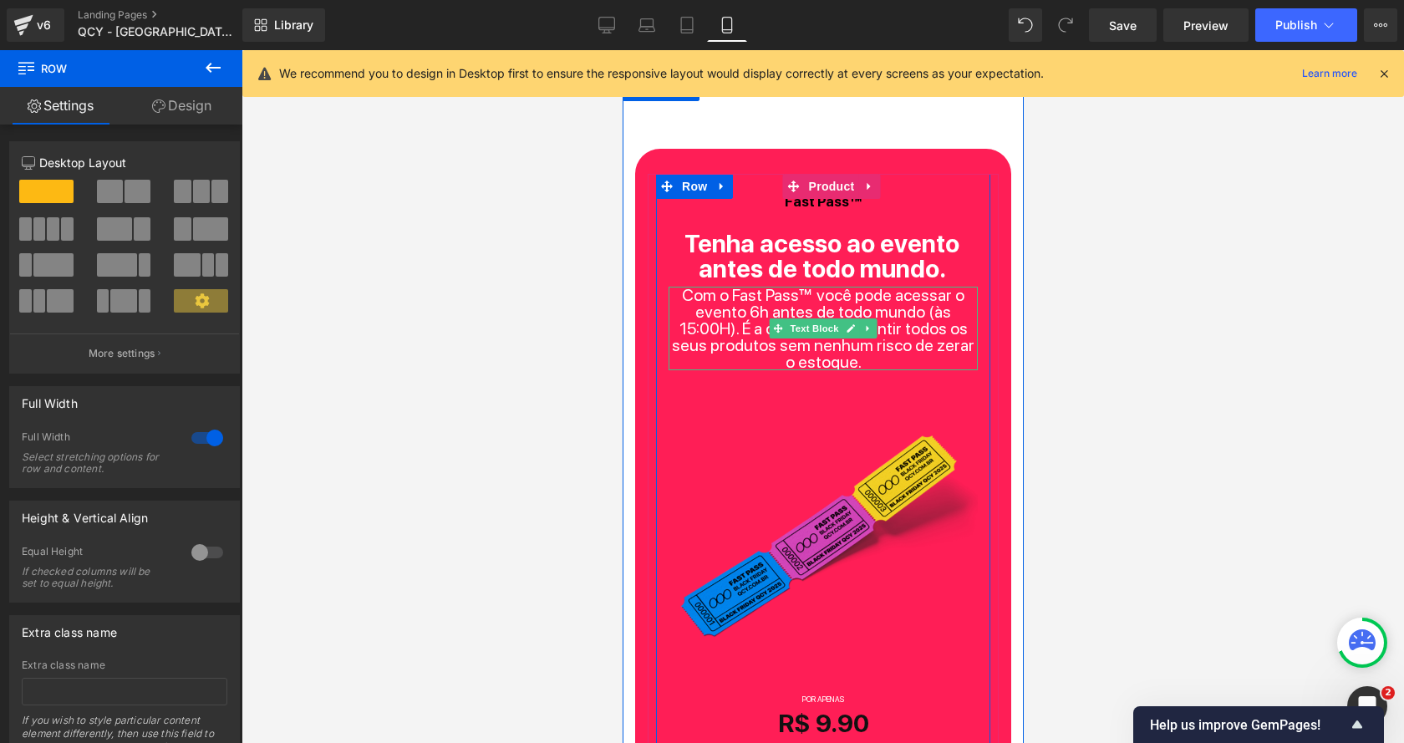
click at [731, 331] on p "Com o Fast Pass™ você pode acessar o evento 6h antes de todo mundo (às 15:00H).…" at bounding box center [822, 329] width 309 height 84
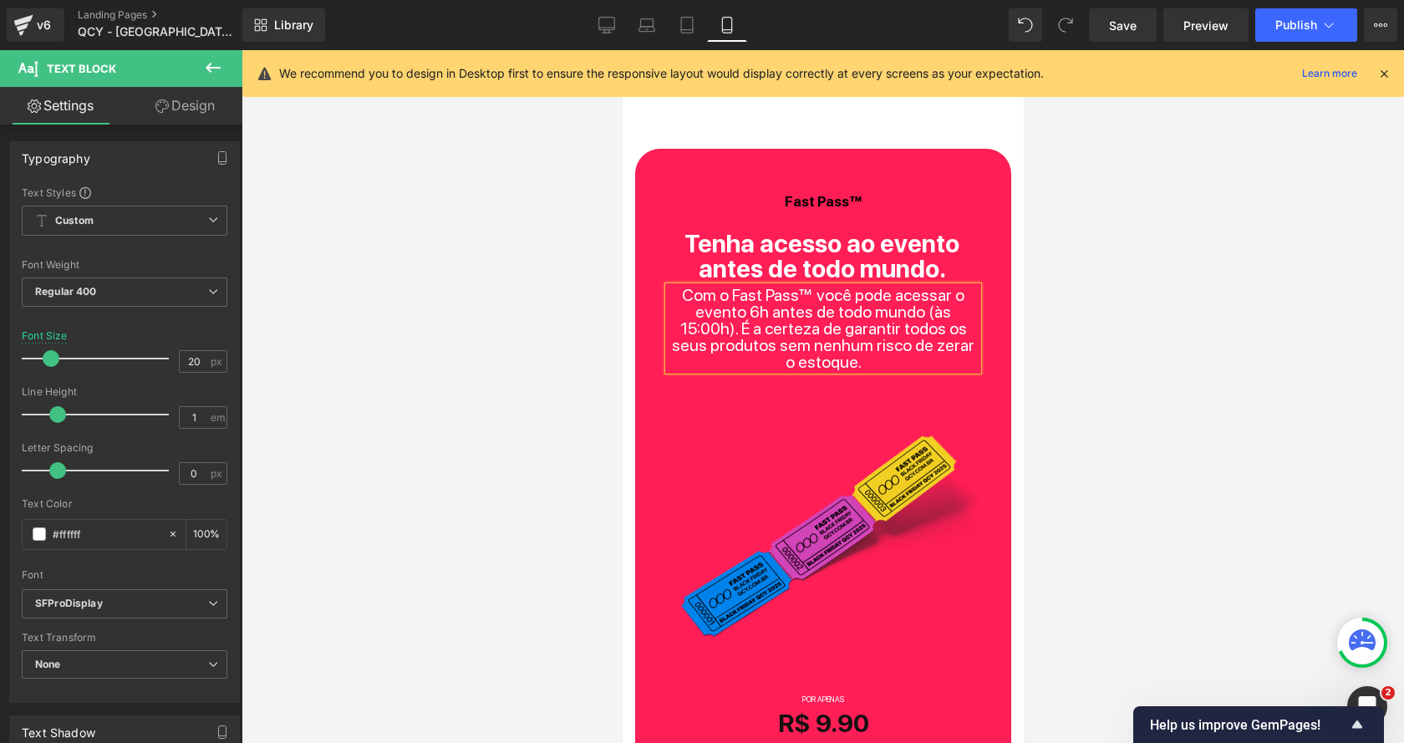
click at [1056, 345] on div at bounding box center [823, 396] width 1163 height 693
click at [1302, 20] on span "Publish" at bounding box center [1297, 24] width 42 height 13
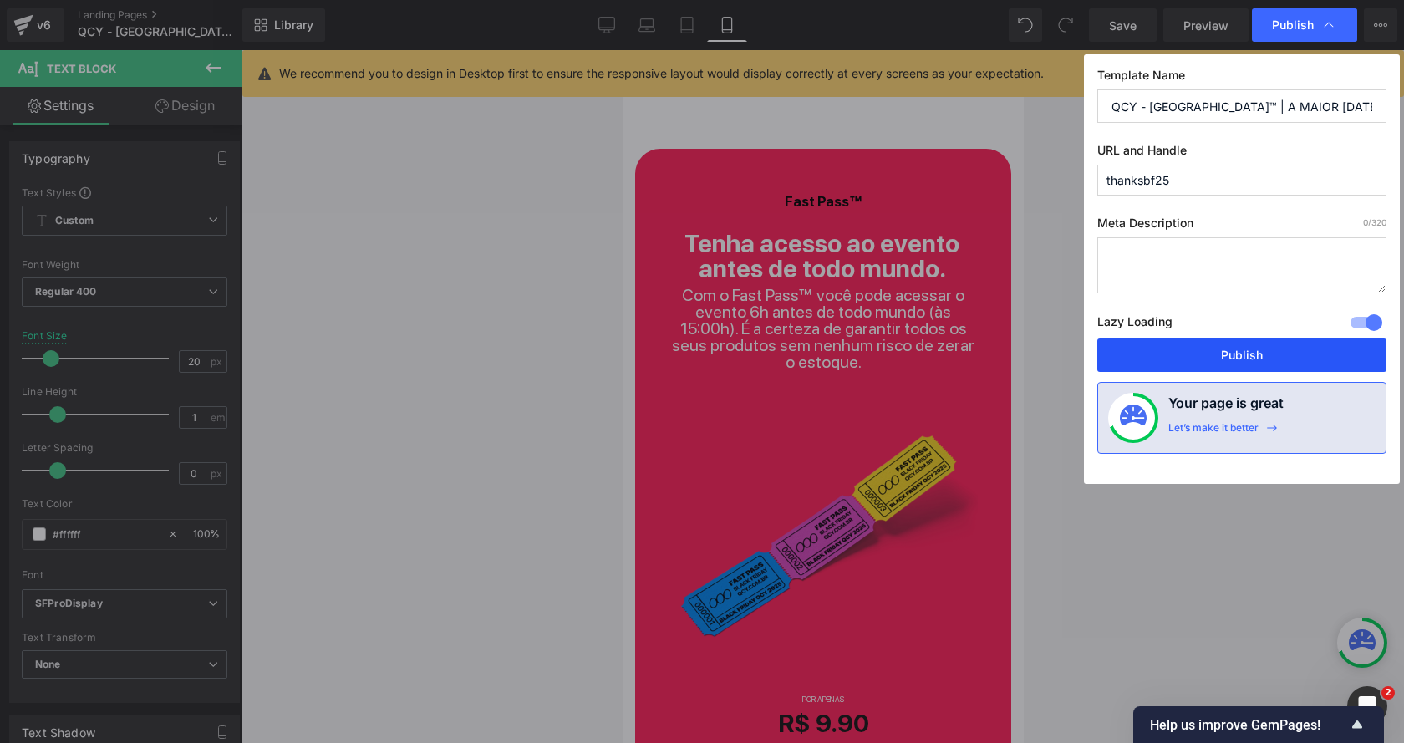
click at [1159, 354] on button "Publish" at bounding box center [1242, 355] width 289 height 33
